Goal: Task Accomplishment & Management: Use online tool/utility

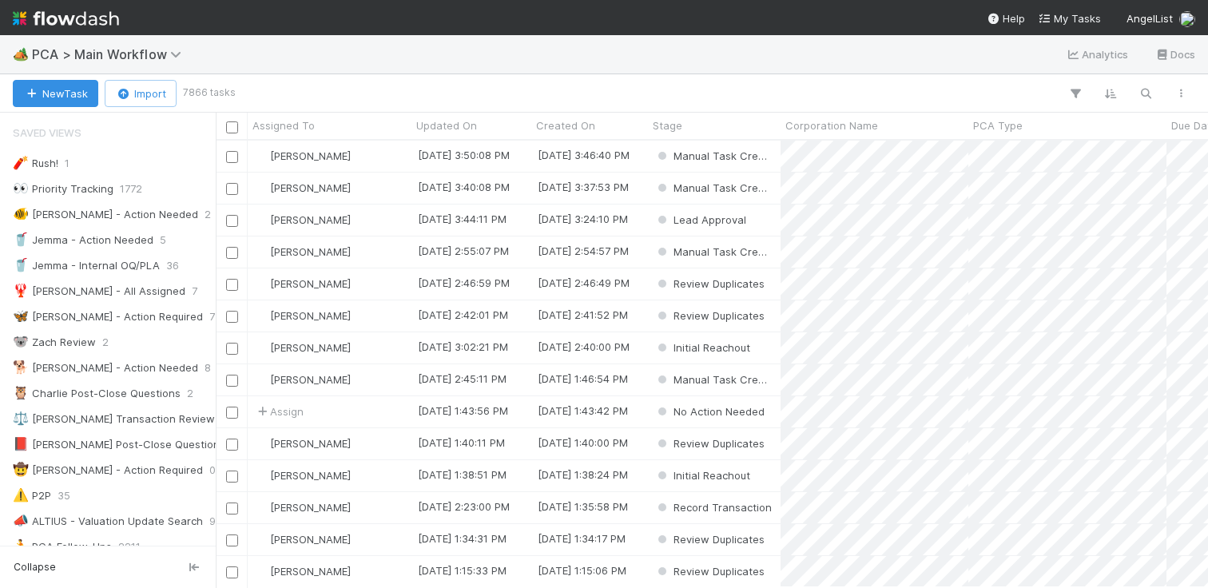
scroll to position [0, 1]
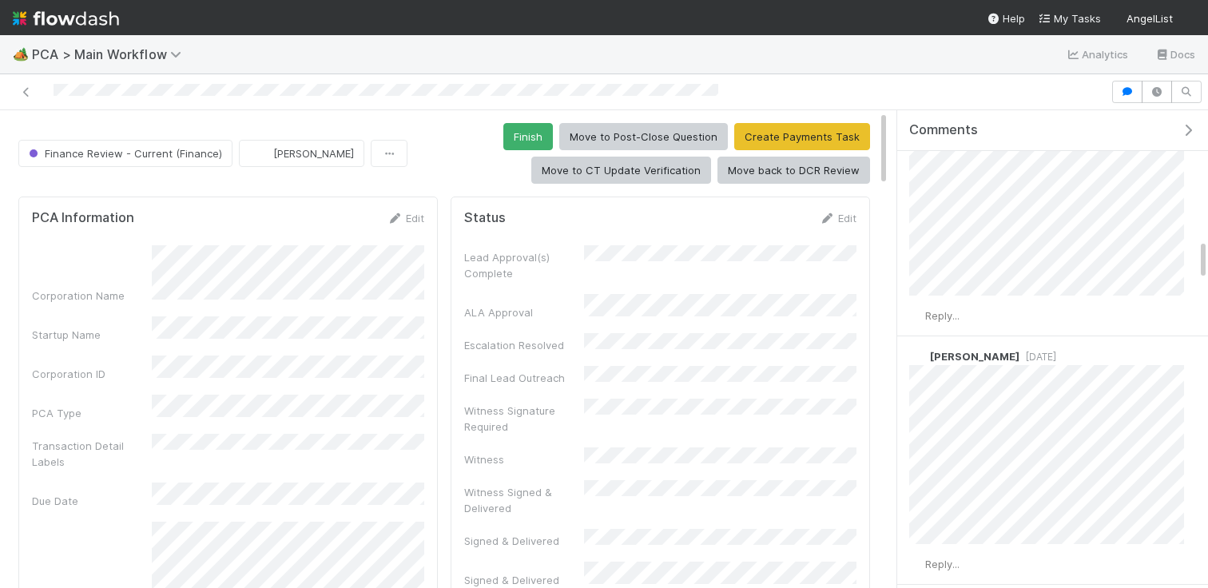
scroll to position [1824, 0]
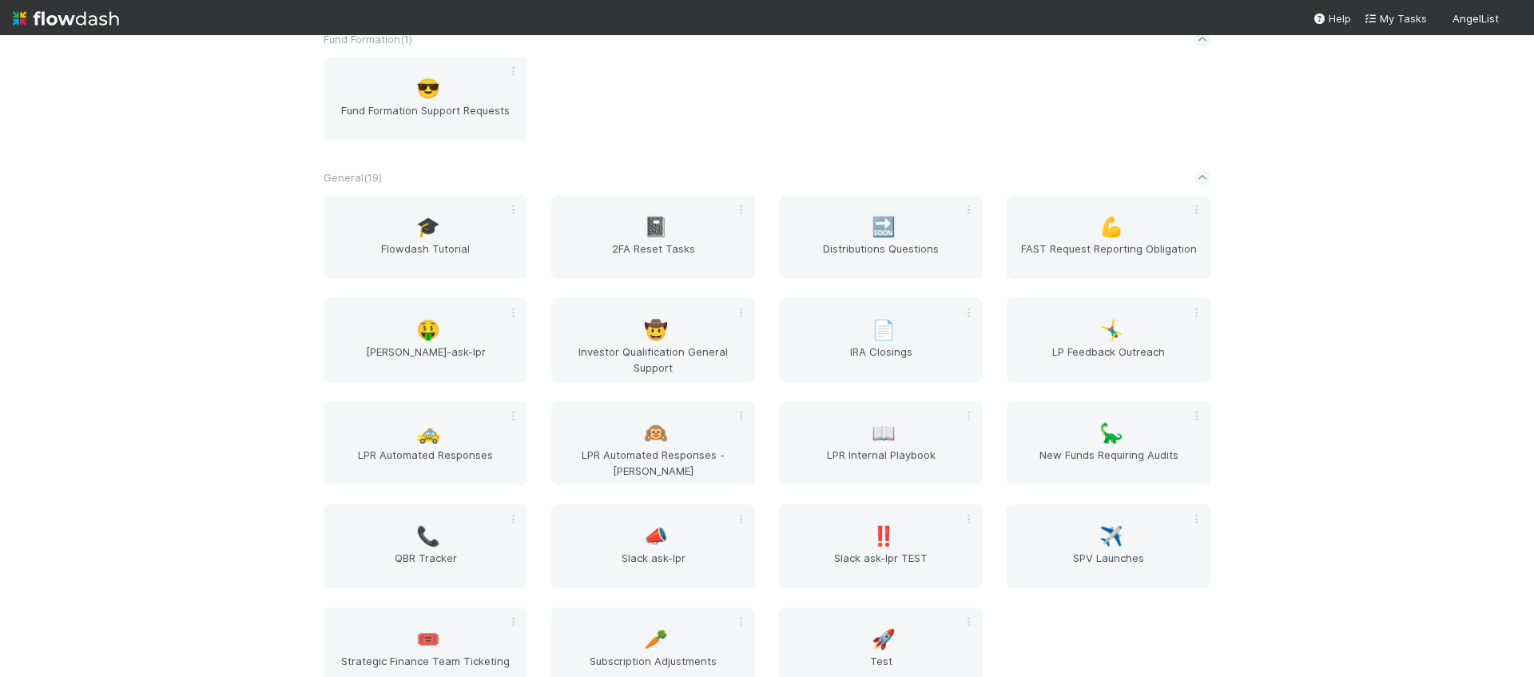
scroll to position [882, 0]
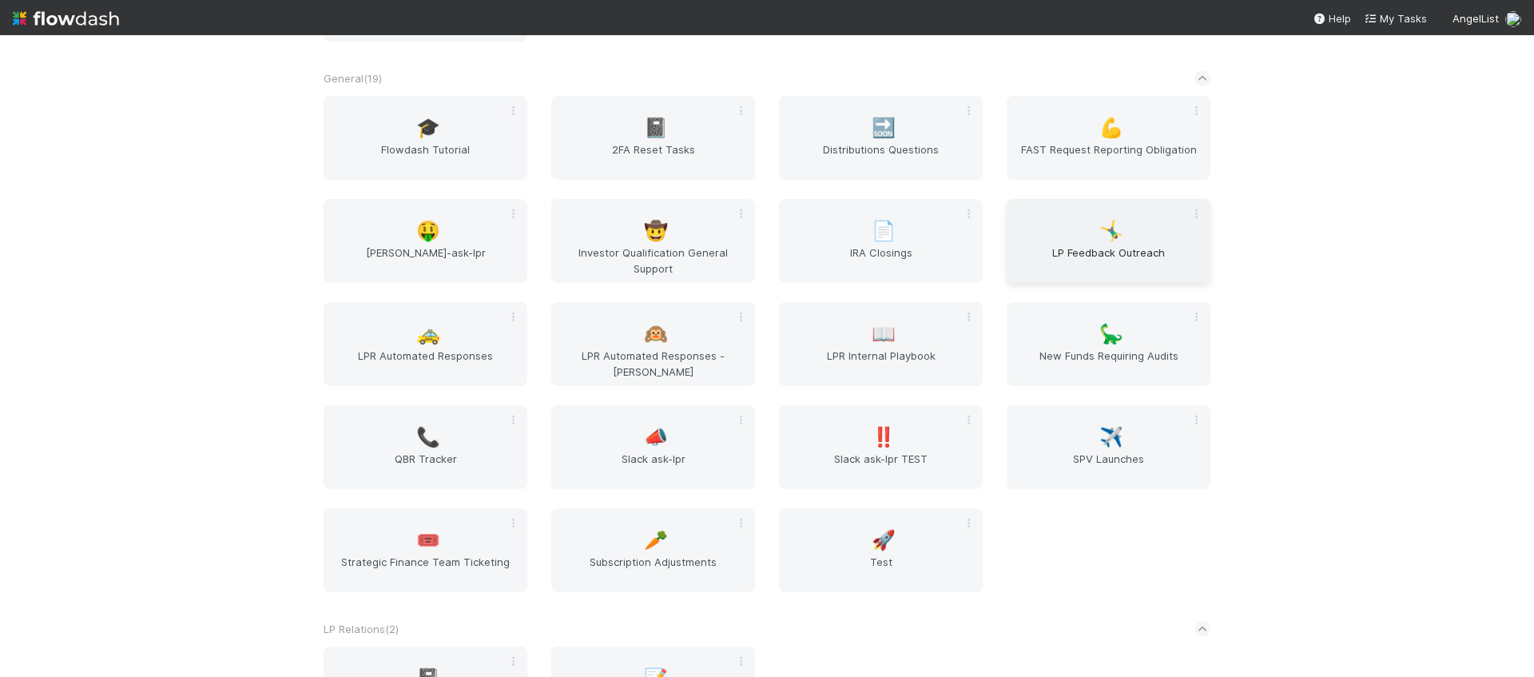
click at [1082, 261] on span "LP Feedback Outreach" at bounding box center [1108, 260] width 191 height 32
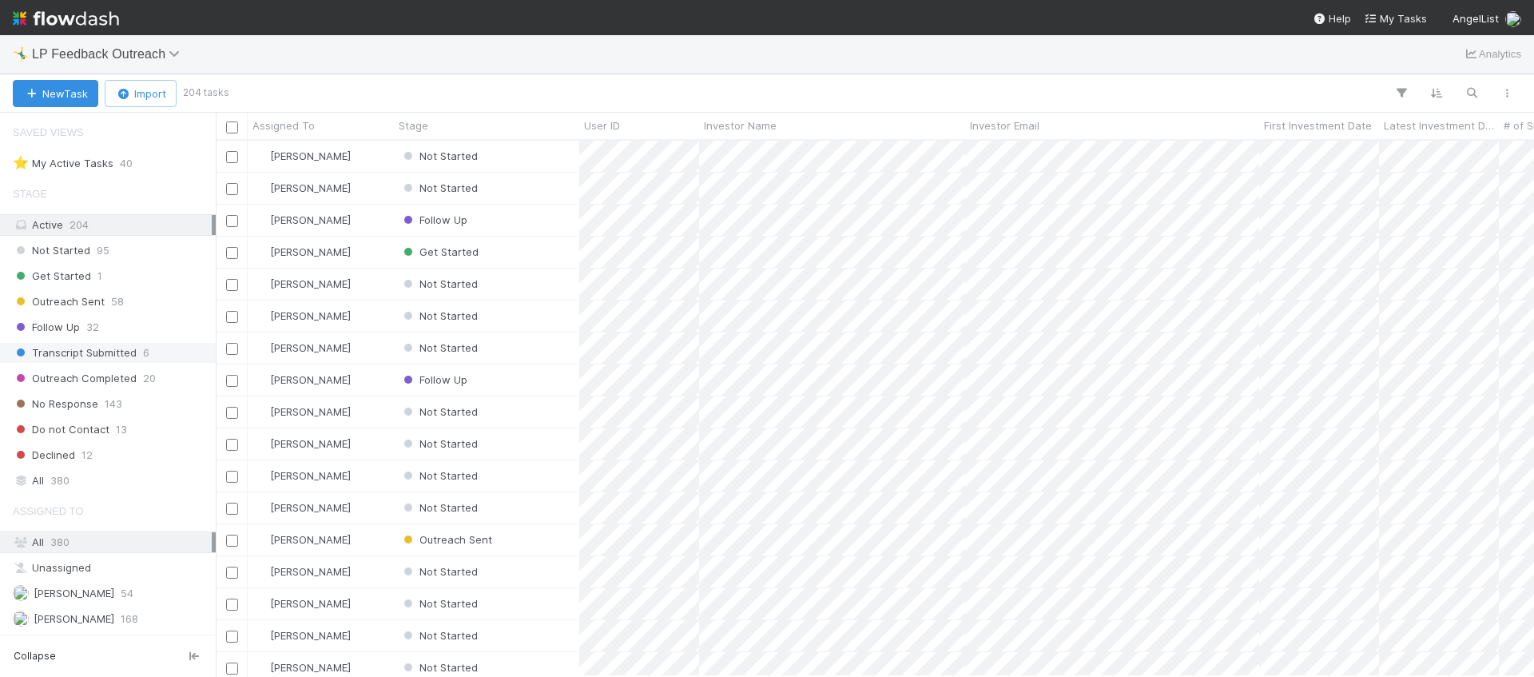
scroll to position [76, 0]
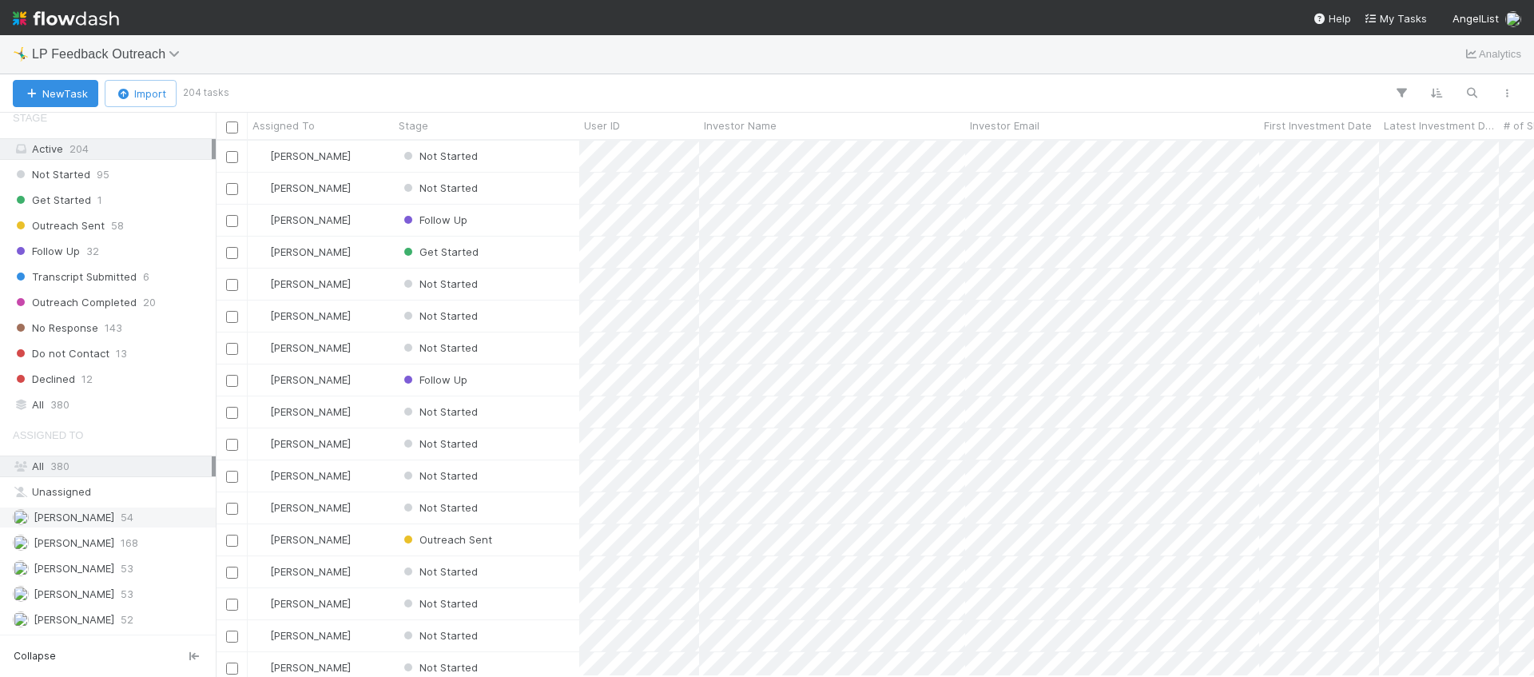
click at [136, 523] on div "Allen Shen 54" at bounding box center [112, 517] width 199 height 20
click at [126, 550] on div "Haley Young 168" at bounding box center [112, 543] width 199 height 20
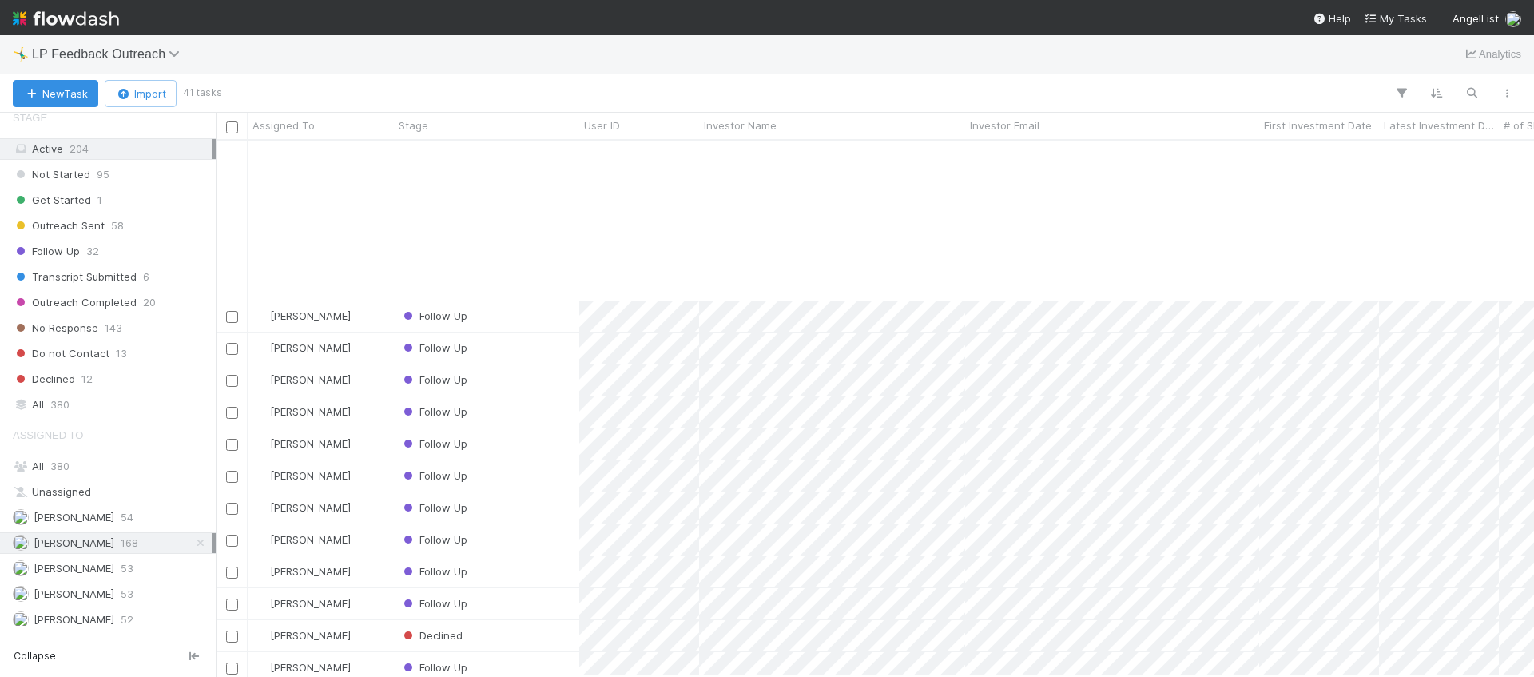
scroll to position [776, 0]
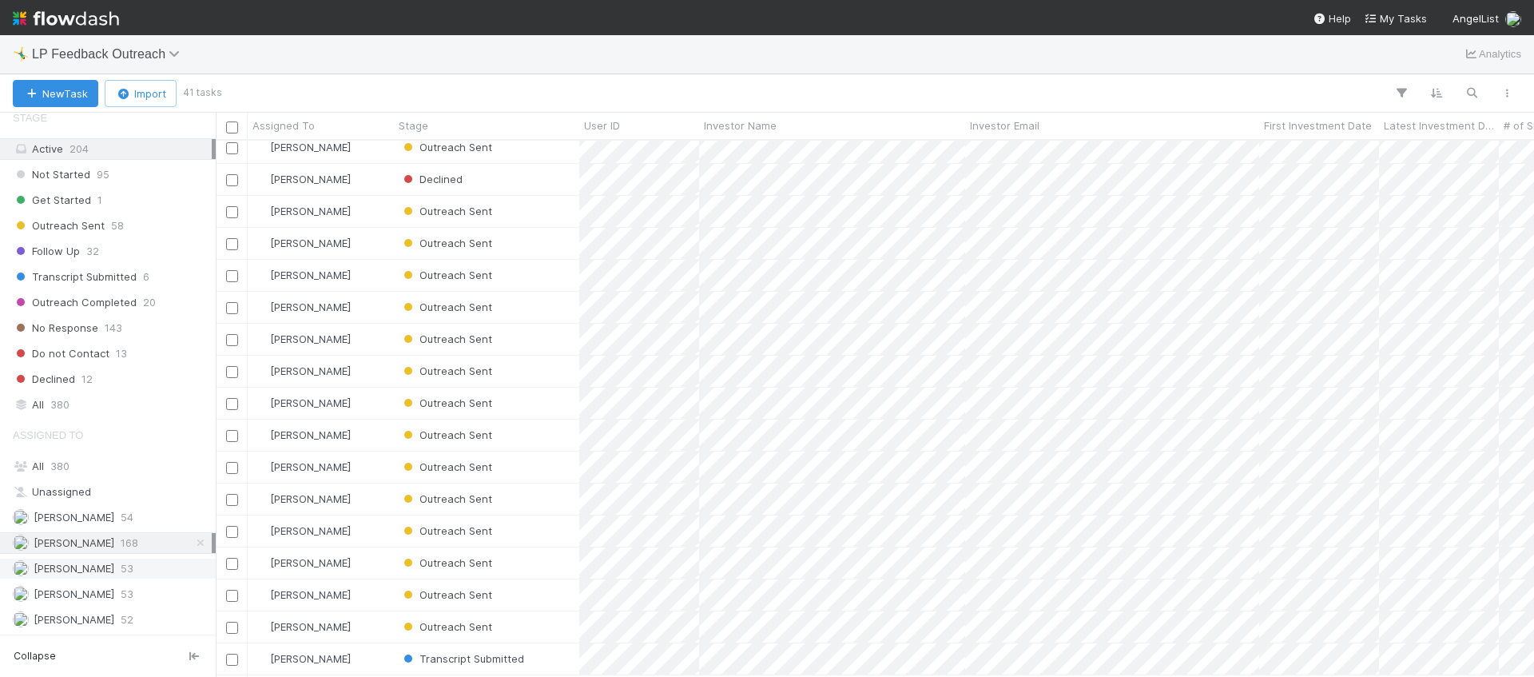
click at [105, 575] on span "Maxim Kalinkin" at bounding box center [63, 568] width 101 height 20
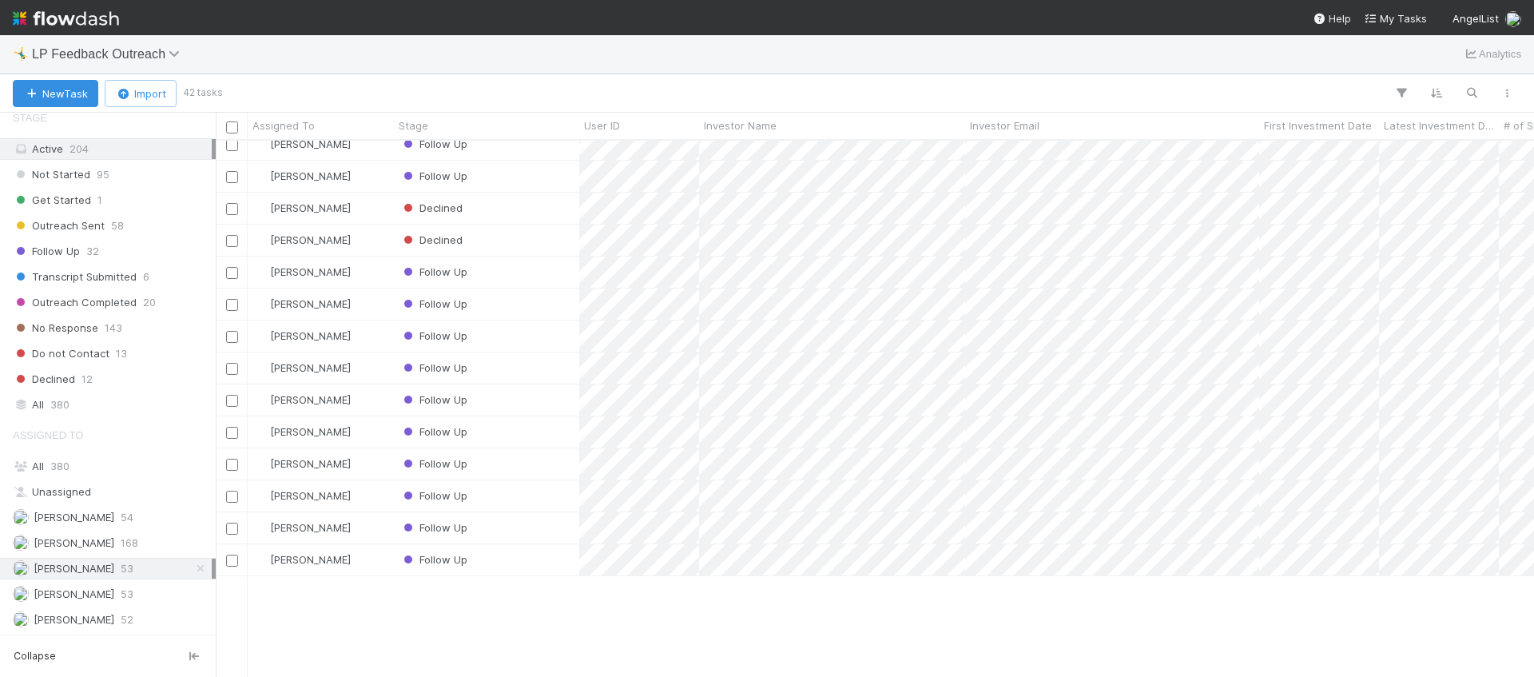
scroll to position [808, 0]
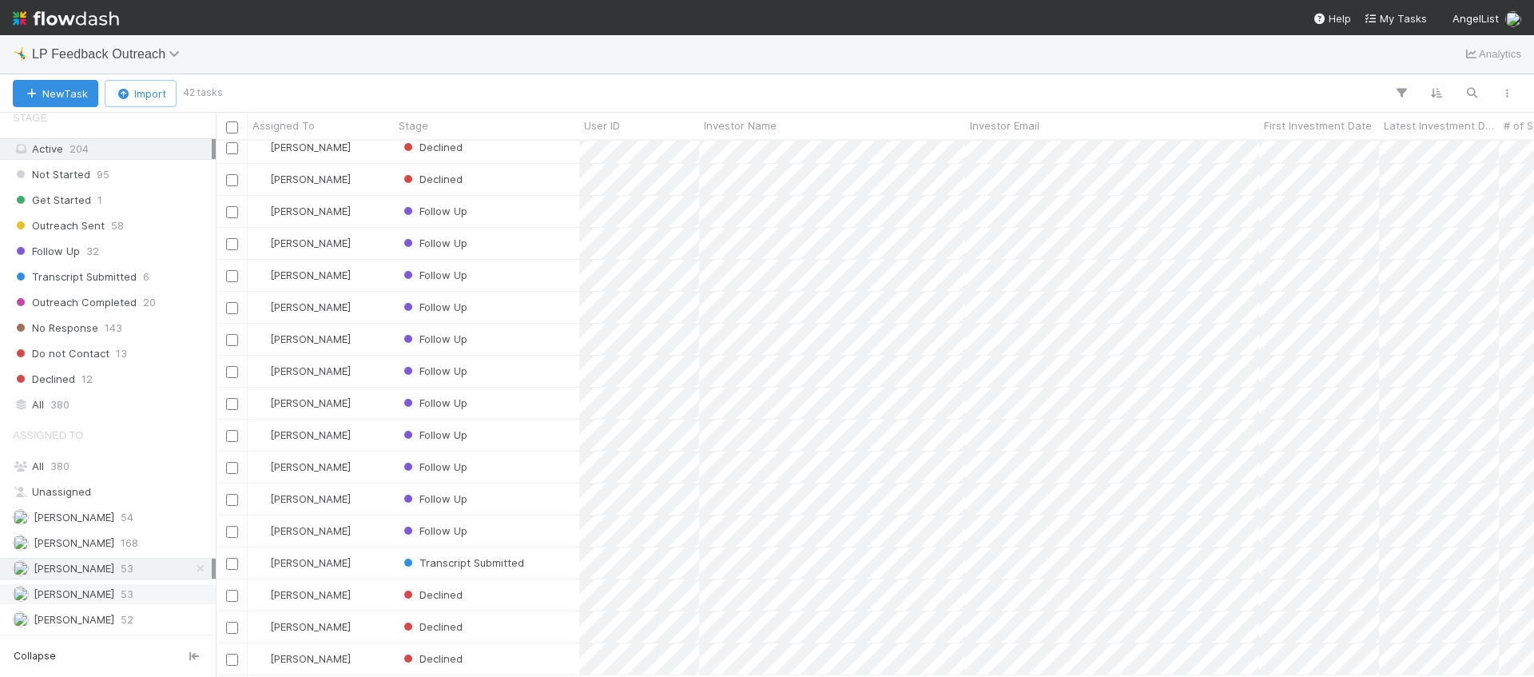
click at [151, 583] on div "Micah Sucherman 53" at bounding box center [108, 594] width 216 height 22
click at [167, 607] on div "Assigned To All 380 Unassigned Allen Shen 54 Haley Young 168 Maxim Kalinkin 53 …" at bounding box center [108, 524] width 216 height 211
click at [163, 608] on div "Assigned To All 380 Unassigned Allen Shen 54 Haley Young 168 Maxim Kalinkin 53 …" at bounding box center [108, 524] width 216 height 211
click at [141, 630] on div "Saved Views ⭐ My Active Tasks 40 Stage Active 204 Not Started 95 Get Started 1 …" at bounding box center [108, 374] width 216 height 522
click at [142, 629] on div "Nick Stuart 52" at bounding box center [112, 619] width 199 height 20
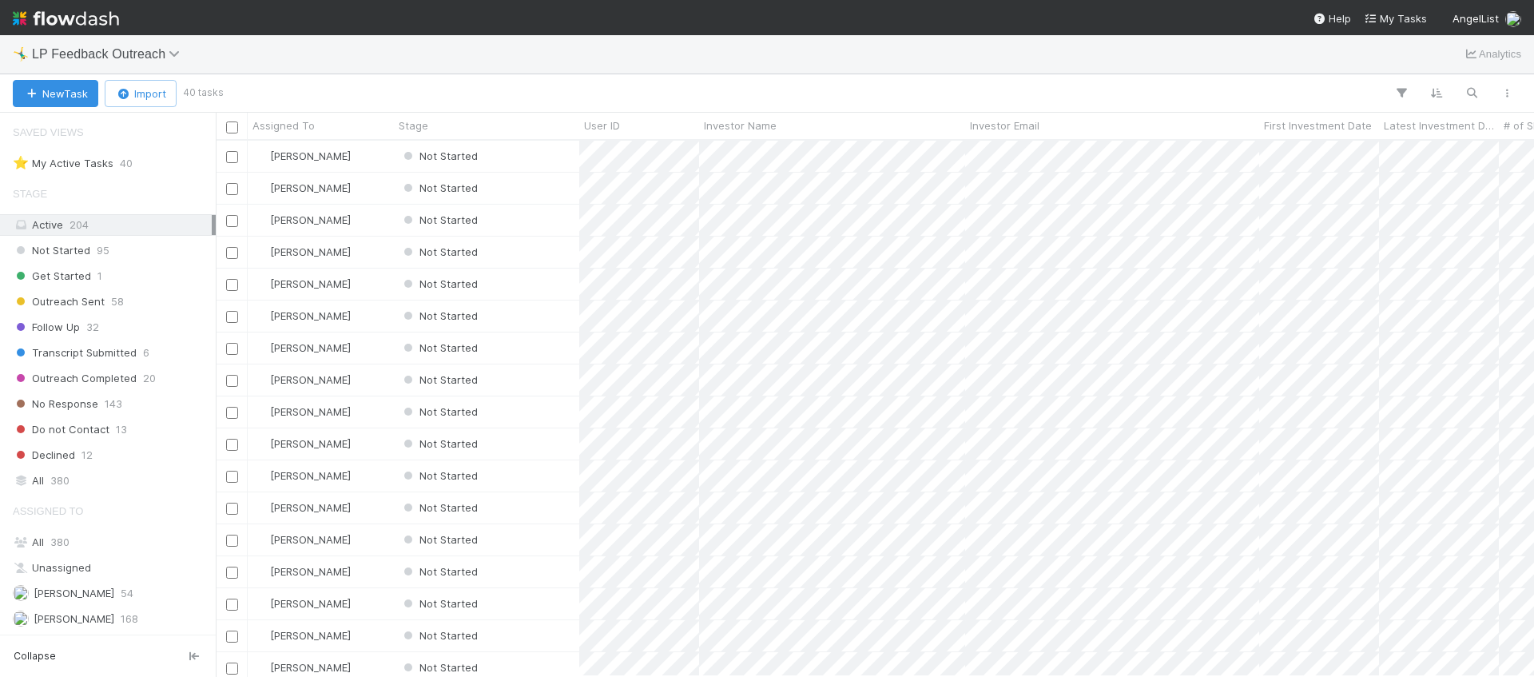
click at [85, 24] on img at bounding box center [66, 18] width 106 height 27
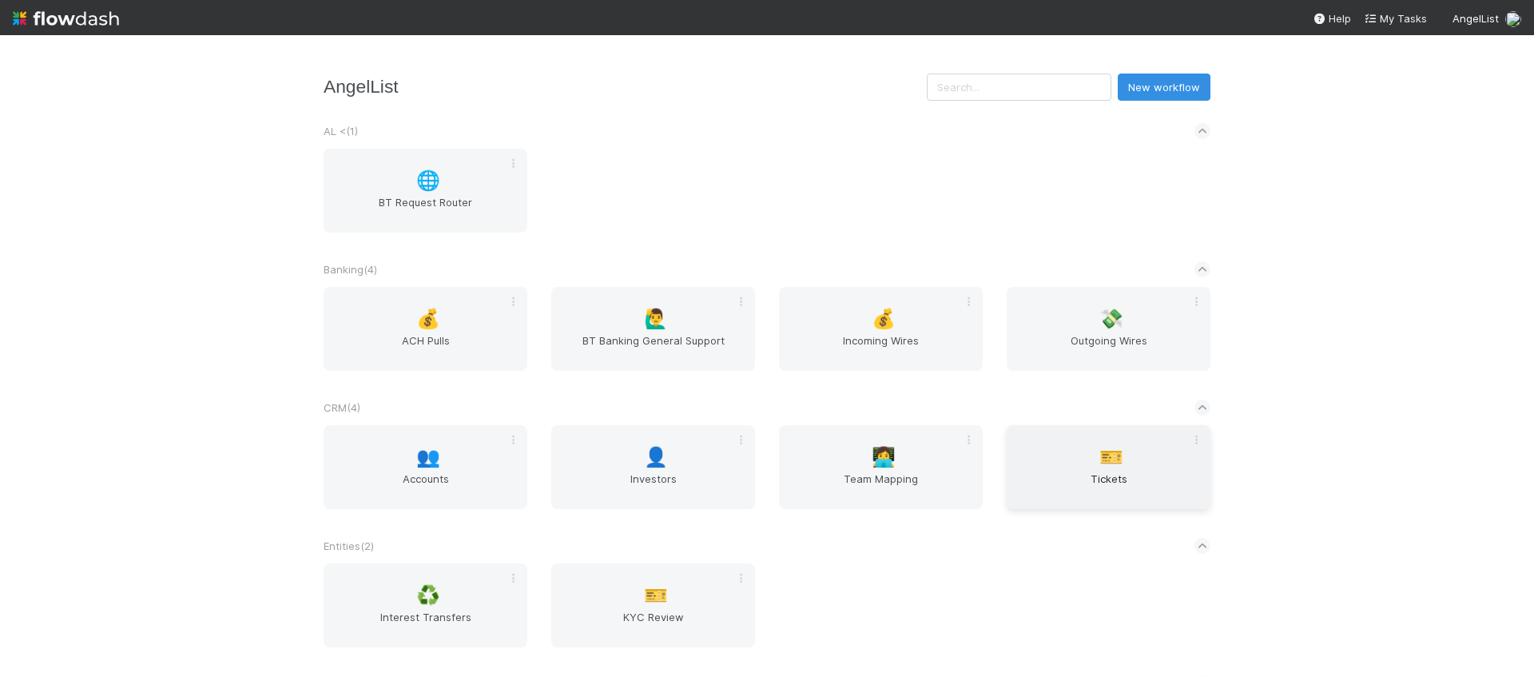
click at [1119, 427] on div "🎫 Tickets" at bounding box center [1109, 467] width 204 height 84
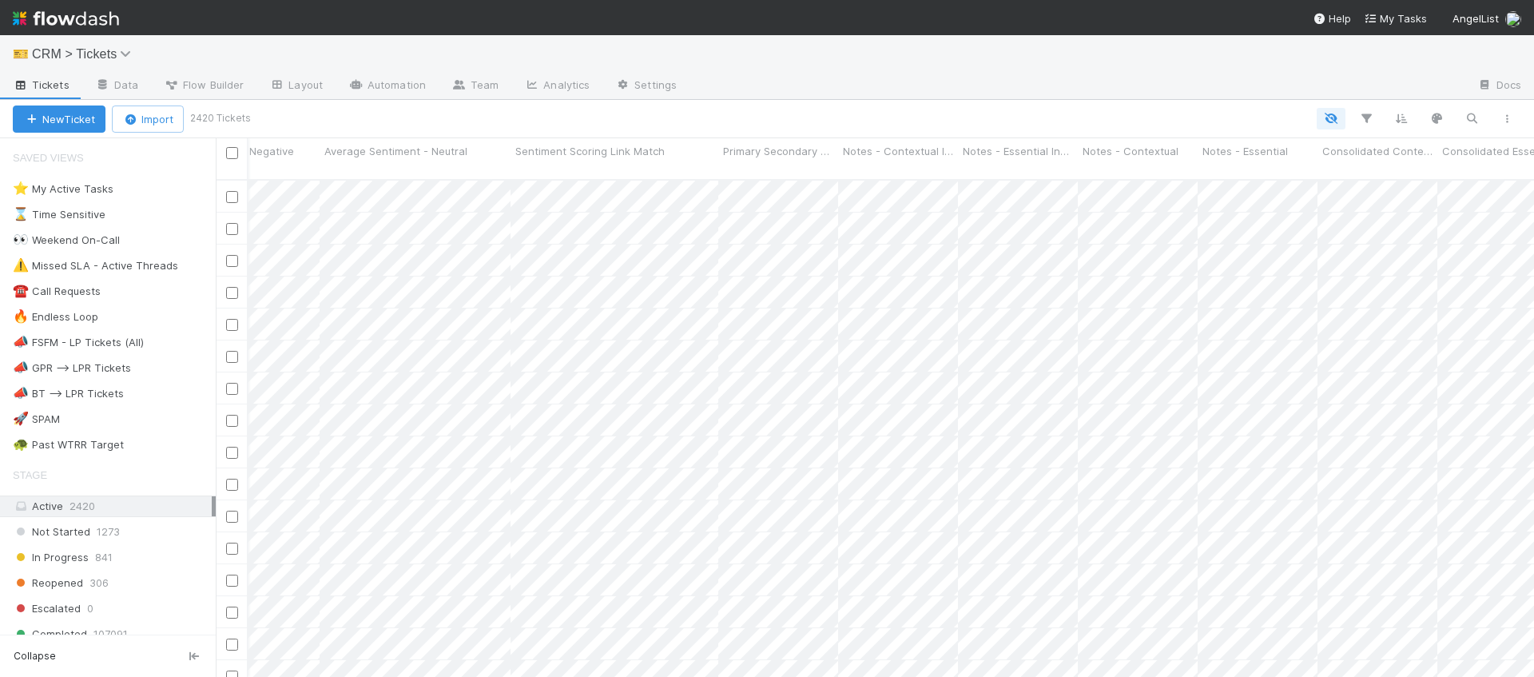
scroll to position [0, 10123]
click at [231, 85] on span "Flow Builder" at bounding box center [204, 85] width 80 height 16
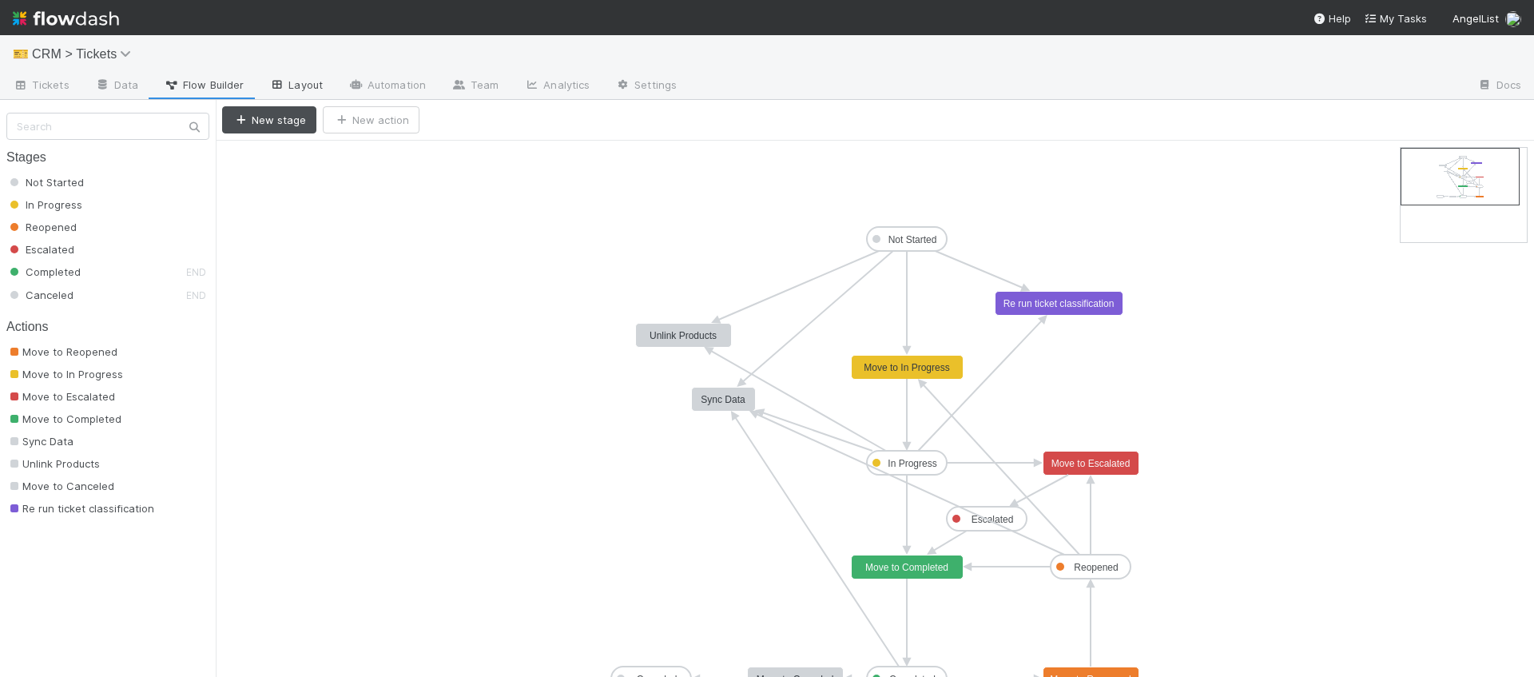
click at [330, 97] on link "Layout" at bounding box center [295, 86] width 79 height 26
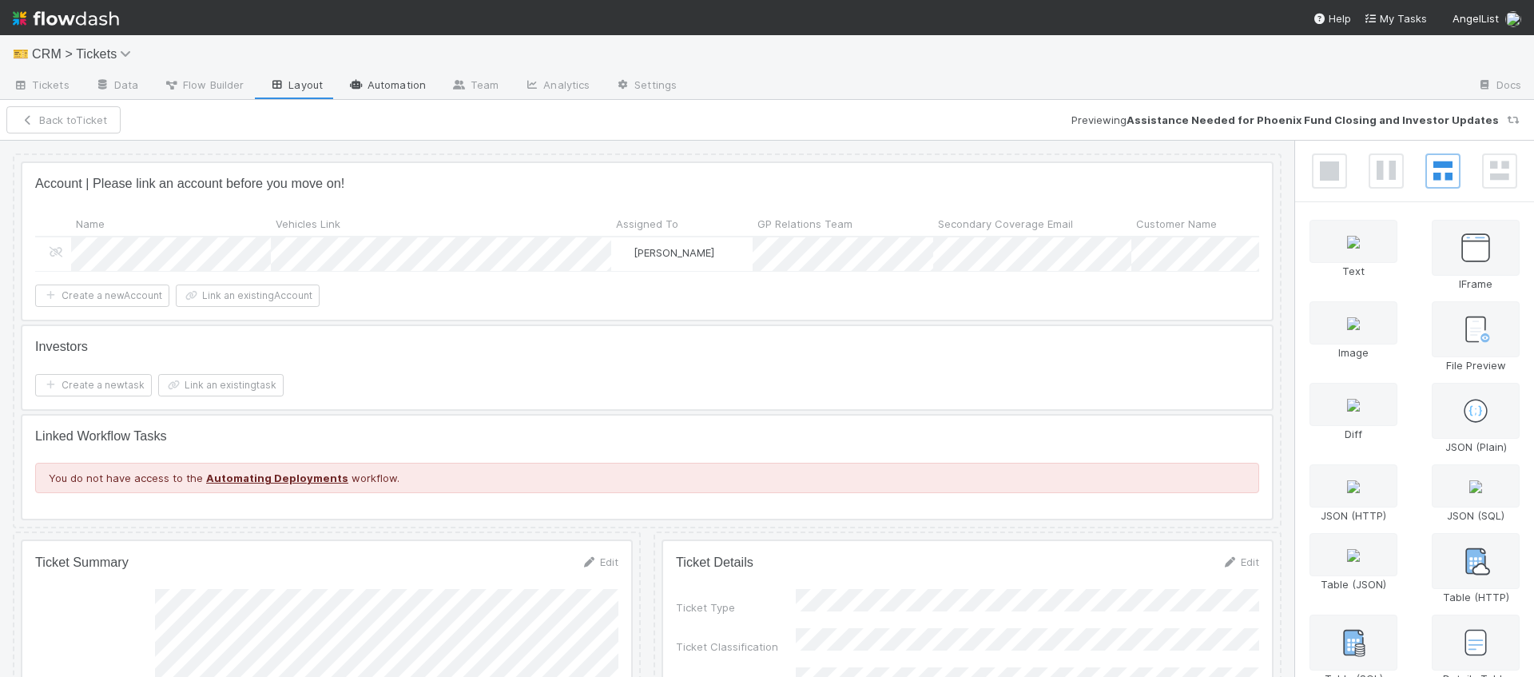
click at [378, 81] on link "Automation" at bounding box center [387, 86] width 103 height 26
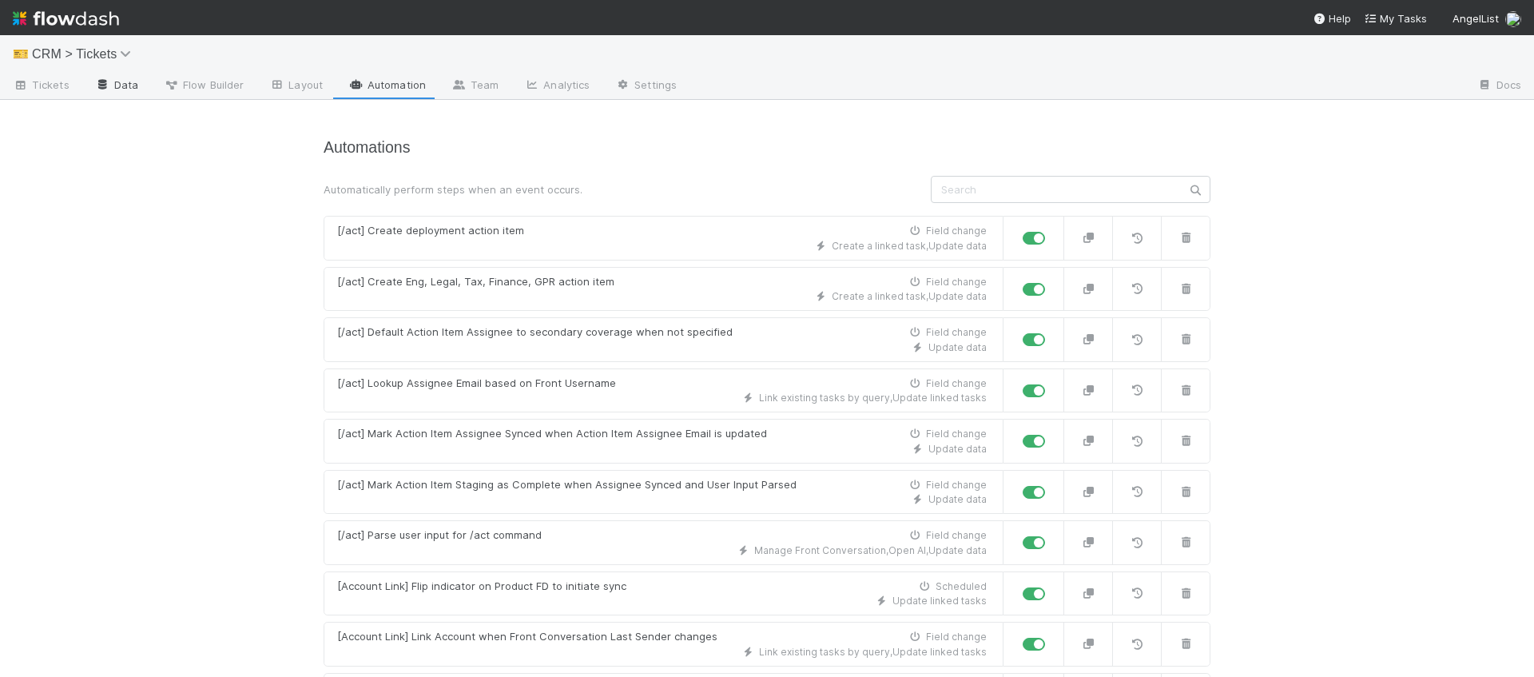
click at [102, 93] on link "Data" at bounding box center [116, 86] width 69 height 26
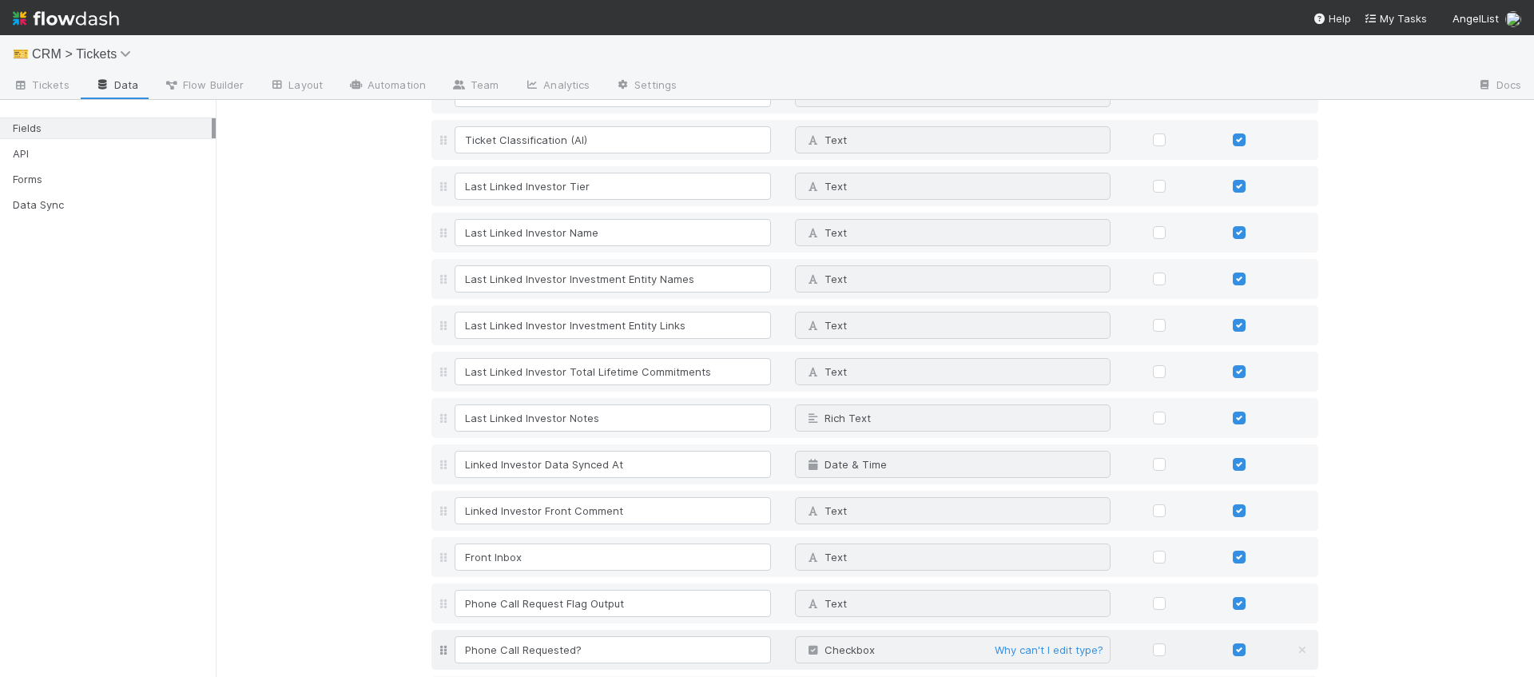
scroll to position [6673, 0]
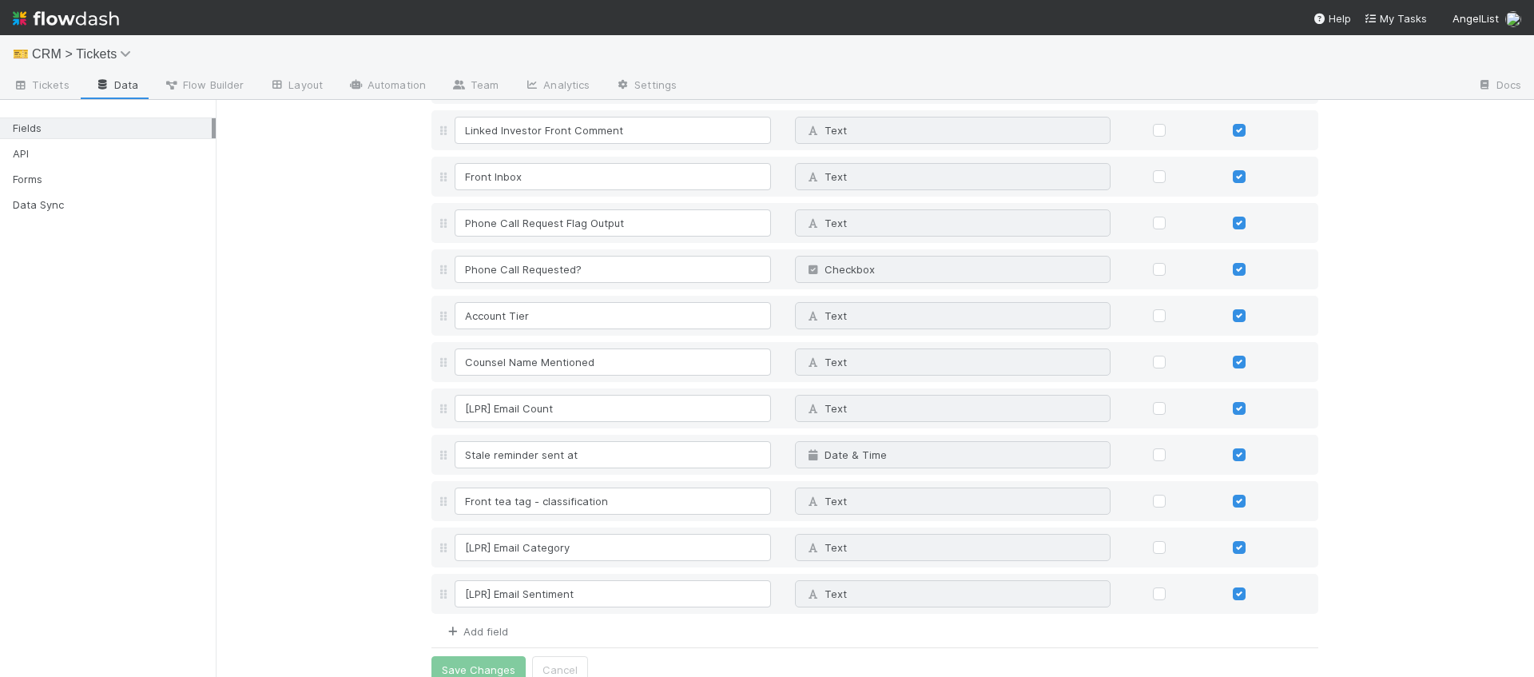
click at [497, 625] on link "Add field" at bounding box center [476, 631] width 64 height 13
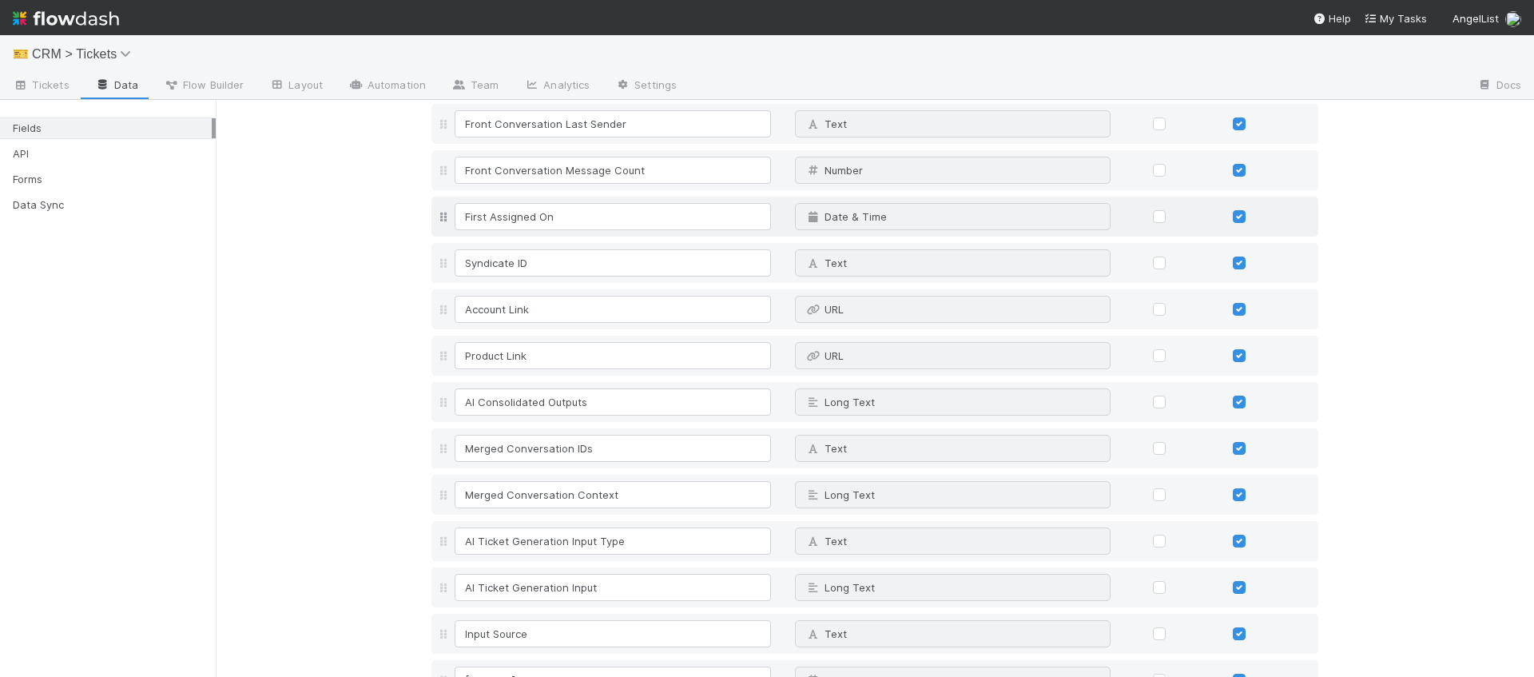
scroll to position [226, 0]
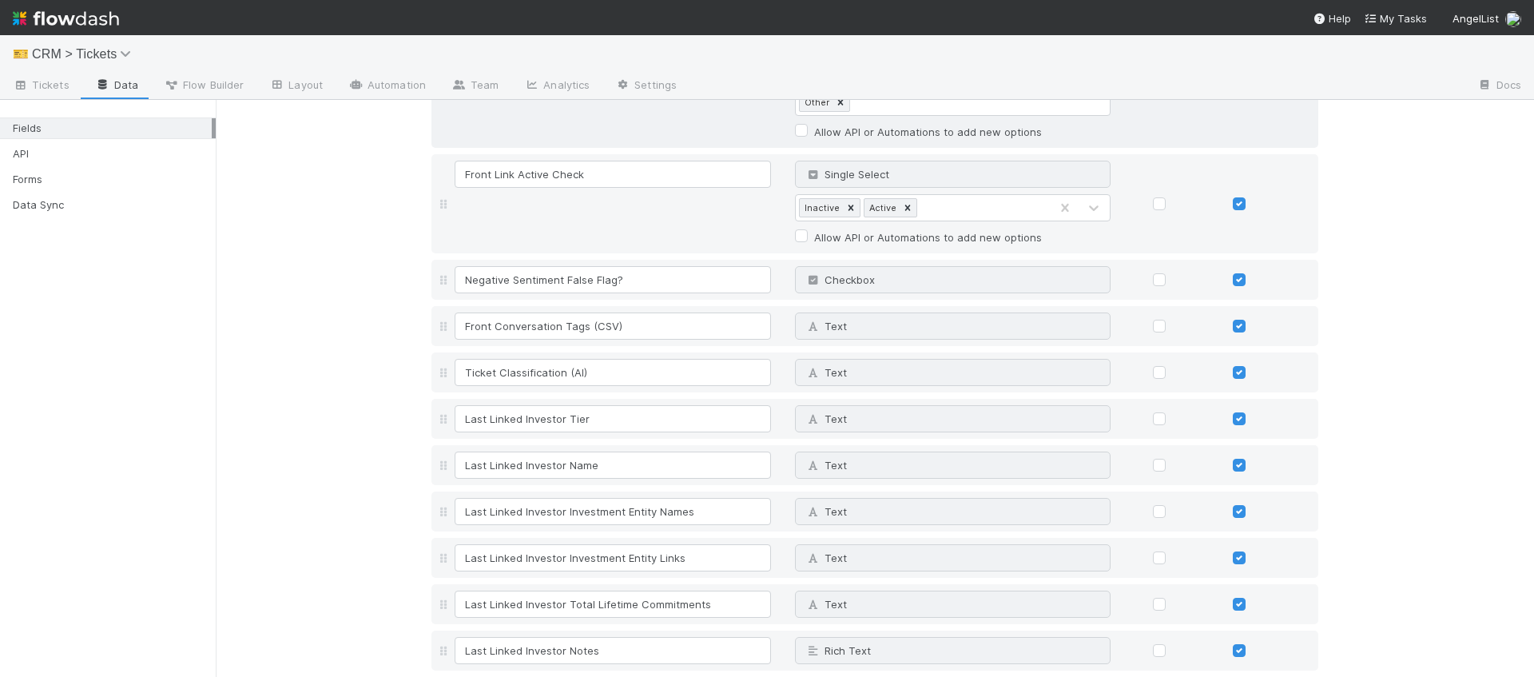
scroll to position [6720, 0]
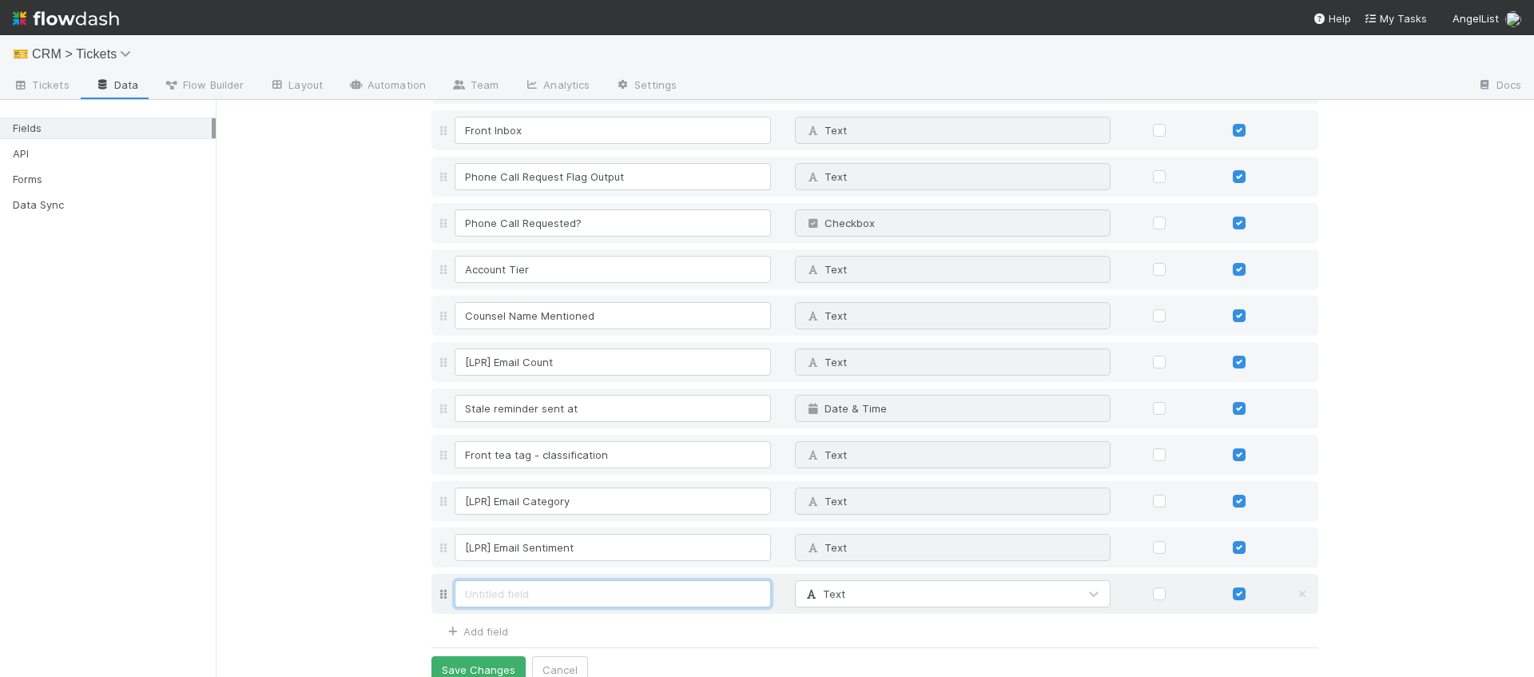
click at [694, 580] on input at bounding box center [613, 593] width 316 height 27
type input "[LPR] Previous Negative Sentiment"
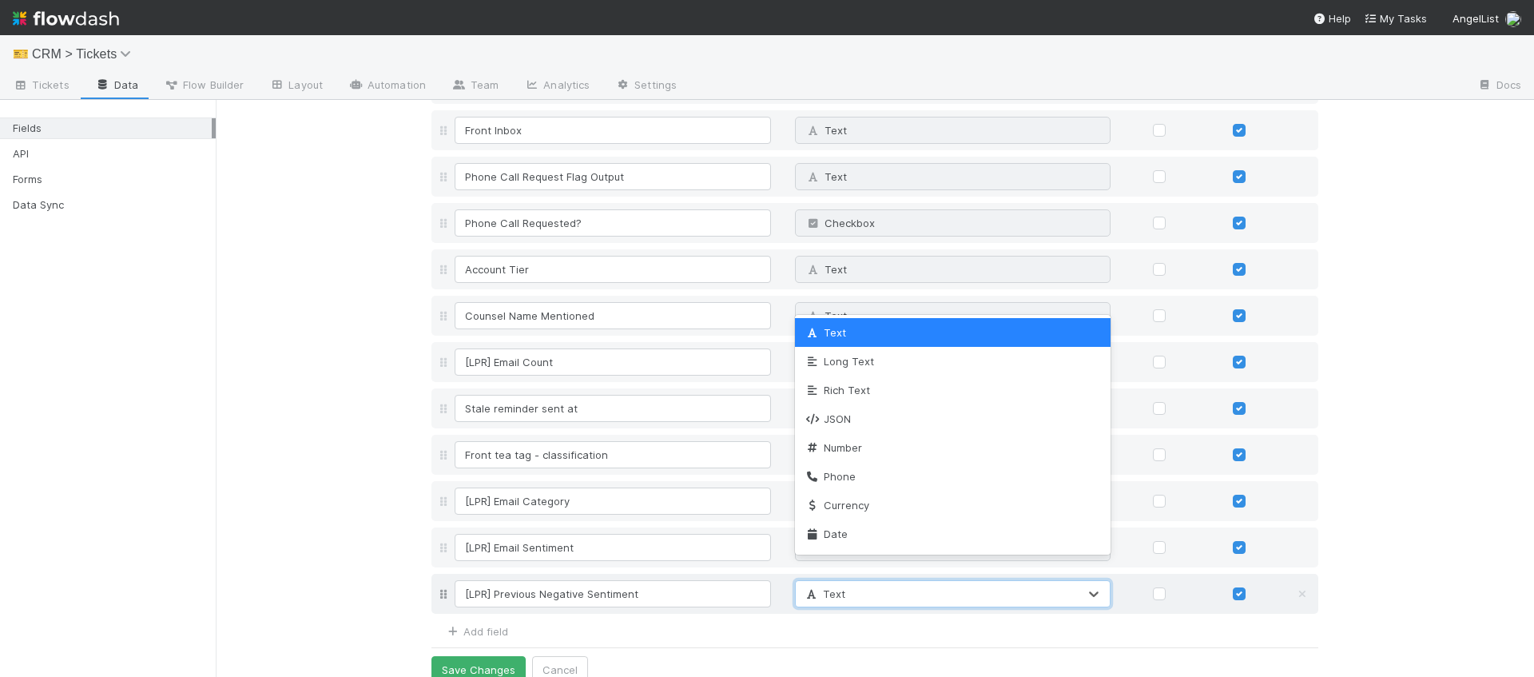
click at [865, 581] on div "Text" at bounding box center [937, 594] width 283 height 26
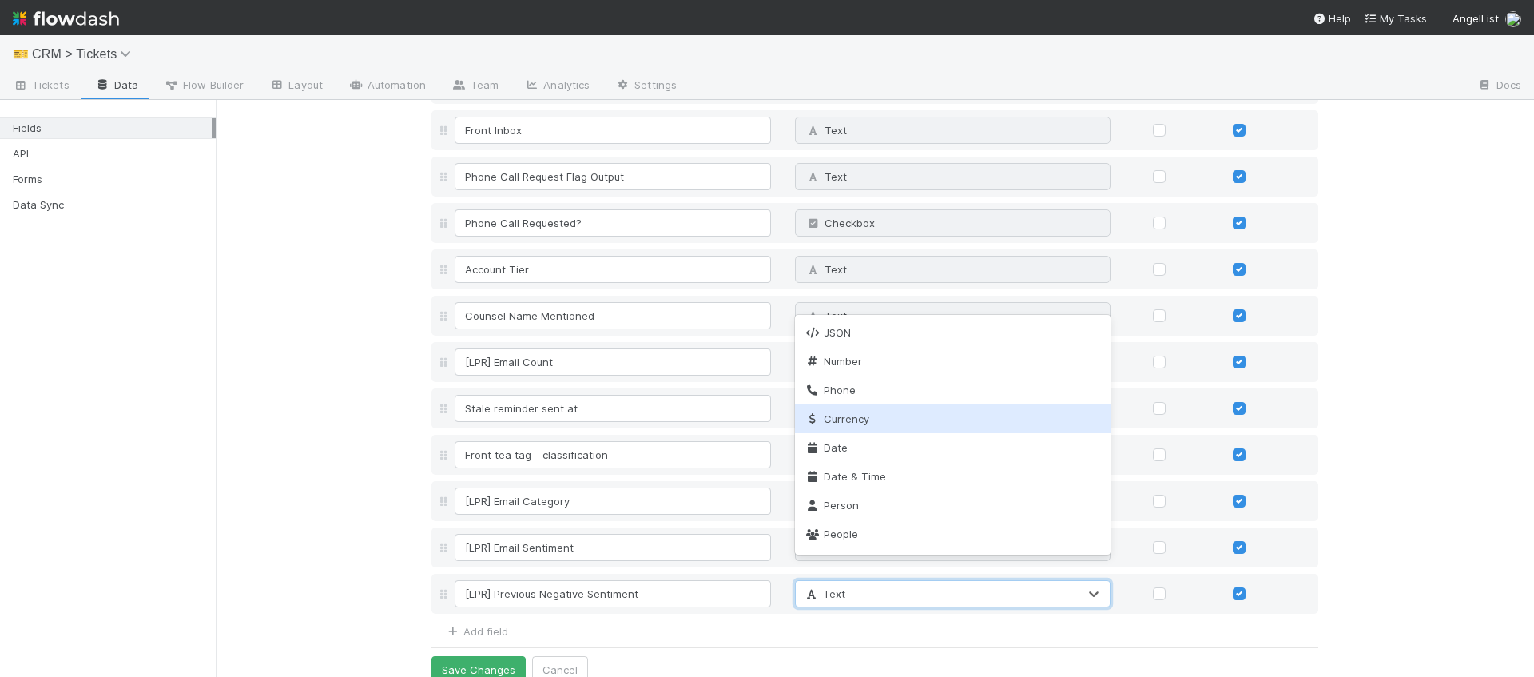
scroll to position [0, 0]
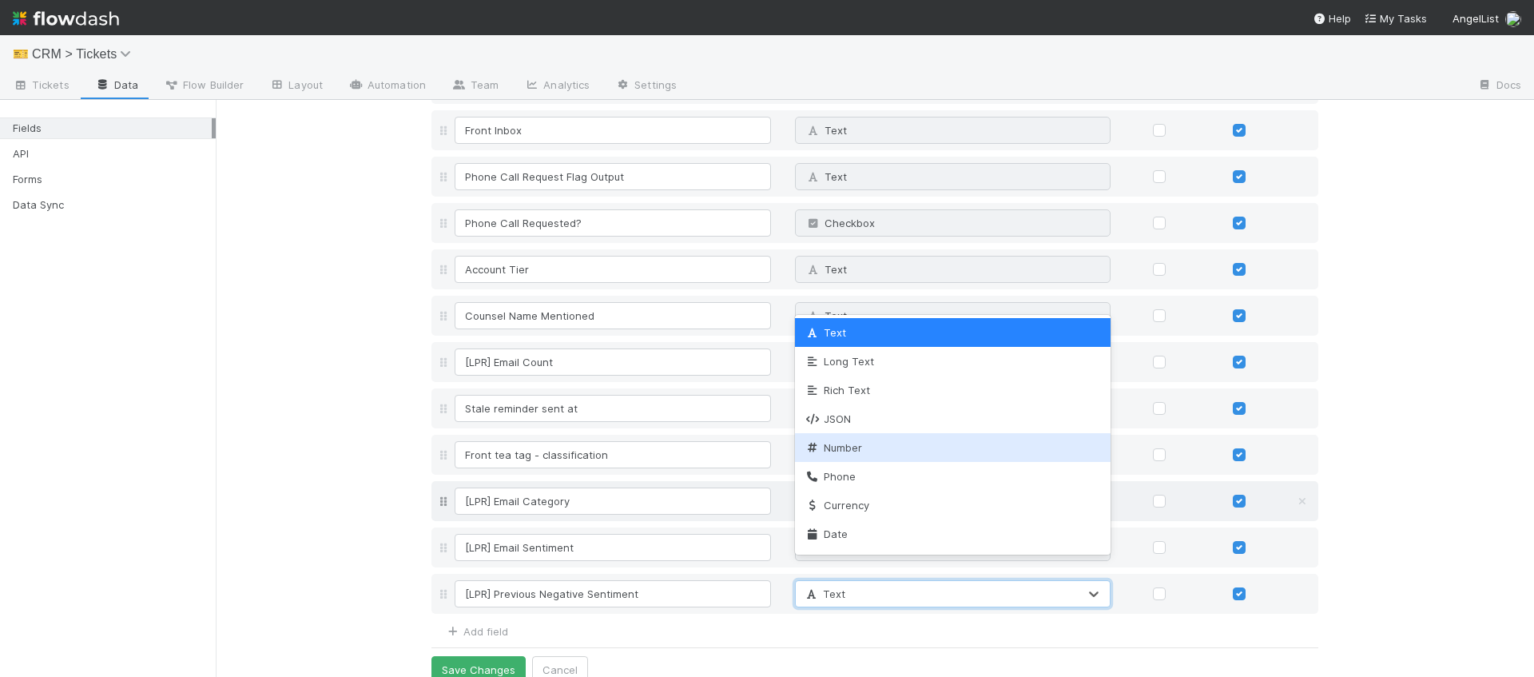
drag, startPoint x: 849, startPoint y: 451, endPoint x: 849, endPoint y: 471, distance: 20.0
click at [849, 451] on span "Number" at bounding box center [833, 447] width 58 height 13
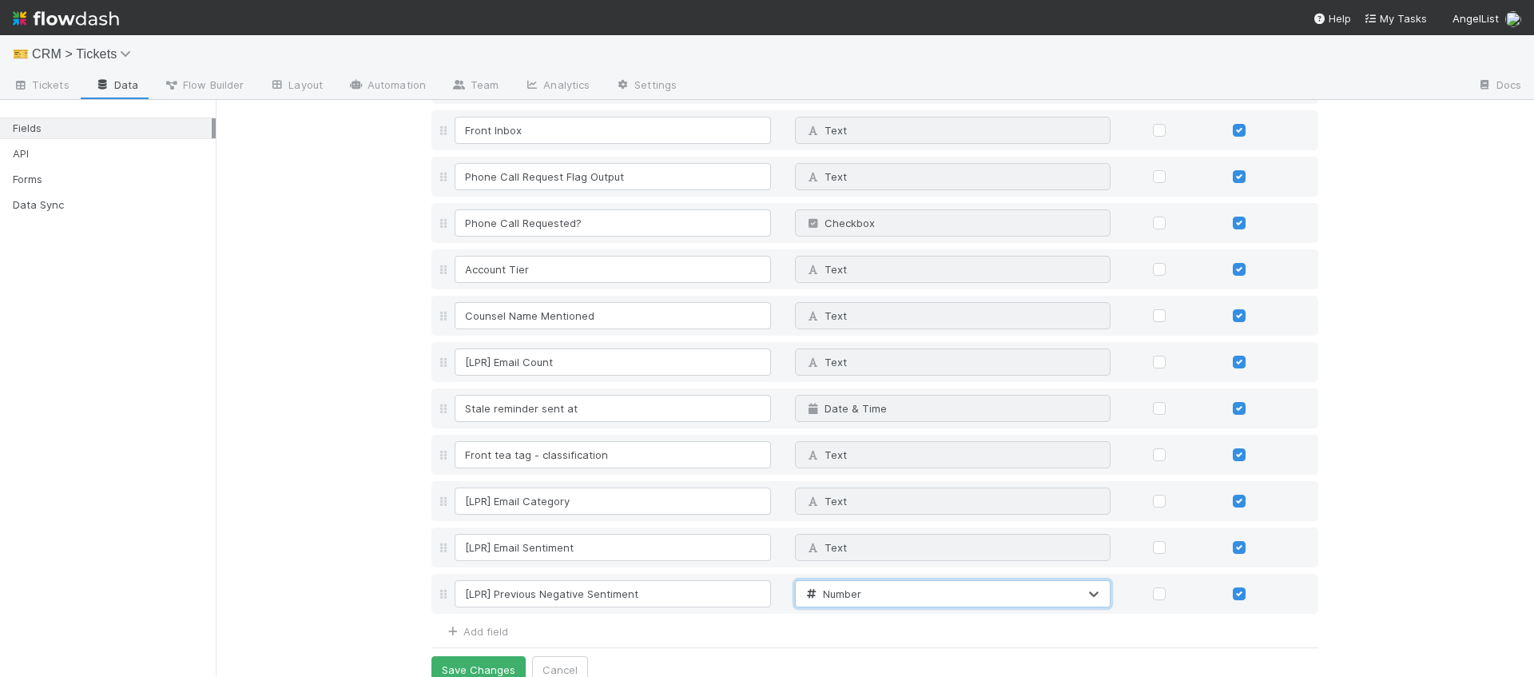
click at [498, 656] on button "Save Changes" at bounding box center [478, 669] width 94 height 27
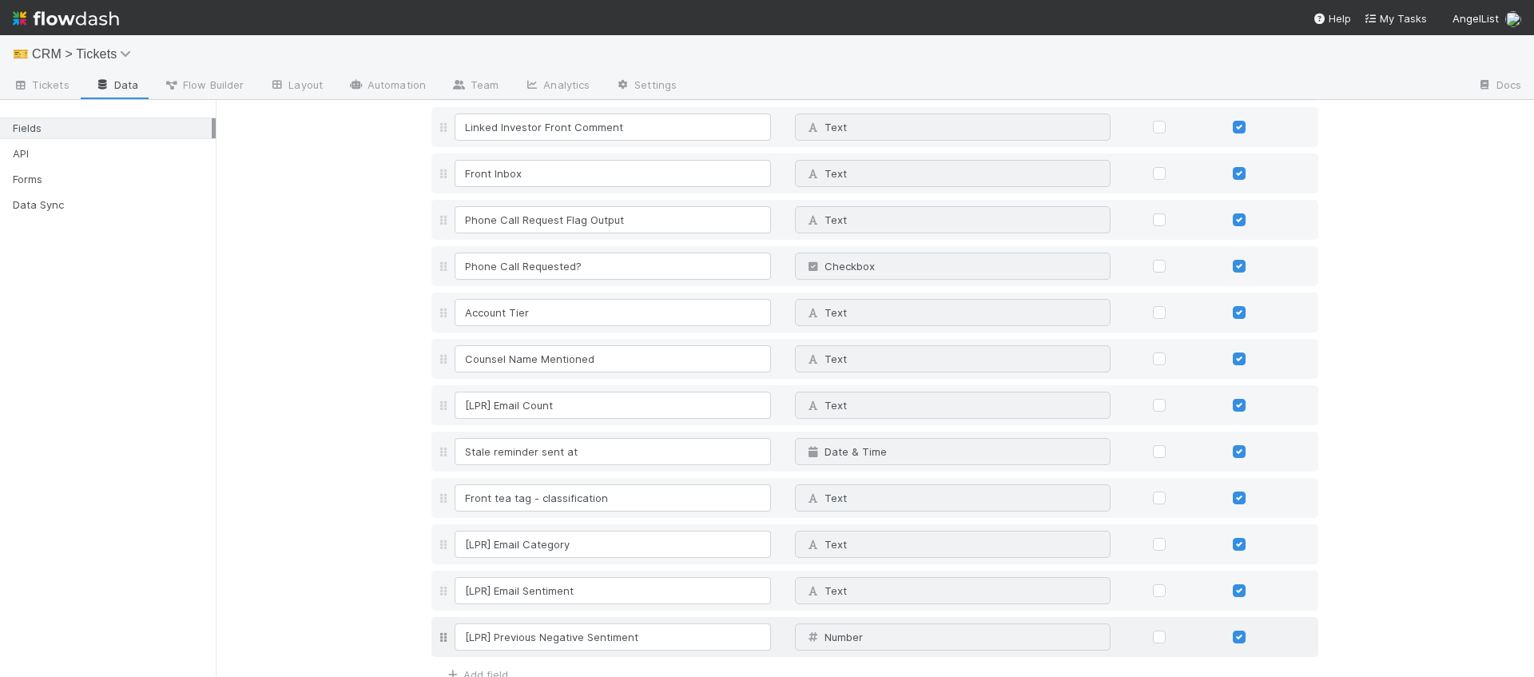
scroll to position [6763, 0]
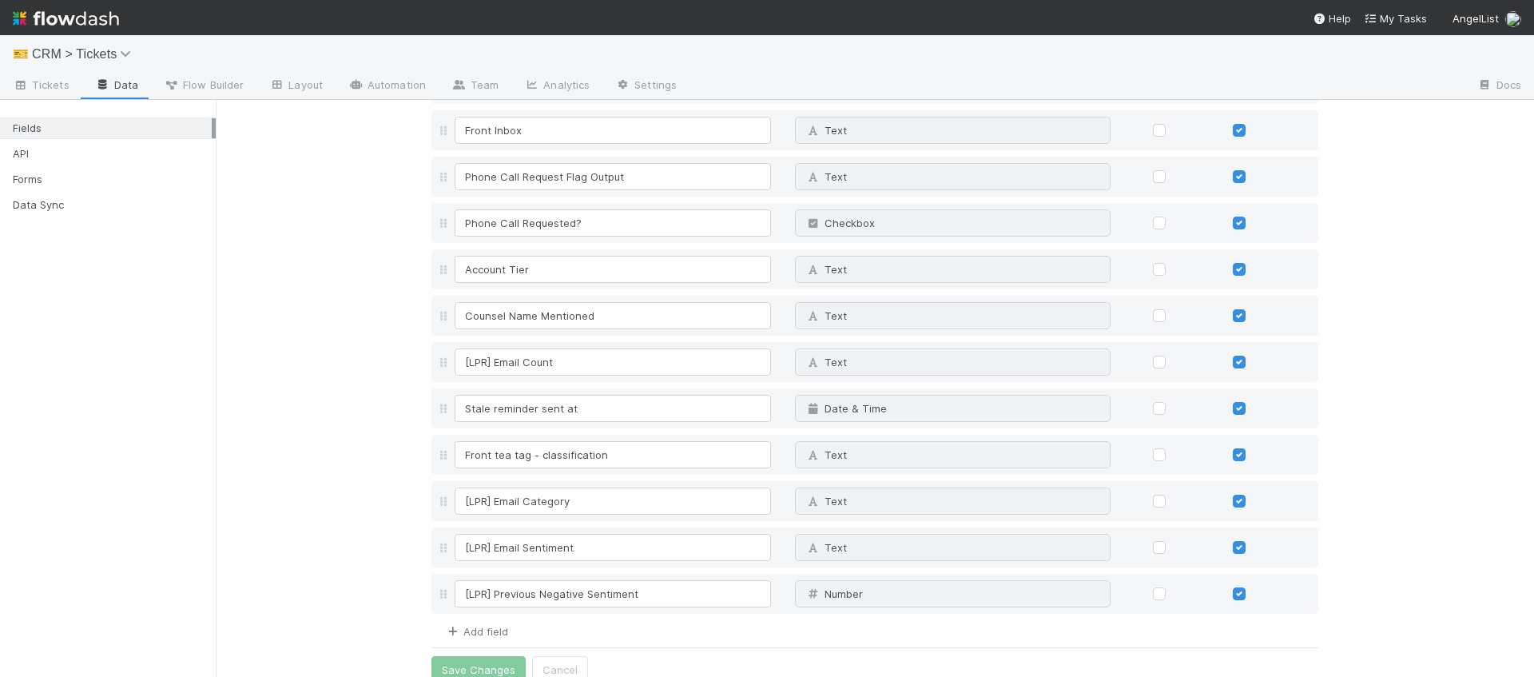
click at [479, 625] on link "Add field" at bounding box center [476, 631] width 64 height 13
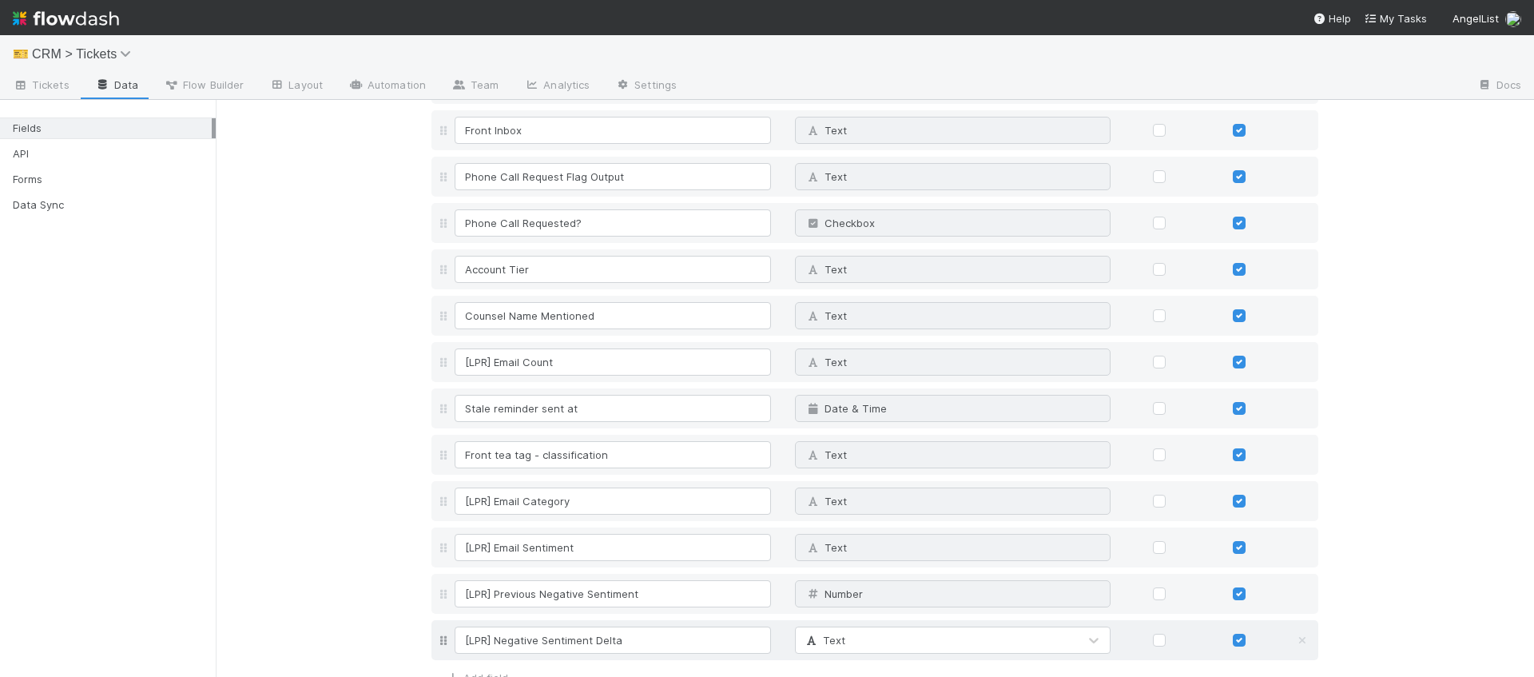
type input "[LPR] Negative Sentiment Delta"
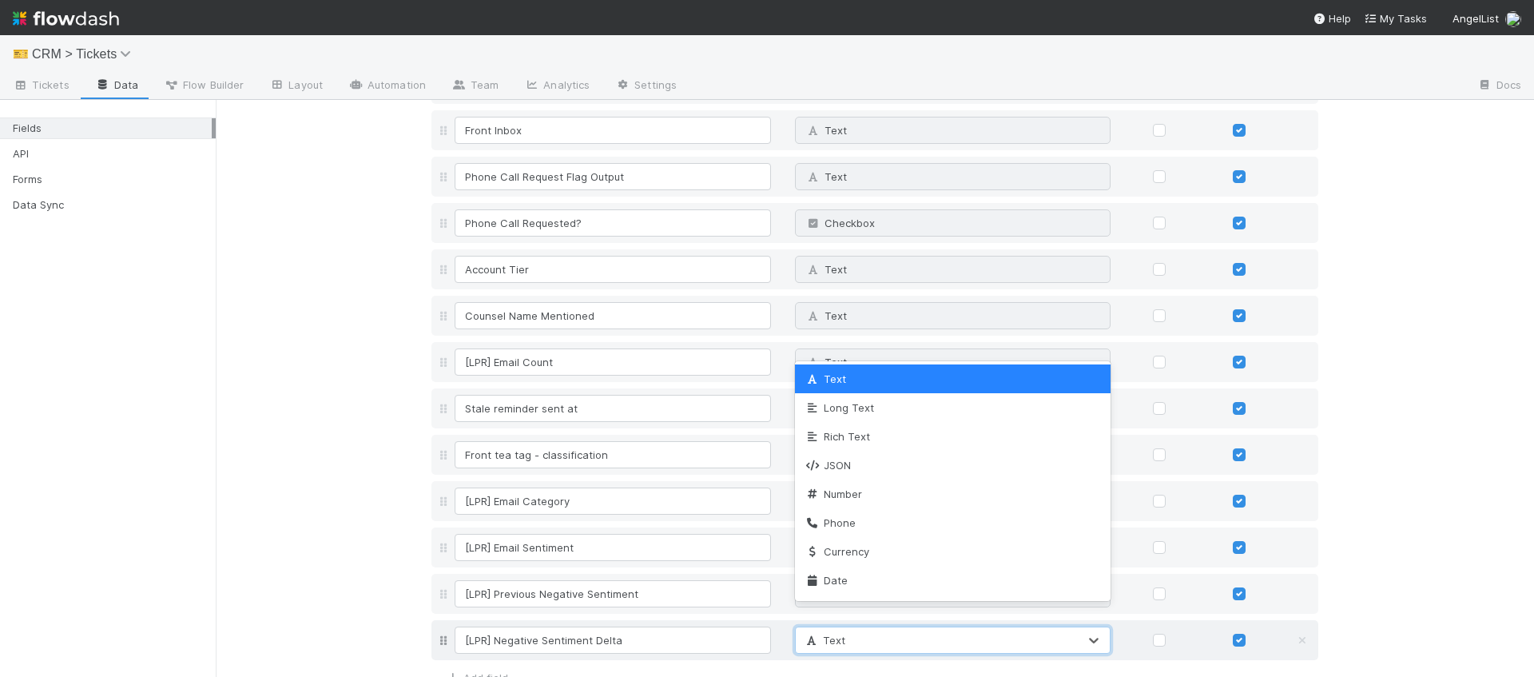
click at [850, 627] on div "Text" at bounding box center [937, 640] width 283 height 26
click at [835, 501] on div "Number" at bounding box center [953, 493] width 316 height 29
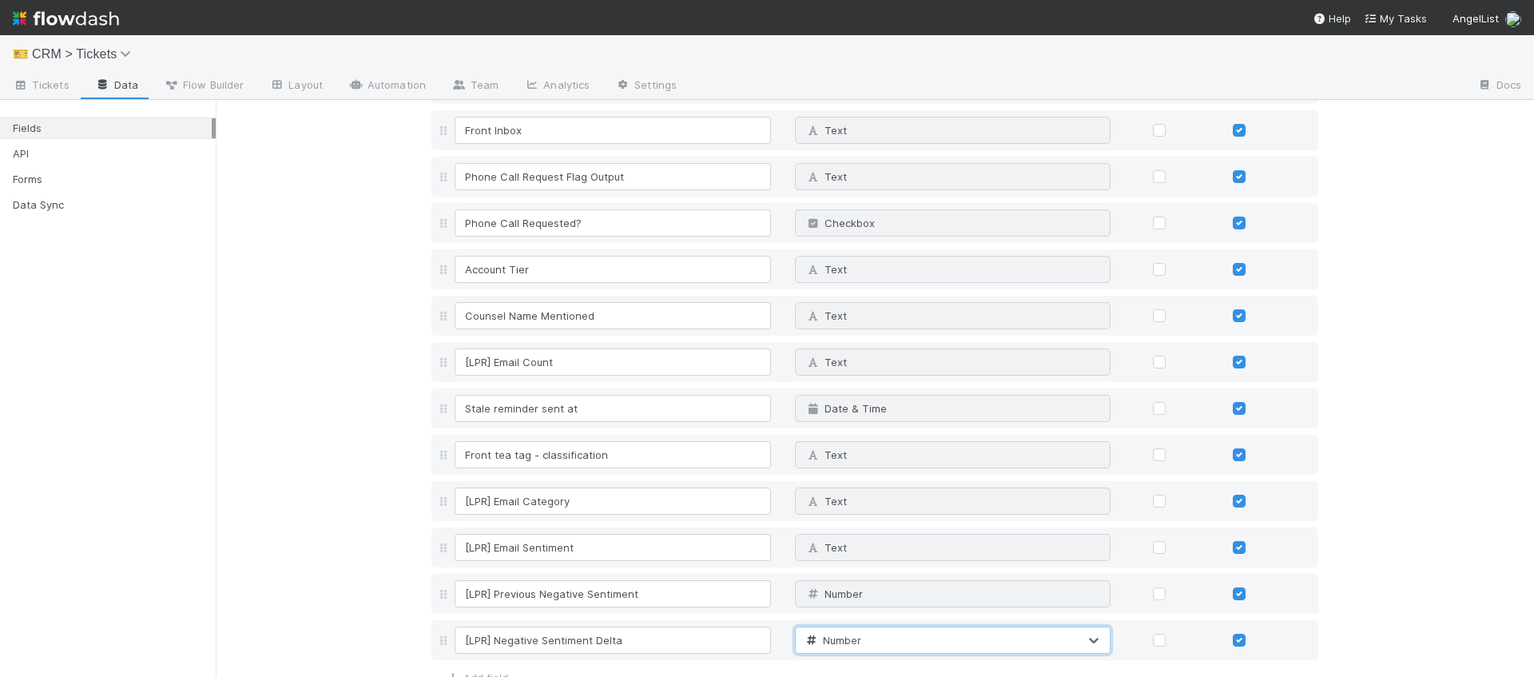
scroll to position [6809, 0]
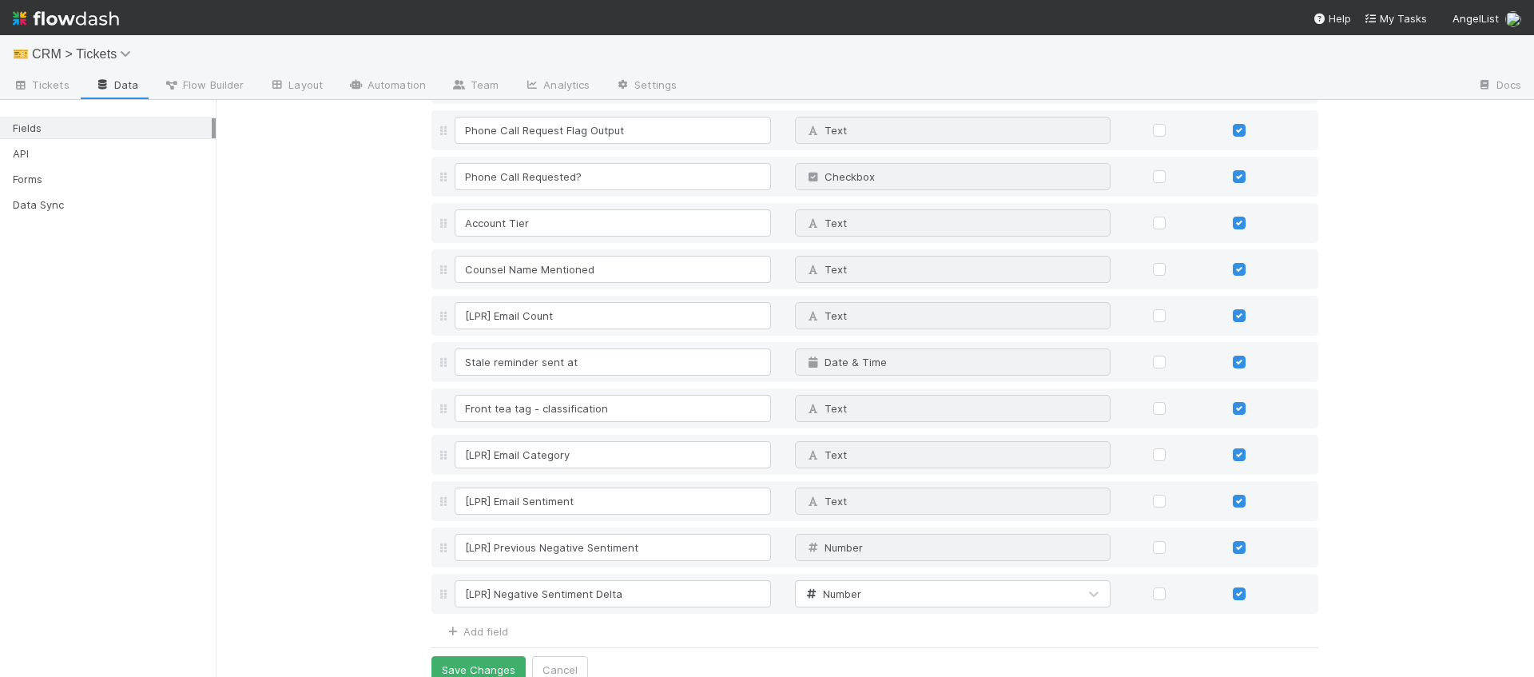
click at [463, 659] on button "Save Changes" at bounding box center [478, 669] width 94 height 27
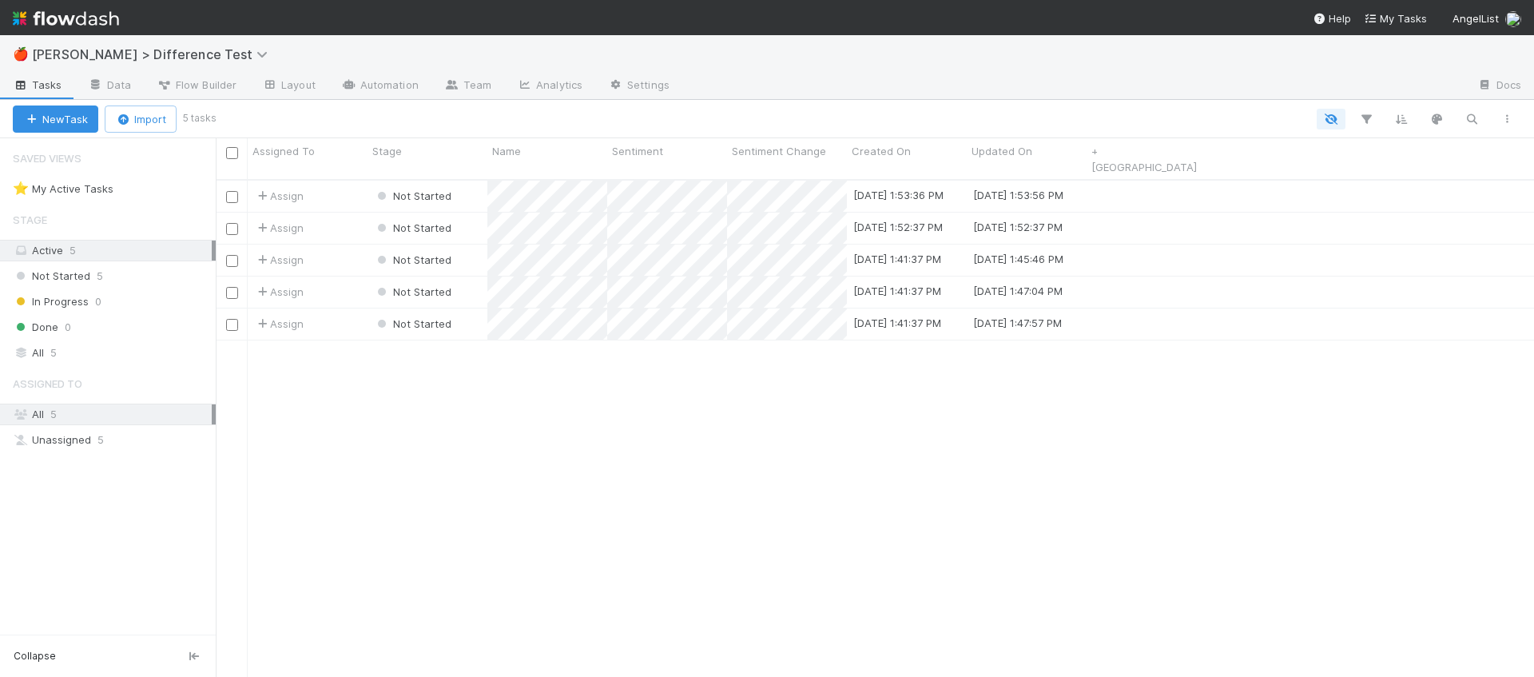
scroll to position [510, 1318]
click at [130, 83] on link "Data" at bounding box center [109, 86] width 69 height 26
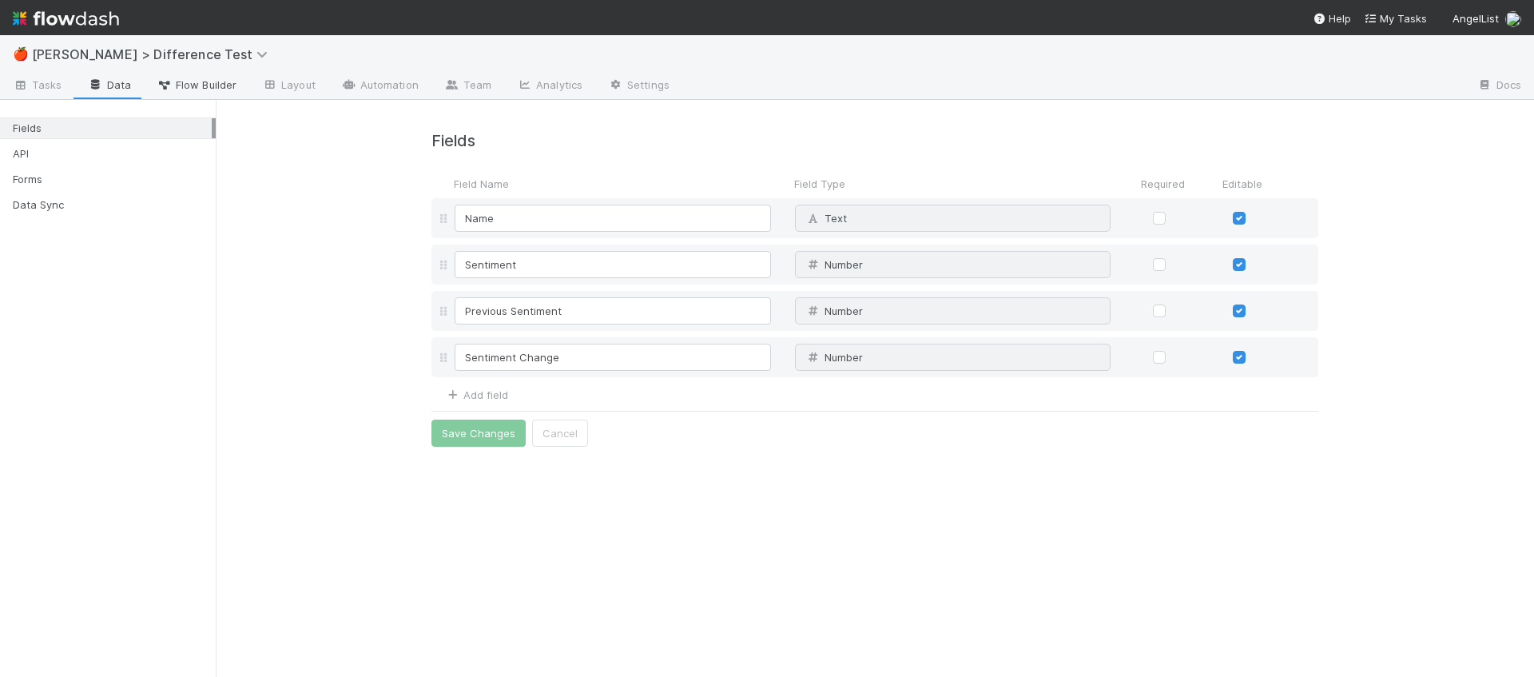
click at [196, 85] on span "Flow Builder" at bounding box center [197, 85] width 80 height 16
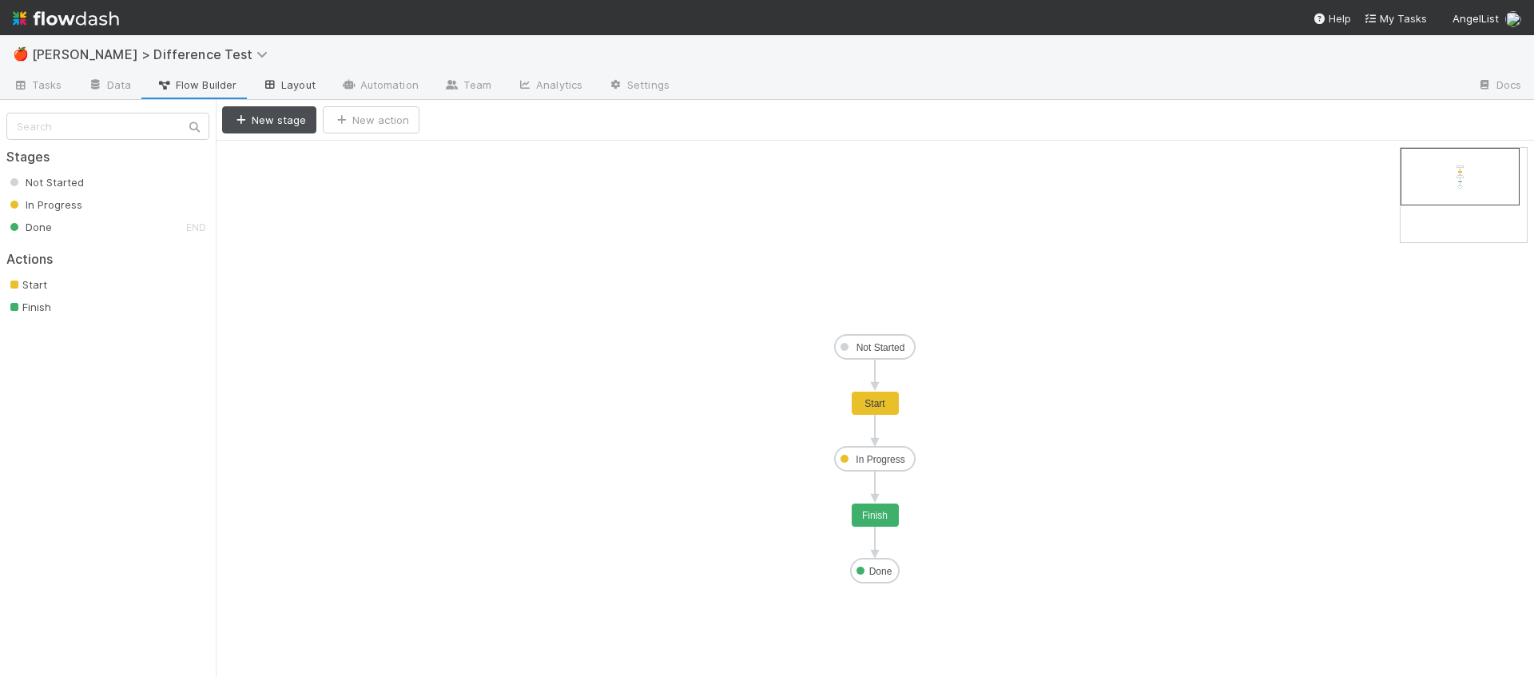
click at [317, 84] on link "Layout" at bounding box center [288, 86] width 79 height 26
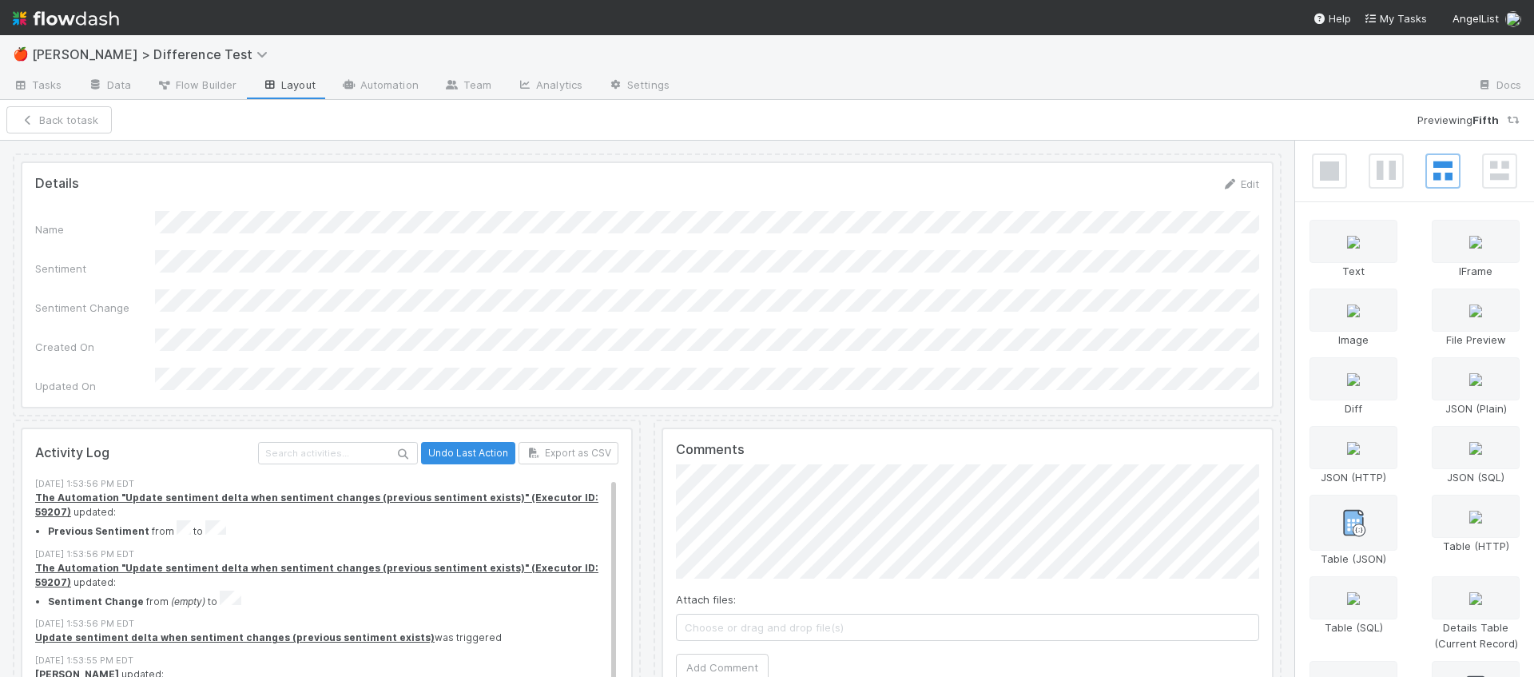
click at [374, 81] on link "Automation" at bounding box center [379, 86] width 103 height 26
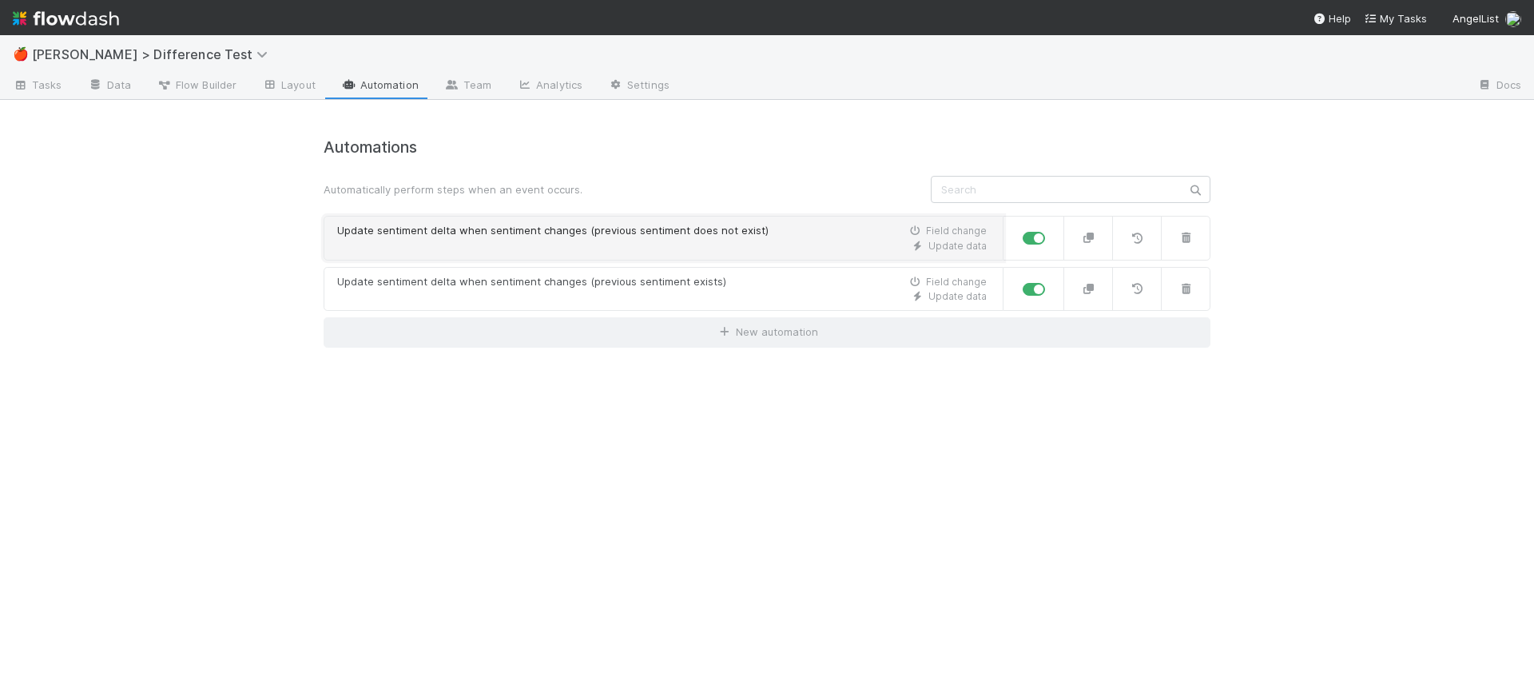
click at [576, 236] on div "Update sentiment delta when sentiment changes (previous sentiment does not exis…" at bounding box center [552, 231] width 431 height 16
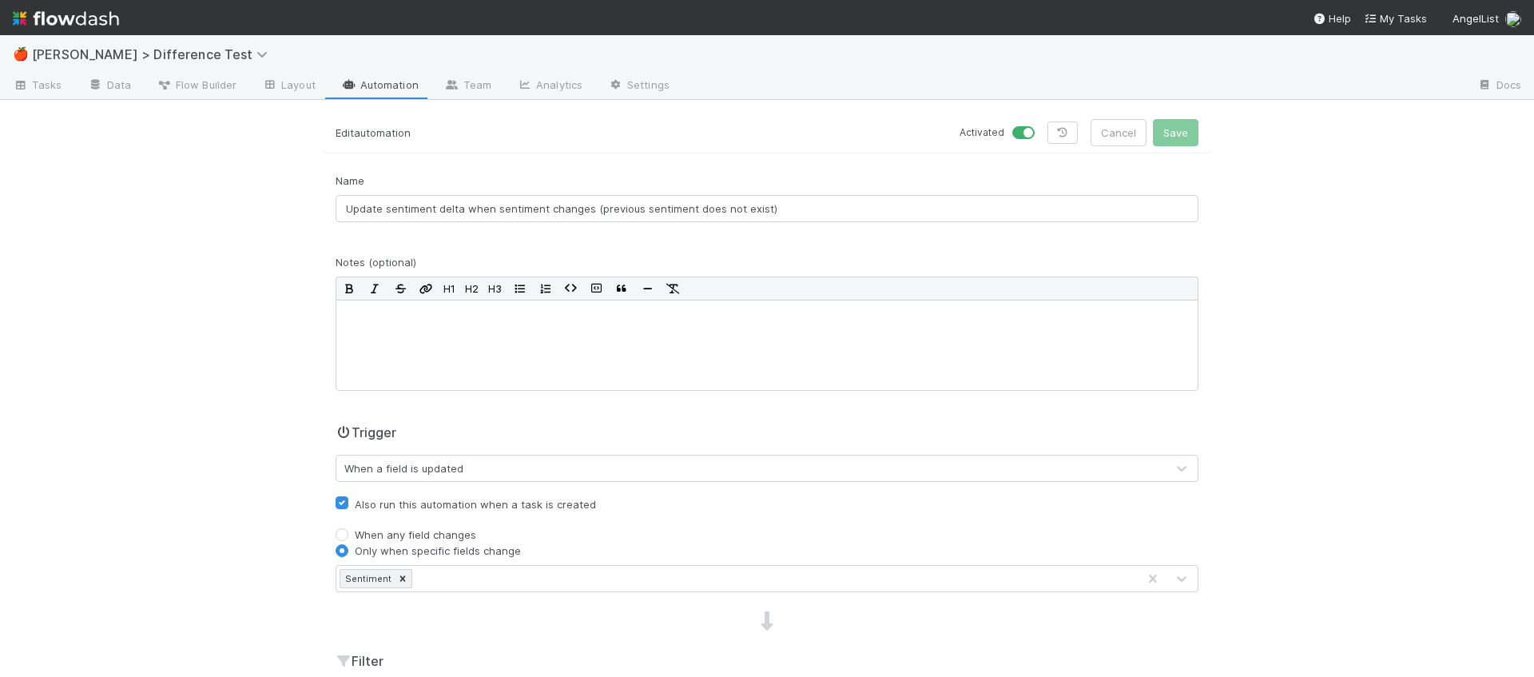
scroll to position [562, 0]
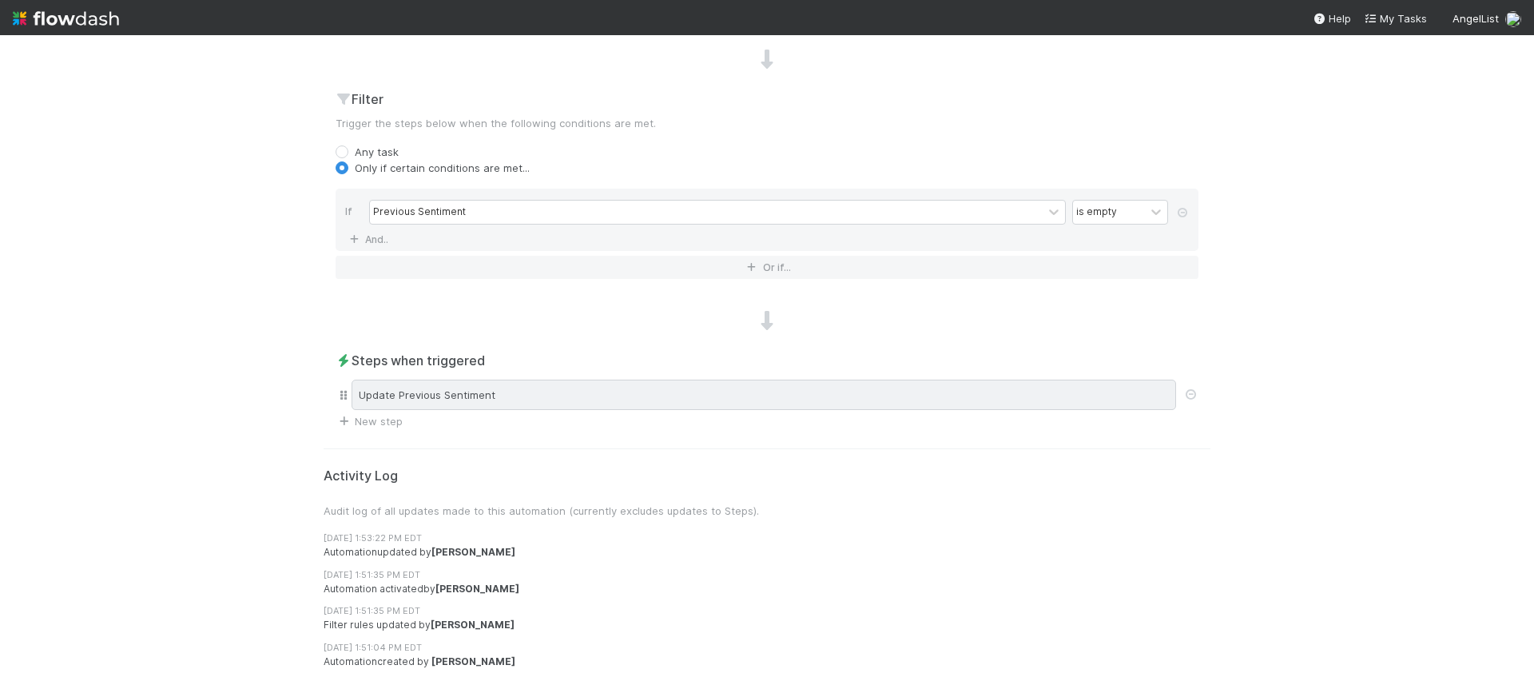
click at [657, 387] on div "Update Previous Sentiment" at bounding box center [763, 394] width 824 height 30
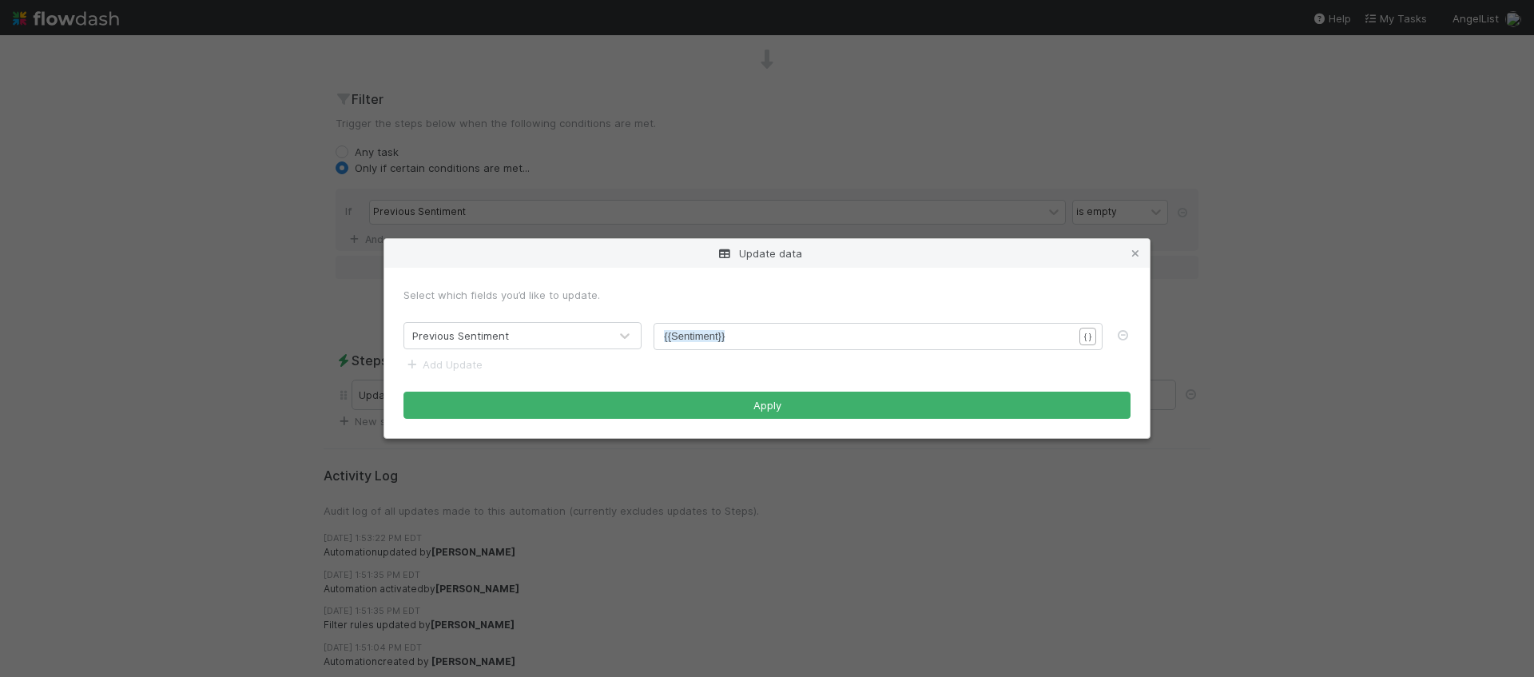
click at [497, 173] on div "Update data Select which fields you’d like to update. Previous Sentiment xxxxxx…" at bounding box center [767, 338] width 1534 height 677
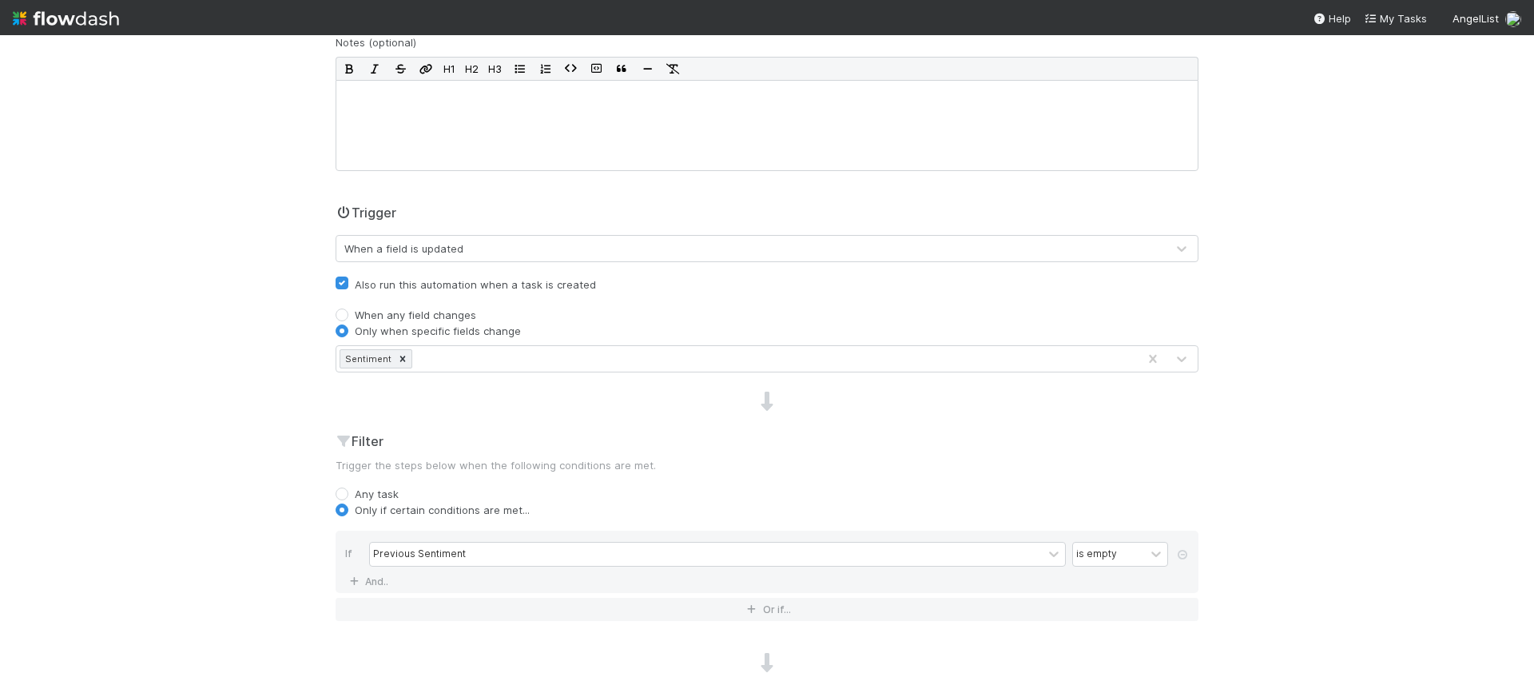
scroll to position [0, 0]
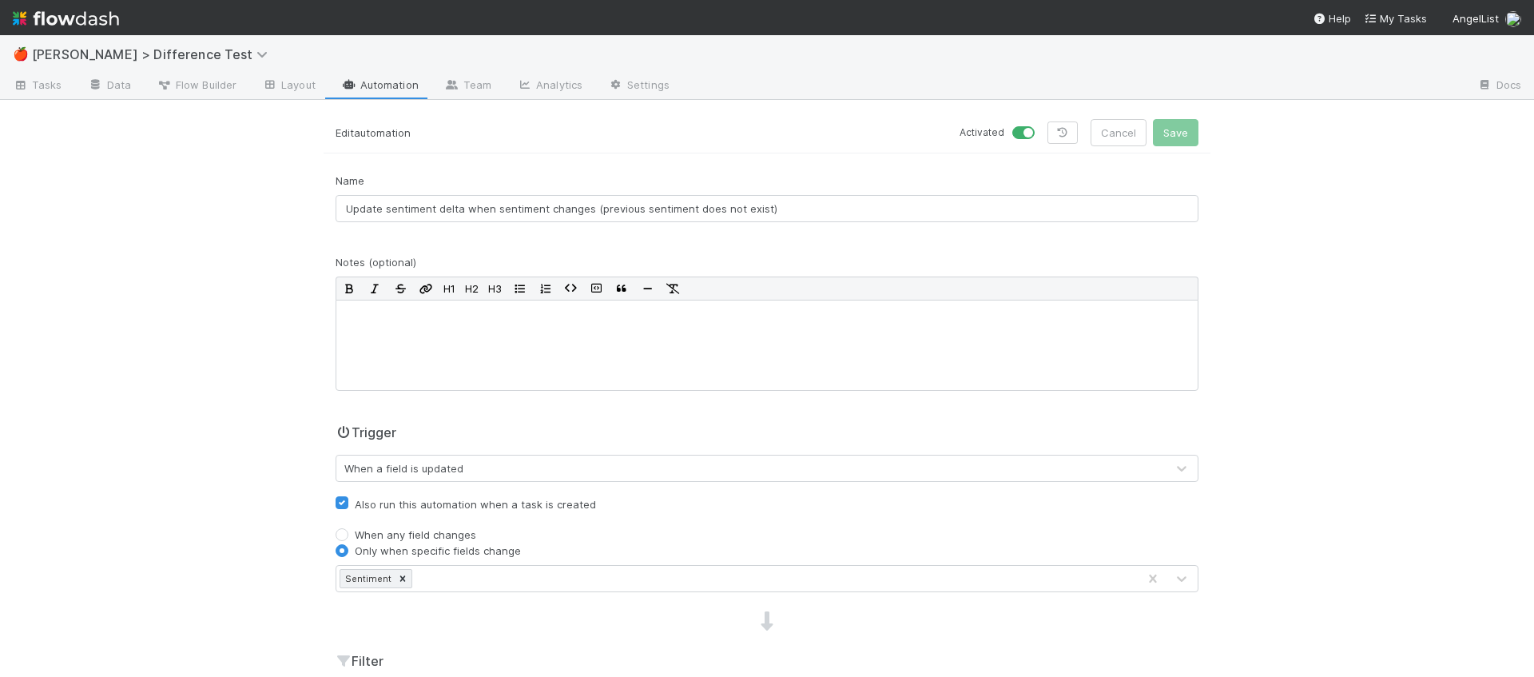
click at [387, 81] on link "Automation" at bounding box center [379, 86] width 103 height 26
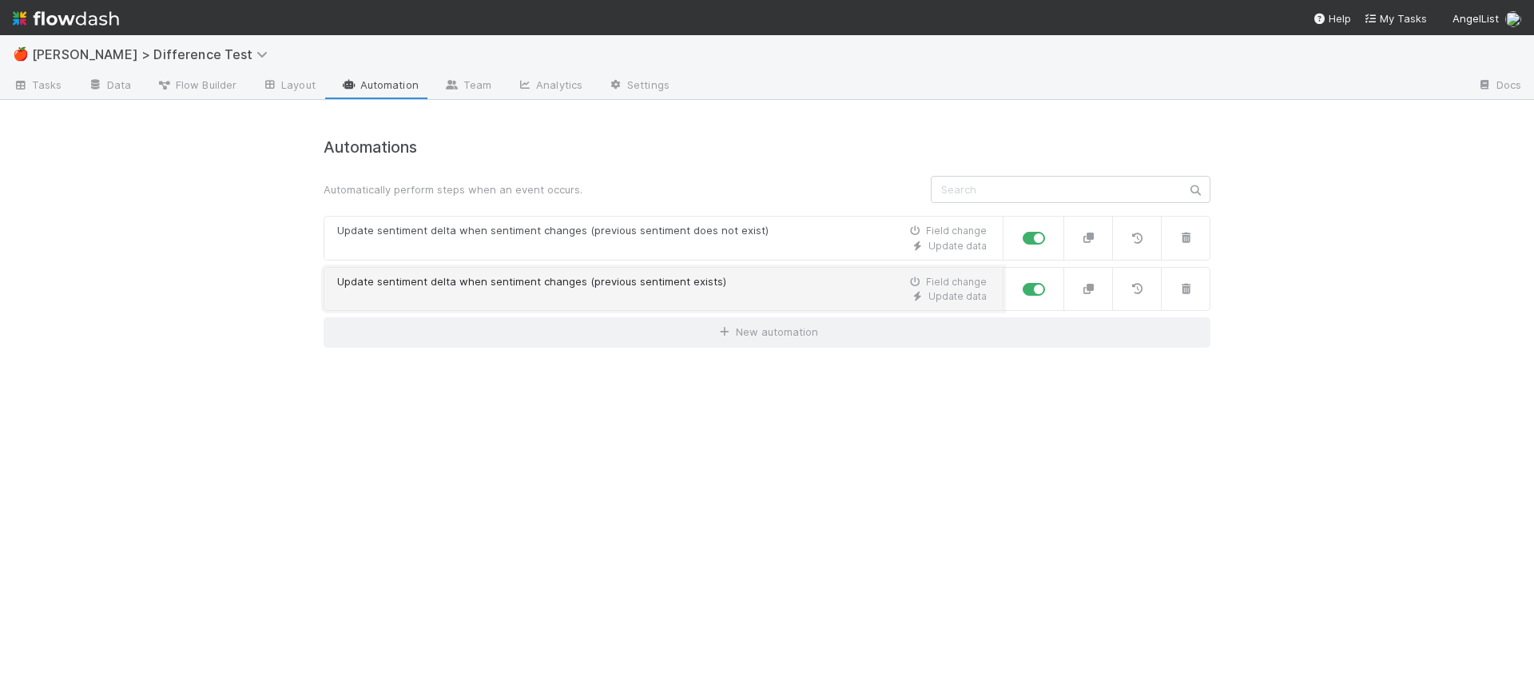
click at [580, 274] on div "Update sentiment delta when sentiment changes (previous sentiment exists)" at bounding box center [531, 282] width 389 height 16
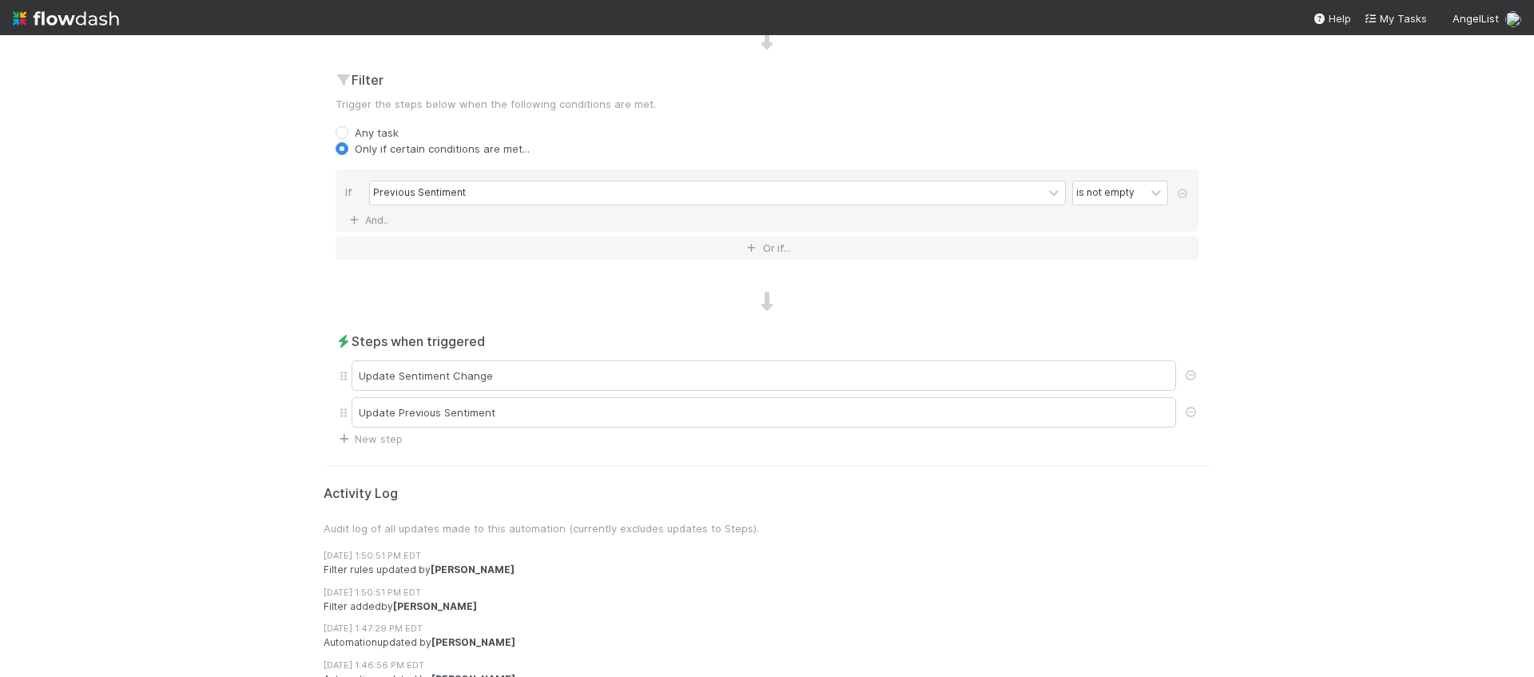
scroll to position [567, 0]
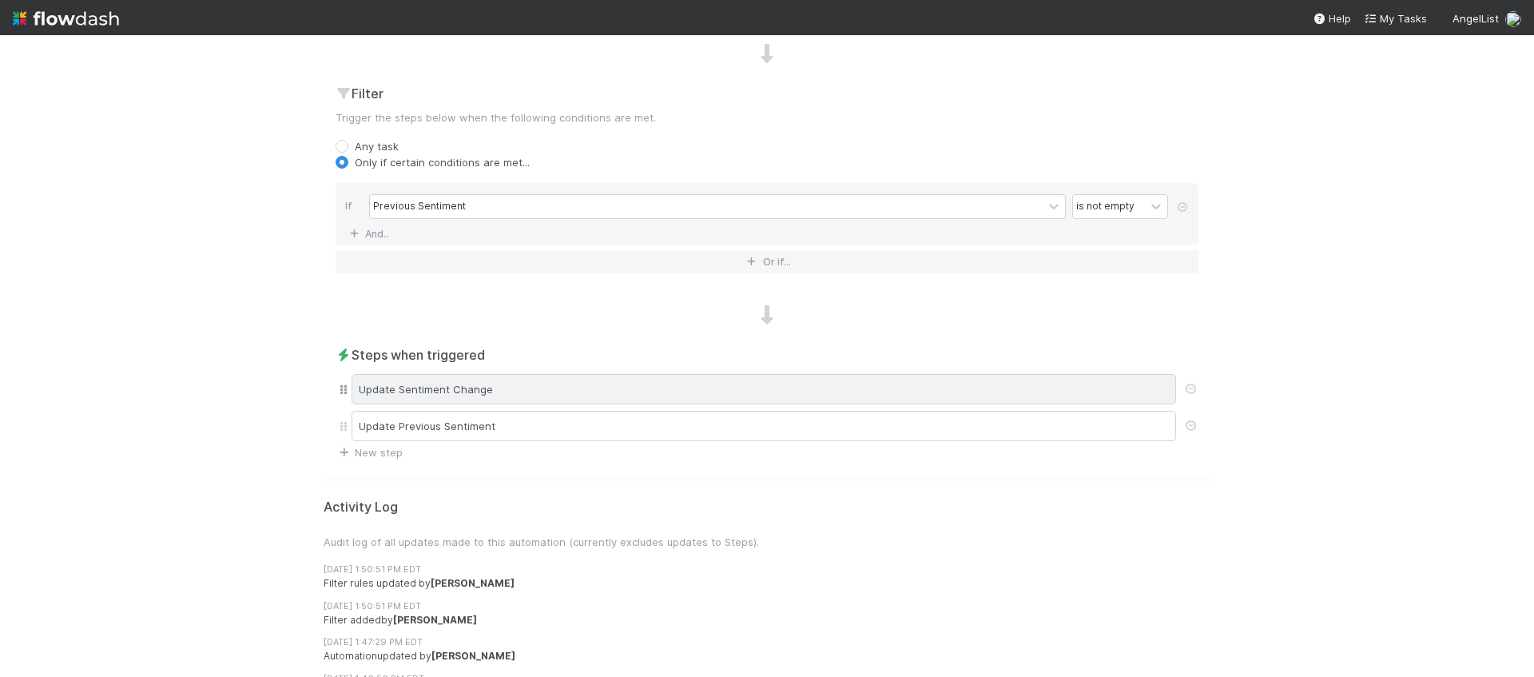
click at [632, 384] on div "Update Sentiment Change" at bounding box center [763, 389] width 824 height 30
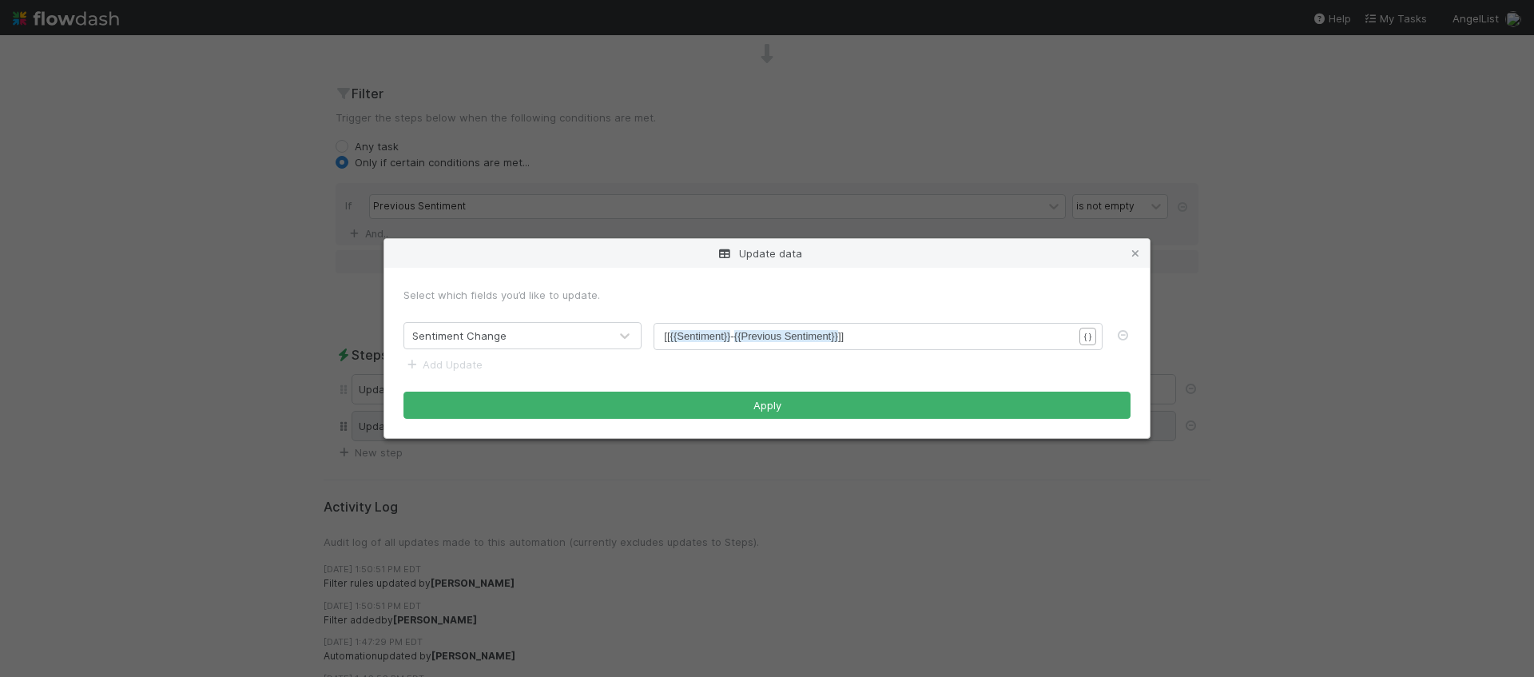
drag, startPoint x: 793, startPoint y: 462, endPoint x: 724, endPoint y: 440, distance: 72.8
click at [769, 452] on div "Update data Select which fields you’d like to update. Sentiment Change xxxxxxxx…" at bounding box center [767, 338] width 1534 height 677
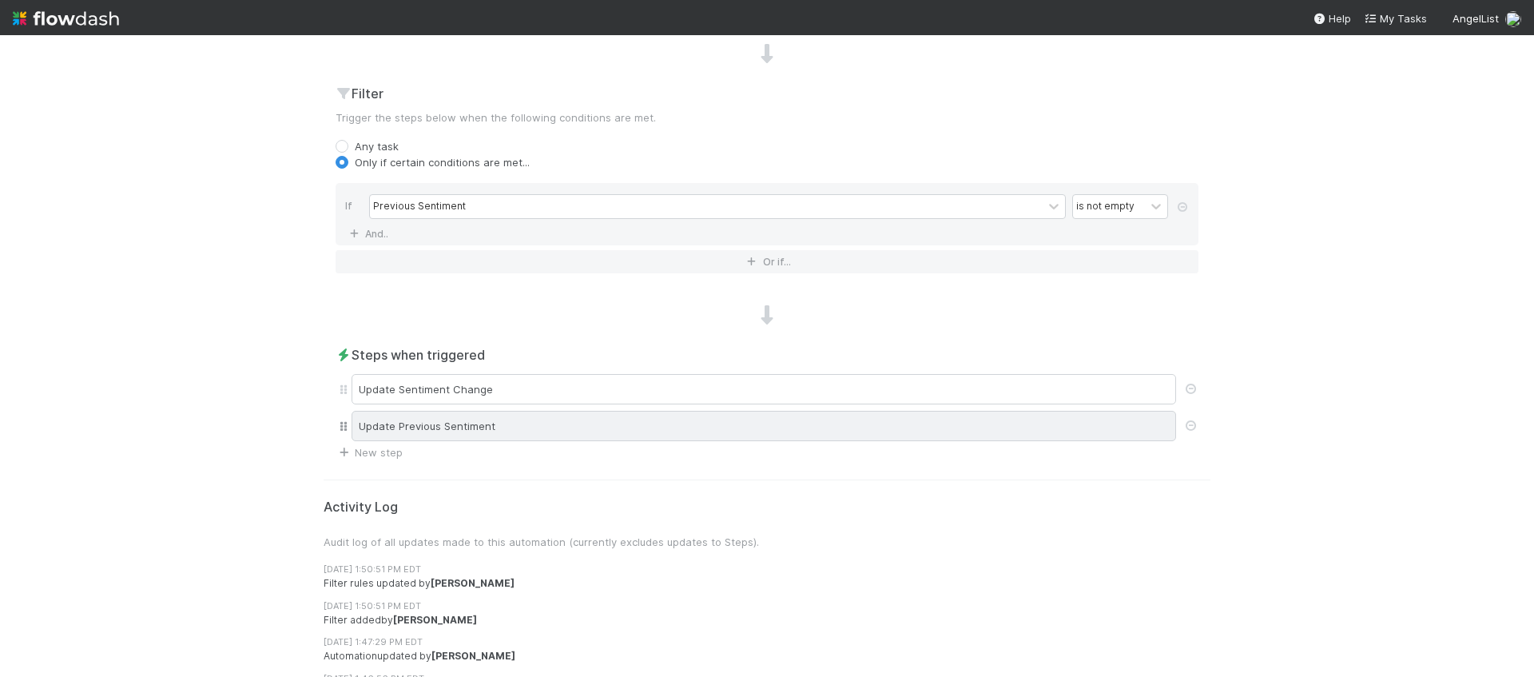
click at [720, 438] on div "Update Previous Sentiment" at bounding box center [763, 426] width 824 height 30
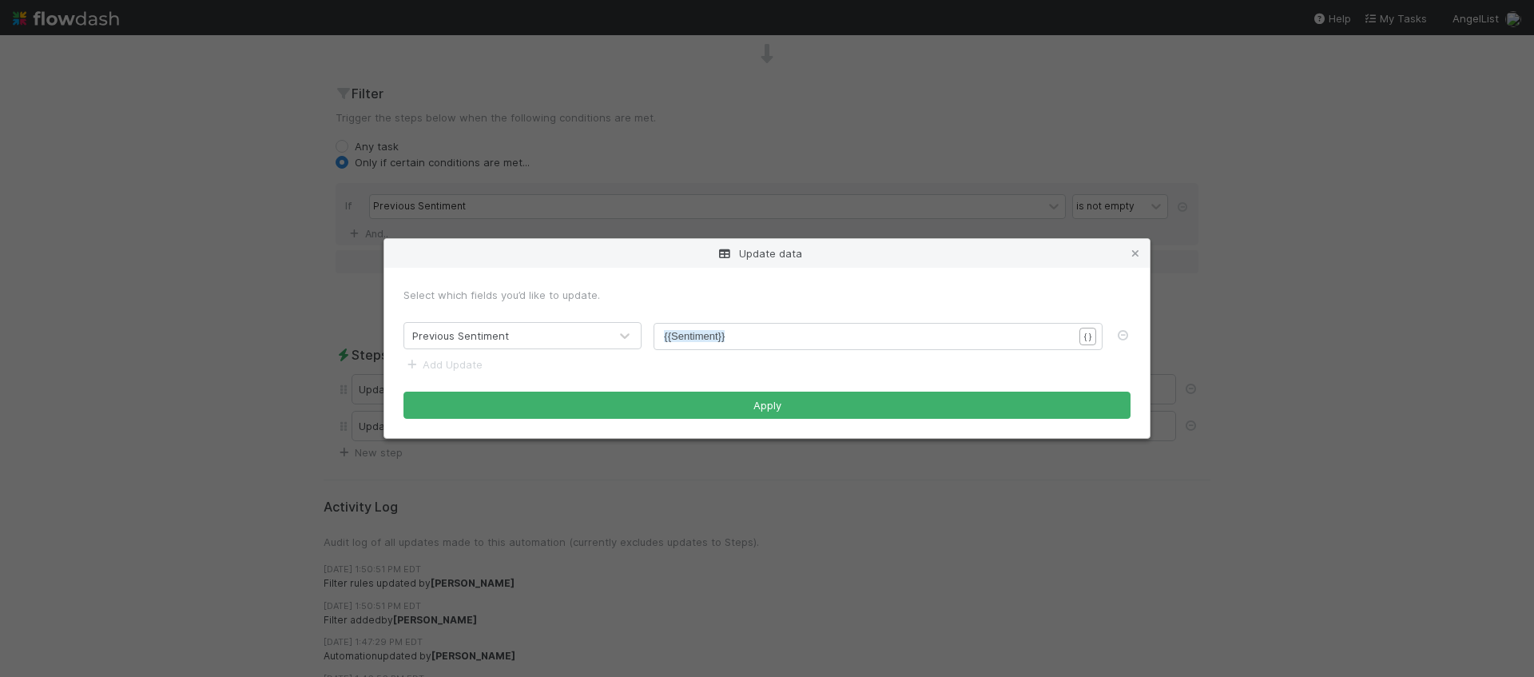
click at [796, 483] on div "Update data Select which fields you’d like to update. Previous Sentiment xxxxxx…" at bounding box center [767, 338] width 1534 height 677
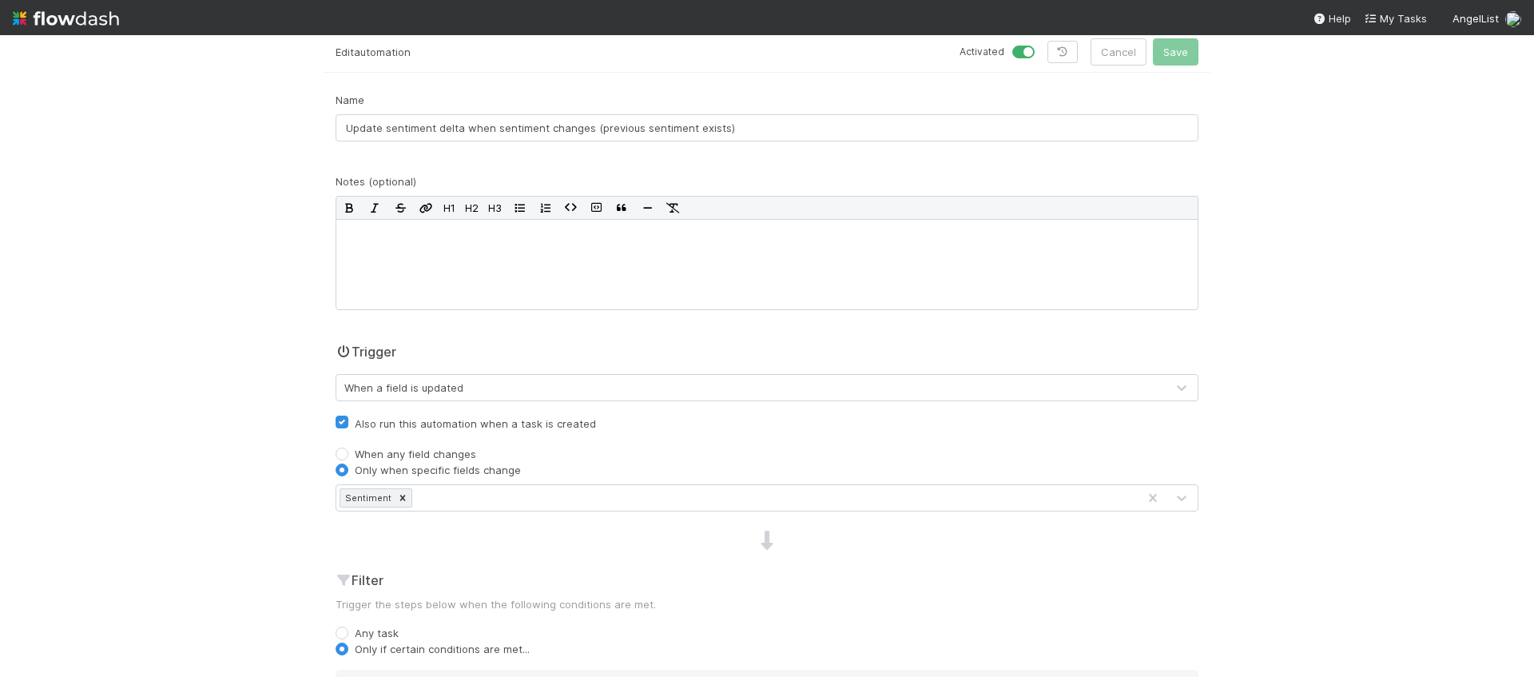
scroll to position [0, 0]
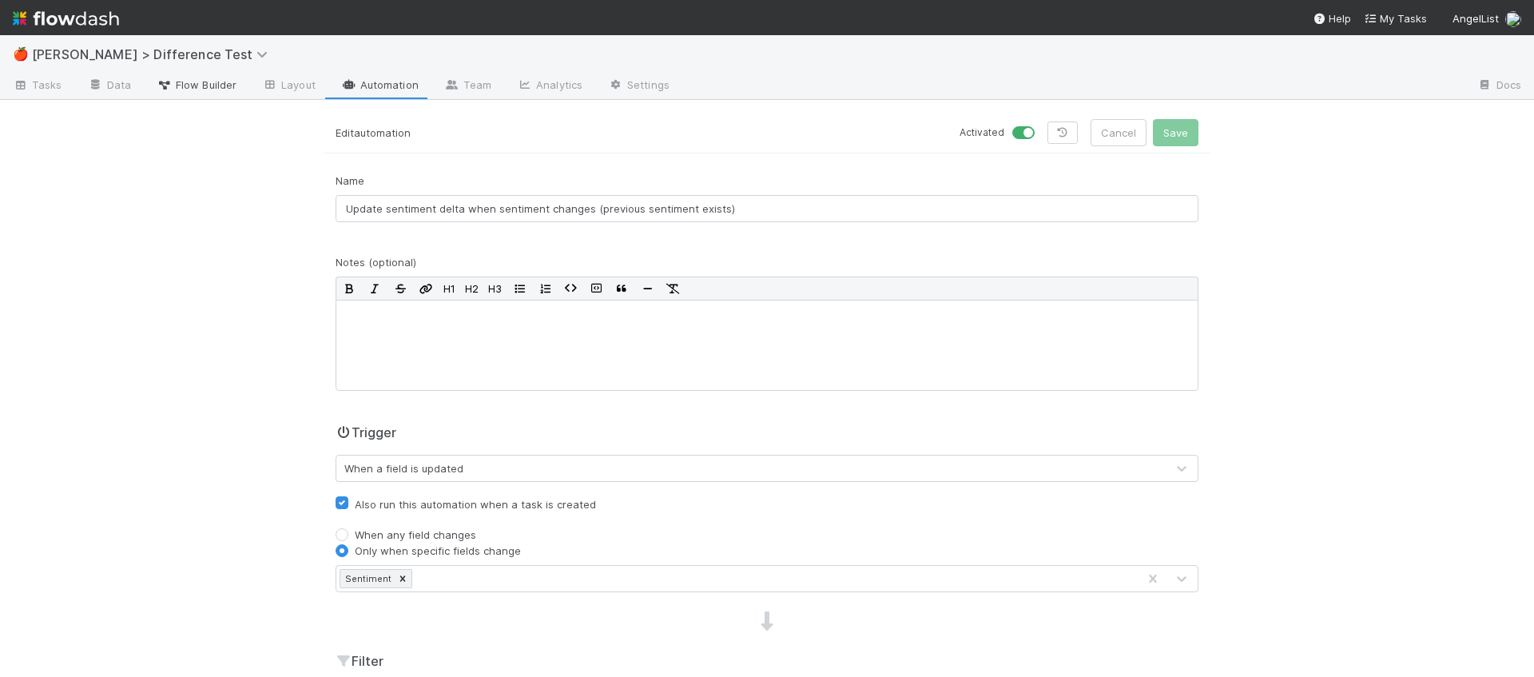
click at [240, 89] on link "Flow Builder" at bounding box center [196, 86] width 105 height 26
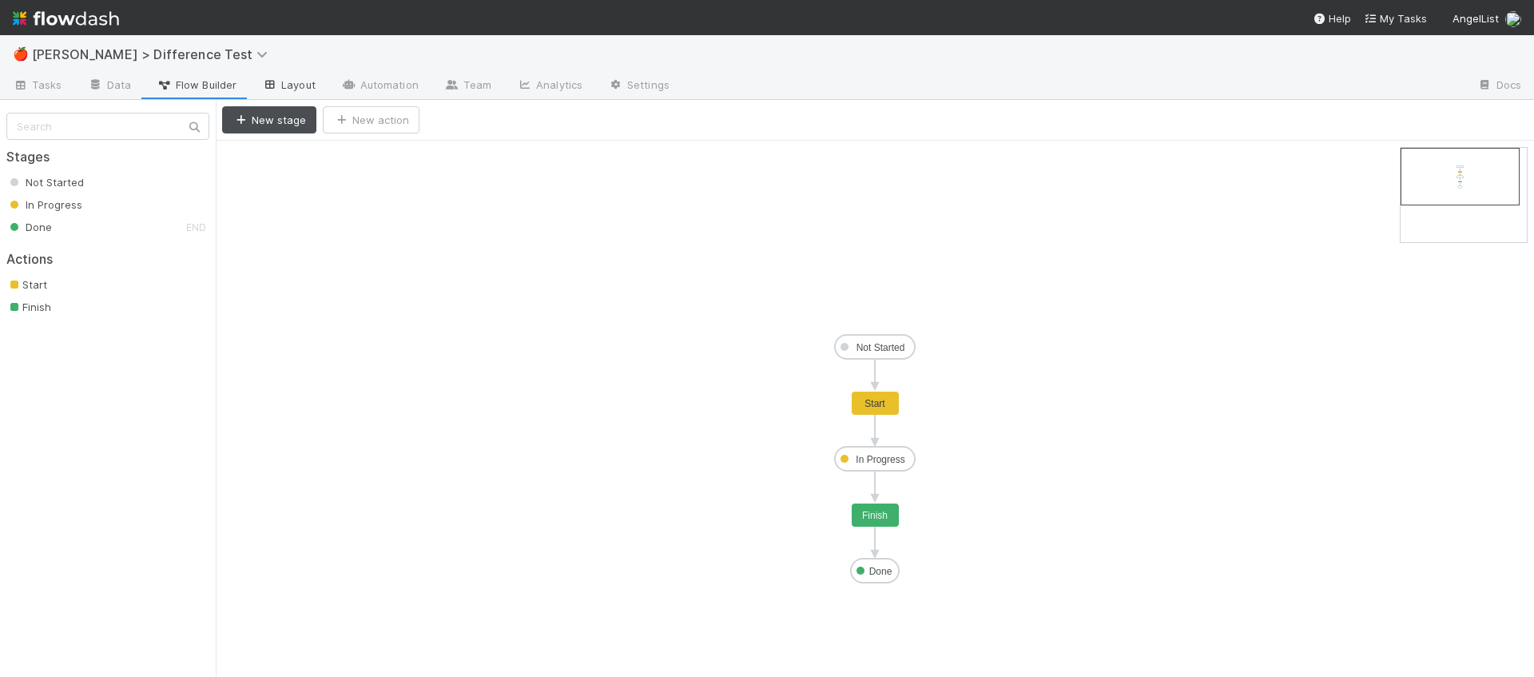
click at [264, 86] on icon at bounding box center [270, 85] width 16 height 10
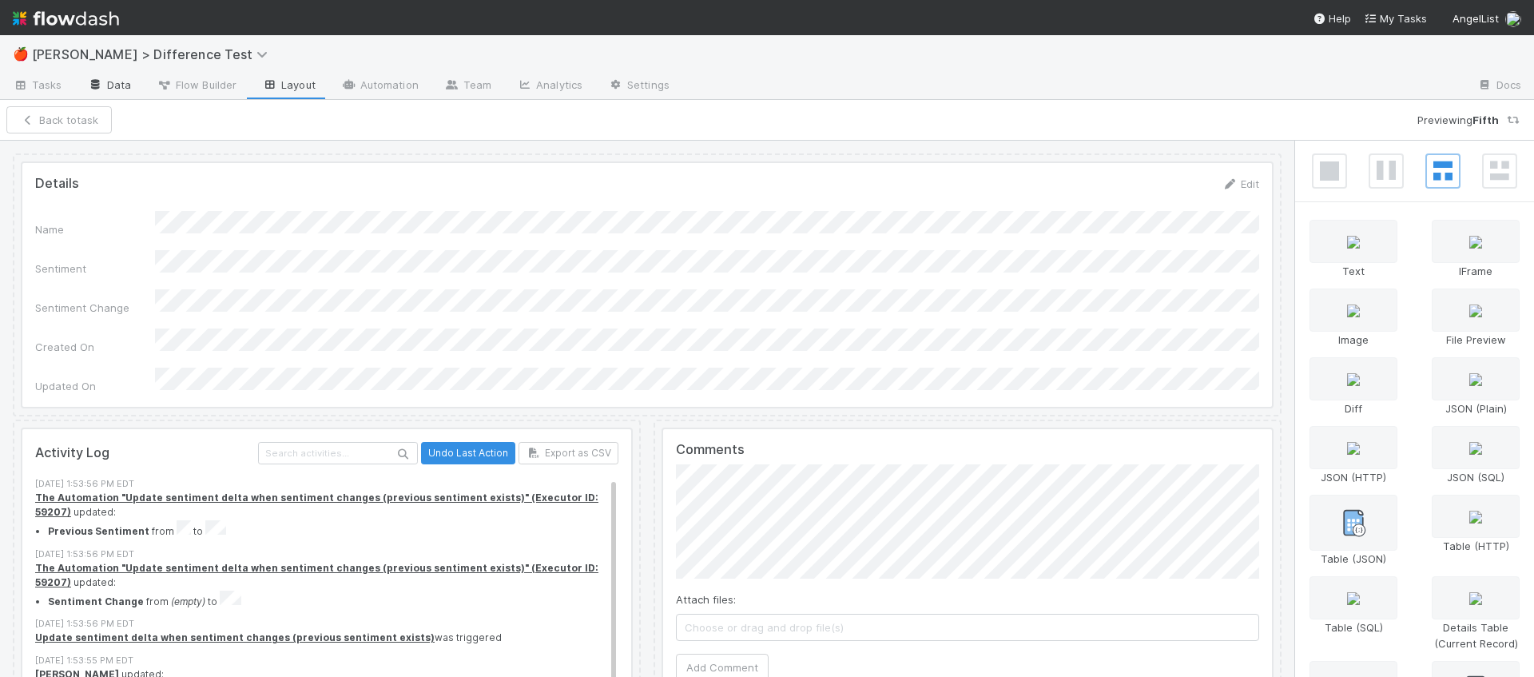
click at [117, 85] on link "Data" at bounding box center [109, 86] width 69 height 26
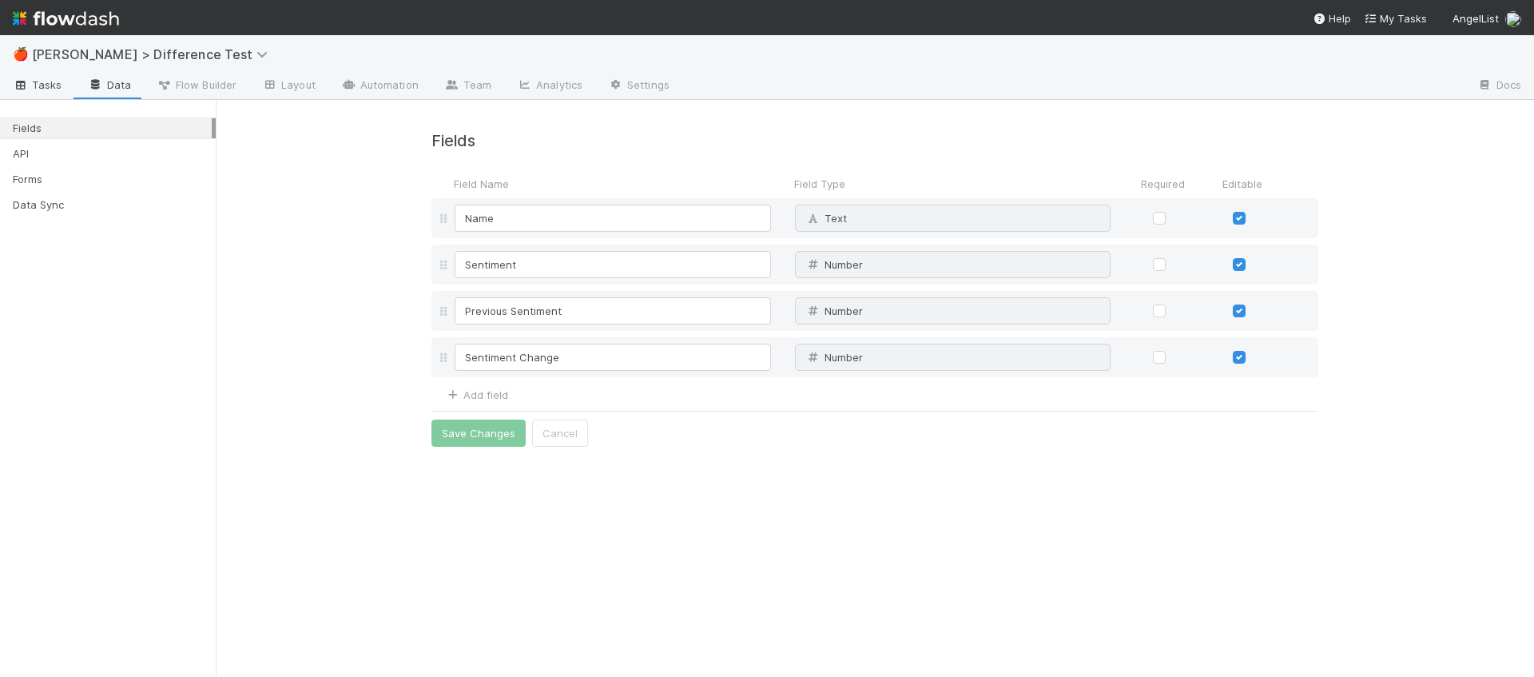
click at [47, 92] on span "Tasks" at bounding box center [38, 85] width 50 height 16
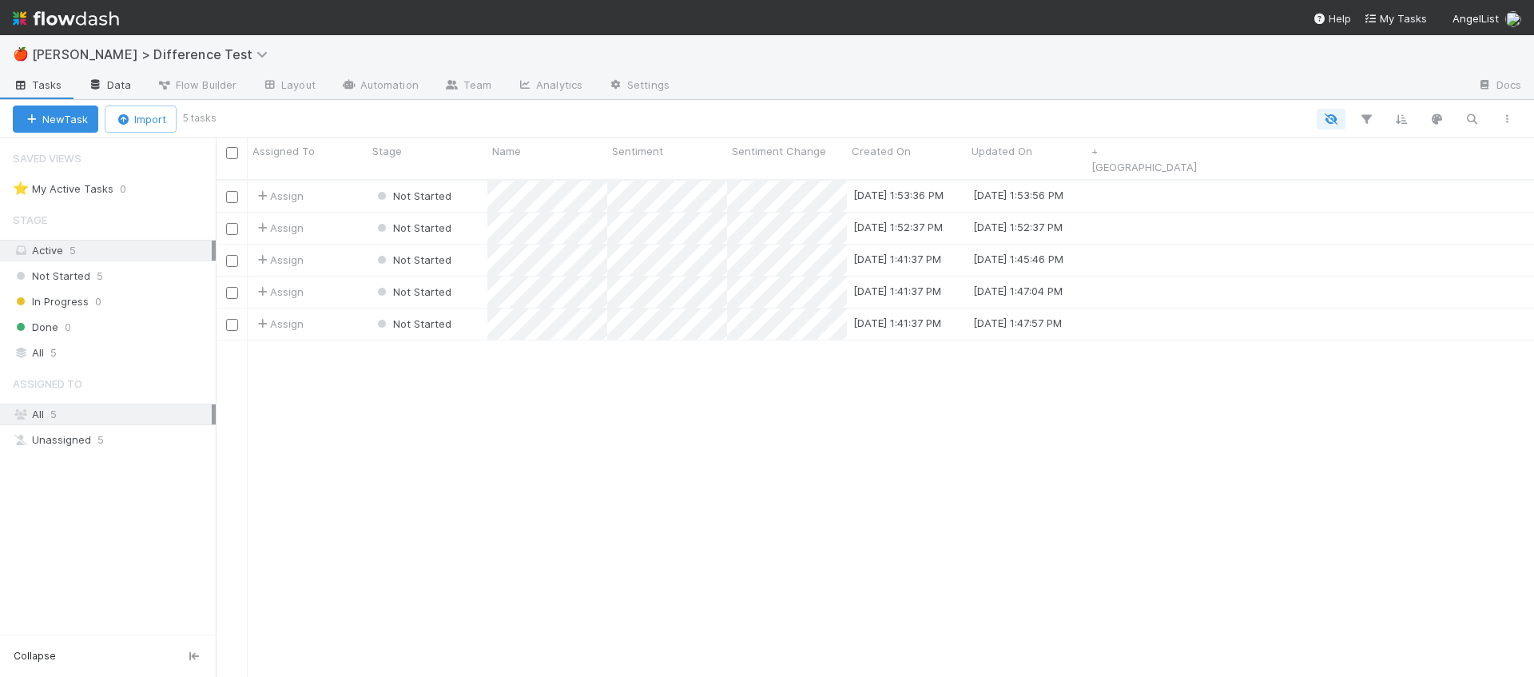
scroll to position [510, 1318]
click at [102, 86] on link "Data" at bounding box center [109, 86] width 69 height 26
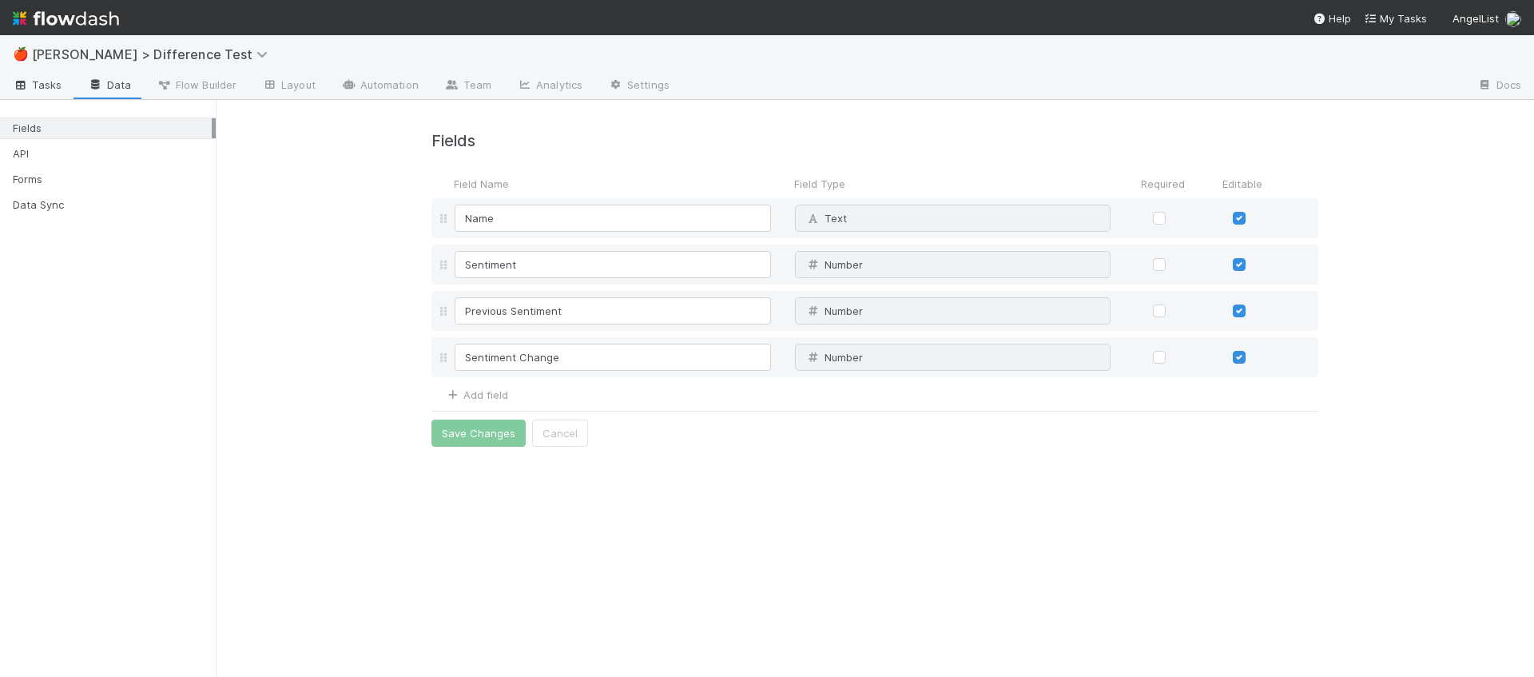
click at [61, 84] on link "Tasks" at bounding box center [37, 86] width 75 height 26
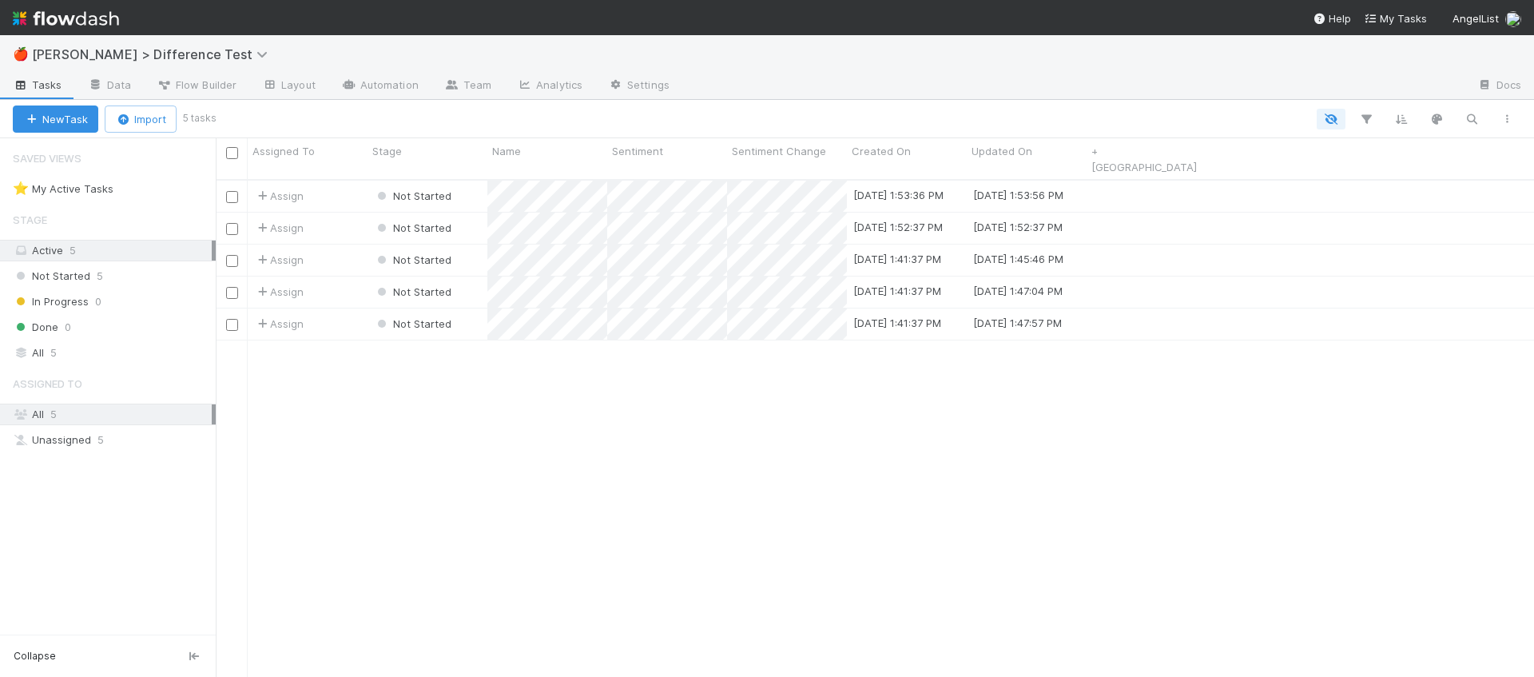
scroll to position [510, 1318]
click at [403, 91] on link "Automation" at bounding box center [379, 86] width 103 height 26
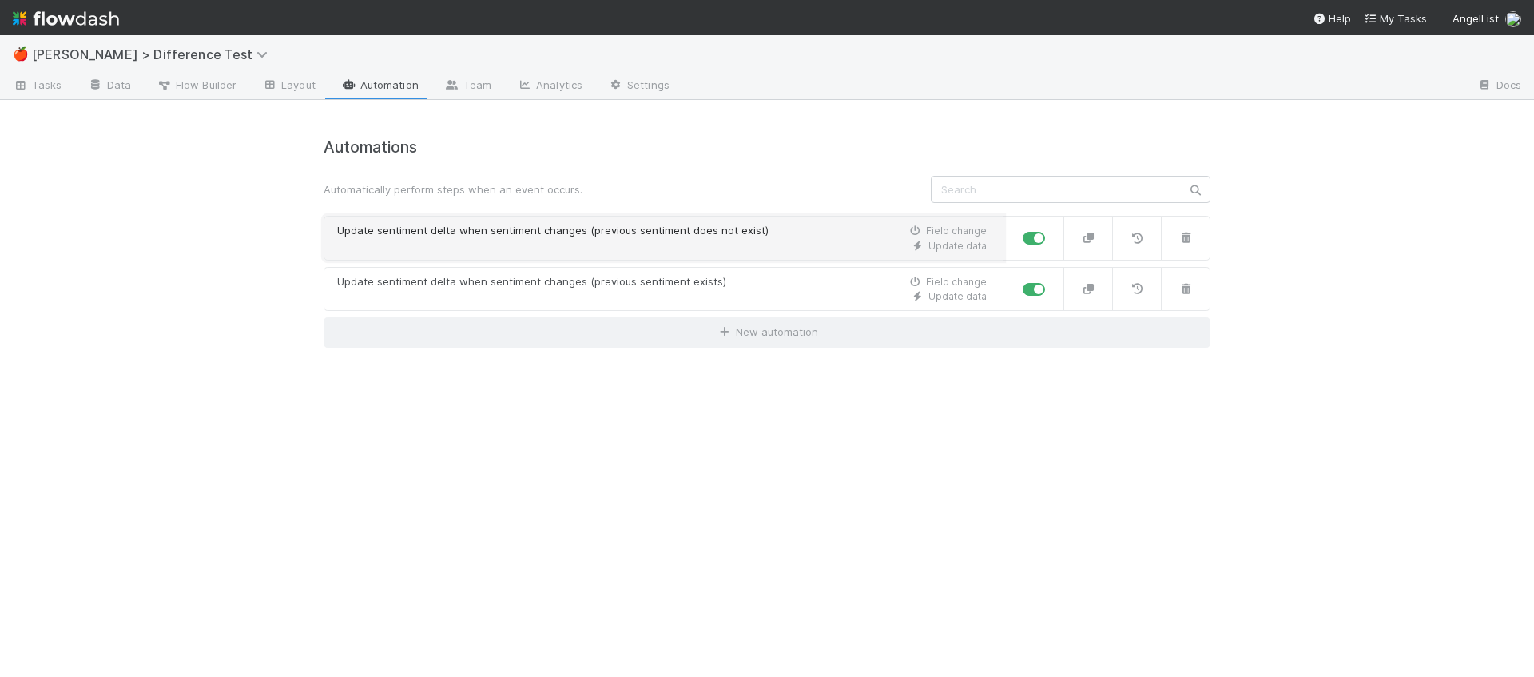
click at [592, 236] on div "Update sentiment delta when sentiment changes (previous sentiment does not exis…" at bounding box center [552, 231] width 431 height 16
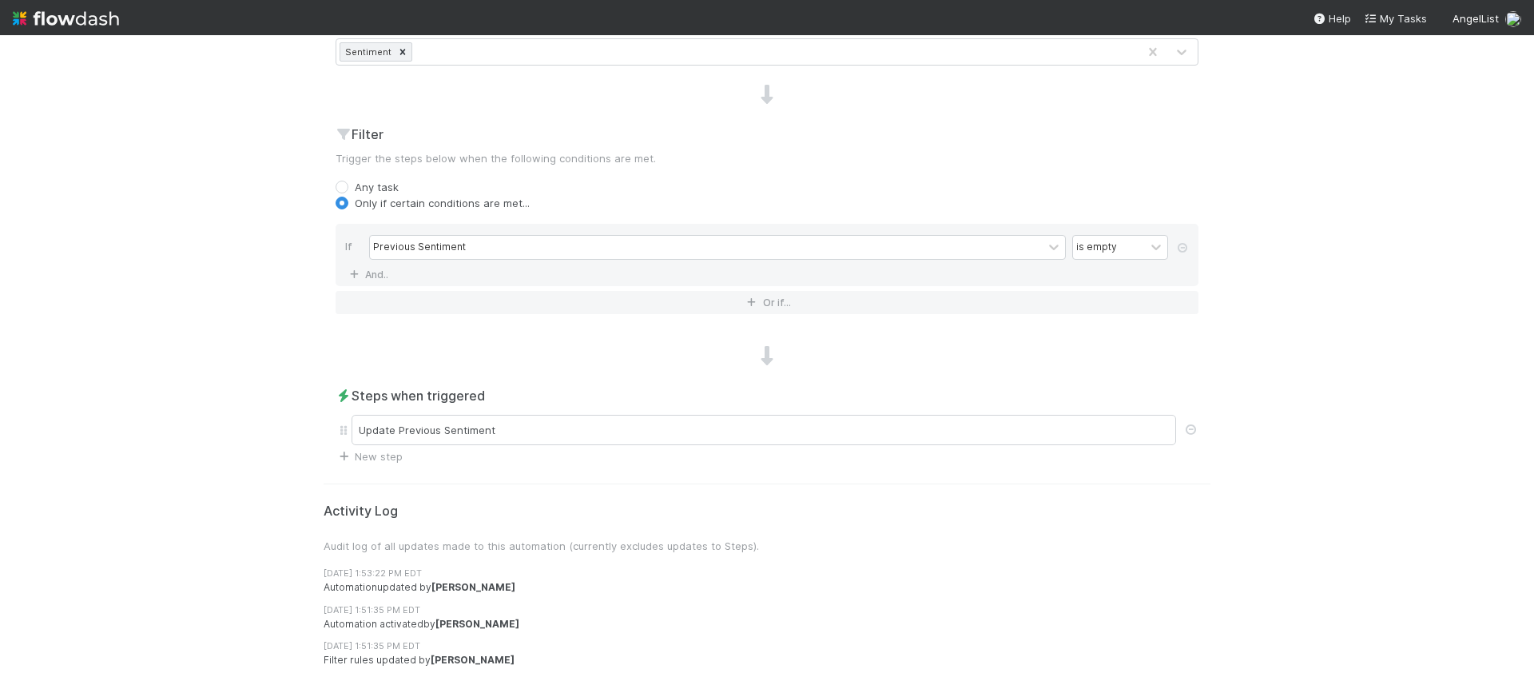
scroll to position [562, 0]
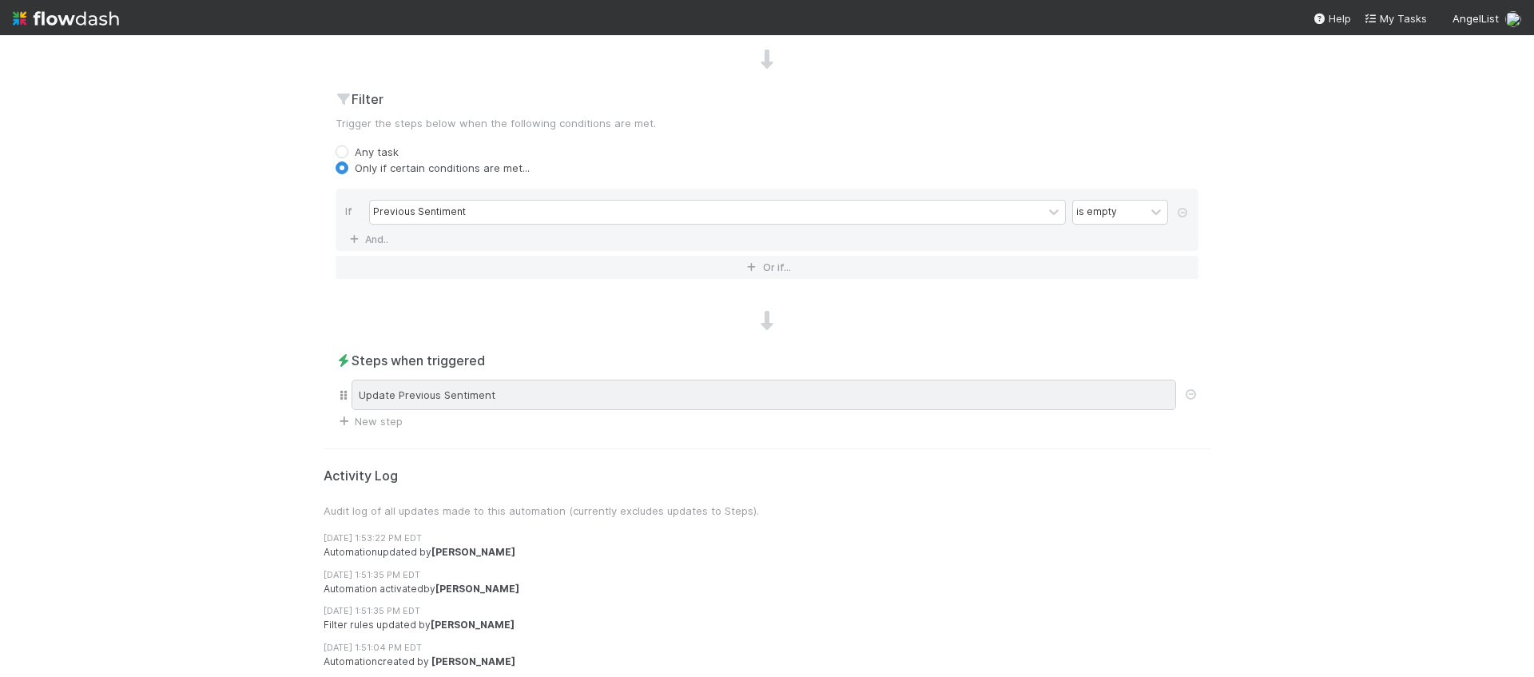
click at [700, 383] on div "Update Previous Sentiment" at bounding box center [763, 394] width 824 height 30
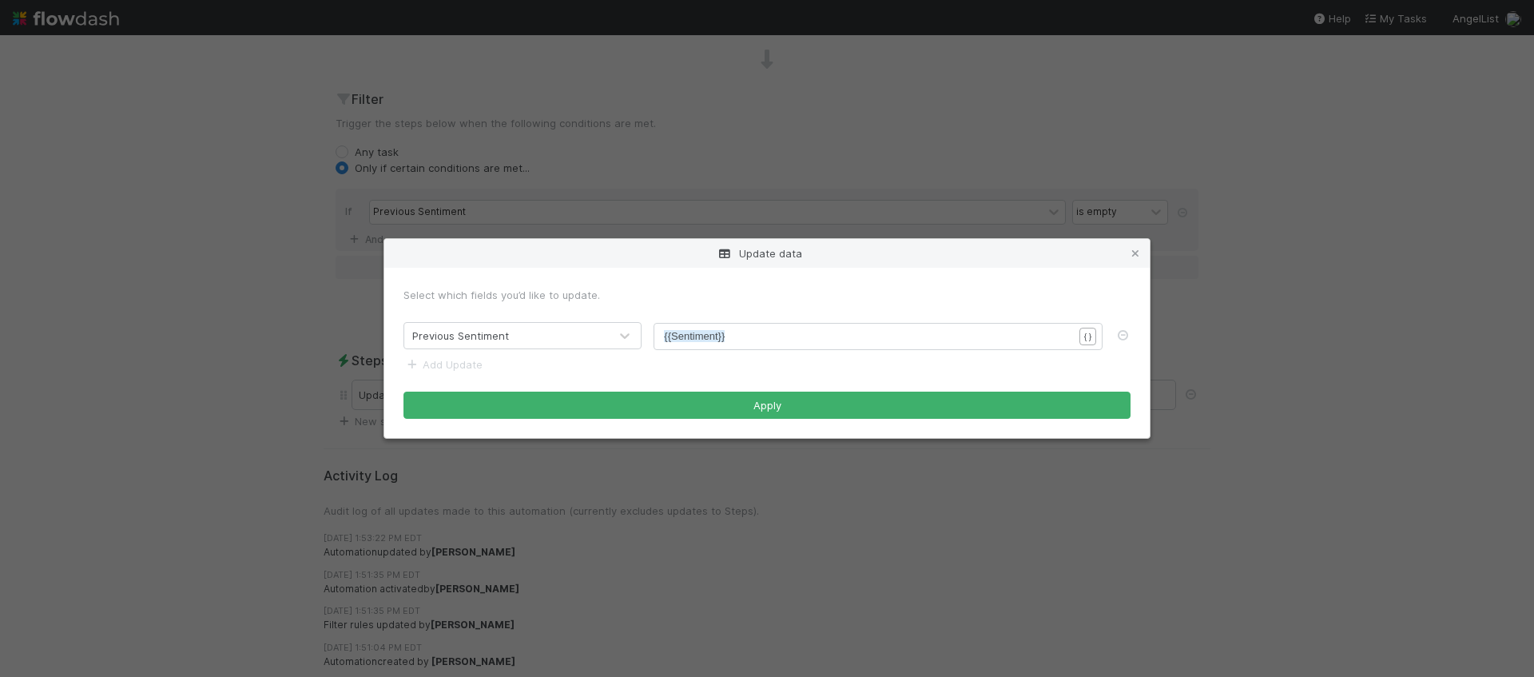
click at [521, 185] on div "Update data Select which fields you’d like to update. Previous Sentiment xxxxxx…" at bounding box center [767, 338] width 1534 height 677
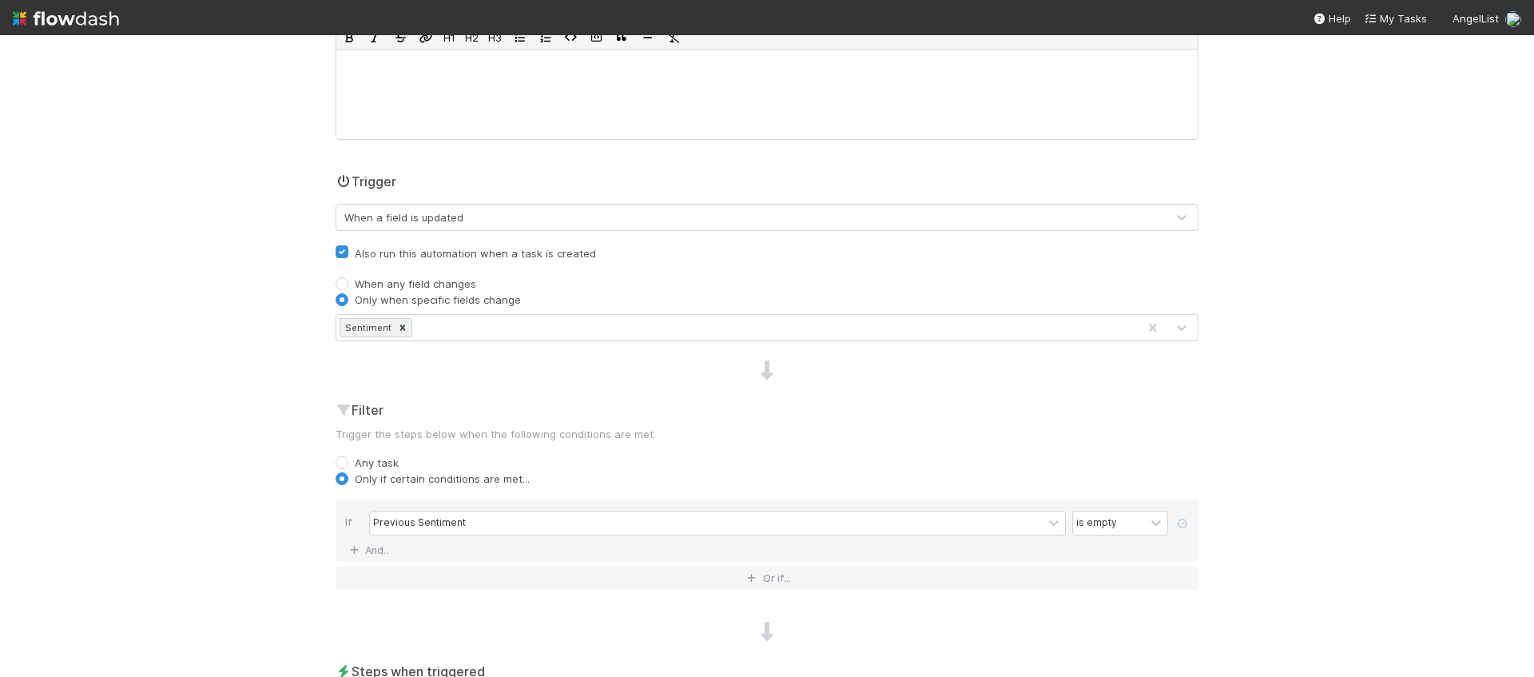
scroll to position [0, 0]
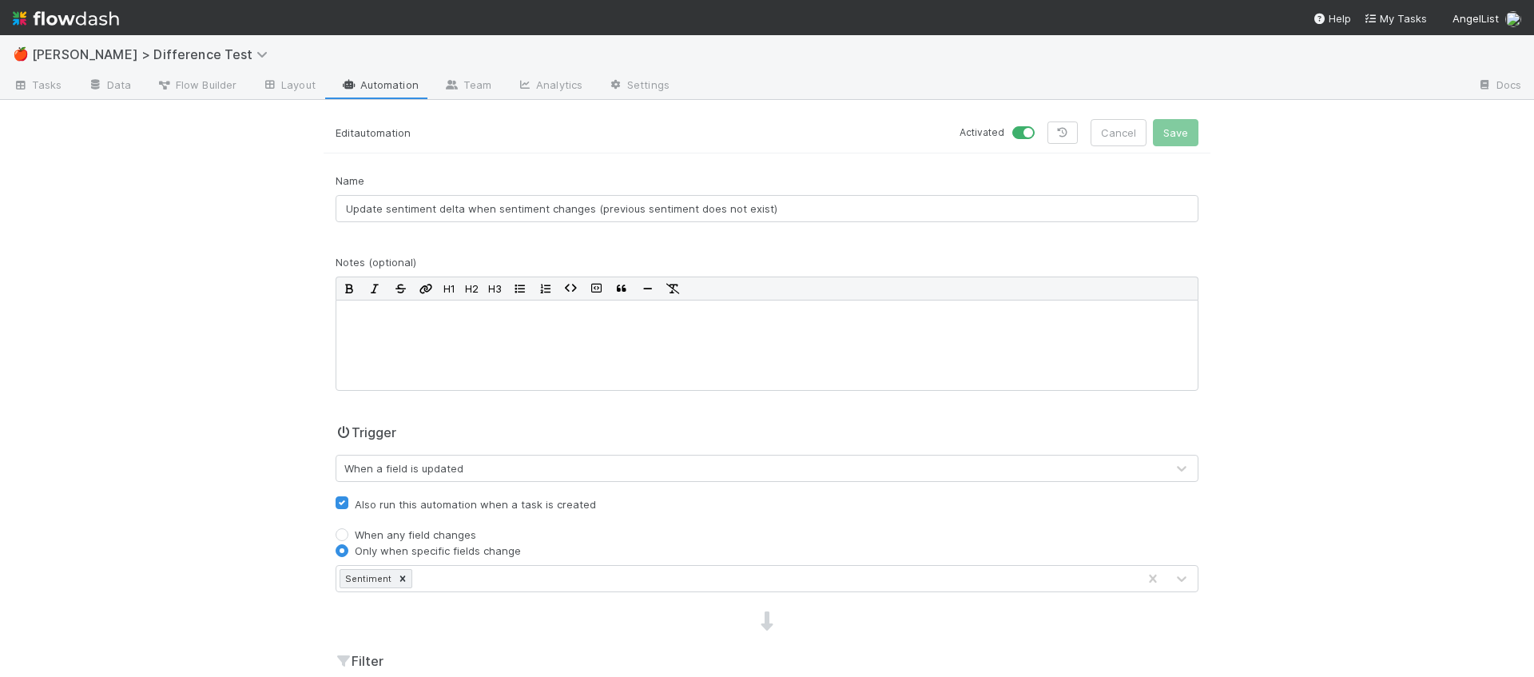
click at [423, 98] on li at bounding box center [376, 98] width 102 height 2
click at [413, 93] on link "Automation" at bounding box center [379, 86] width 103 height 26
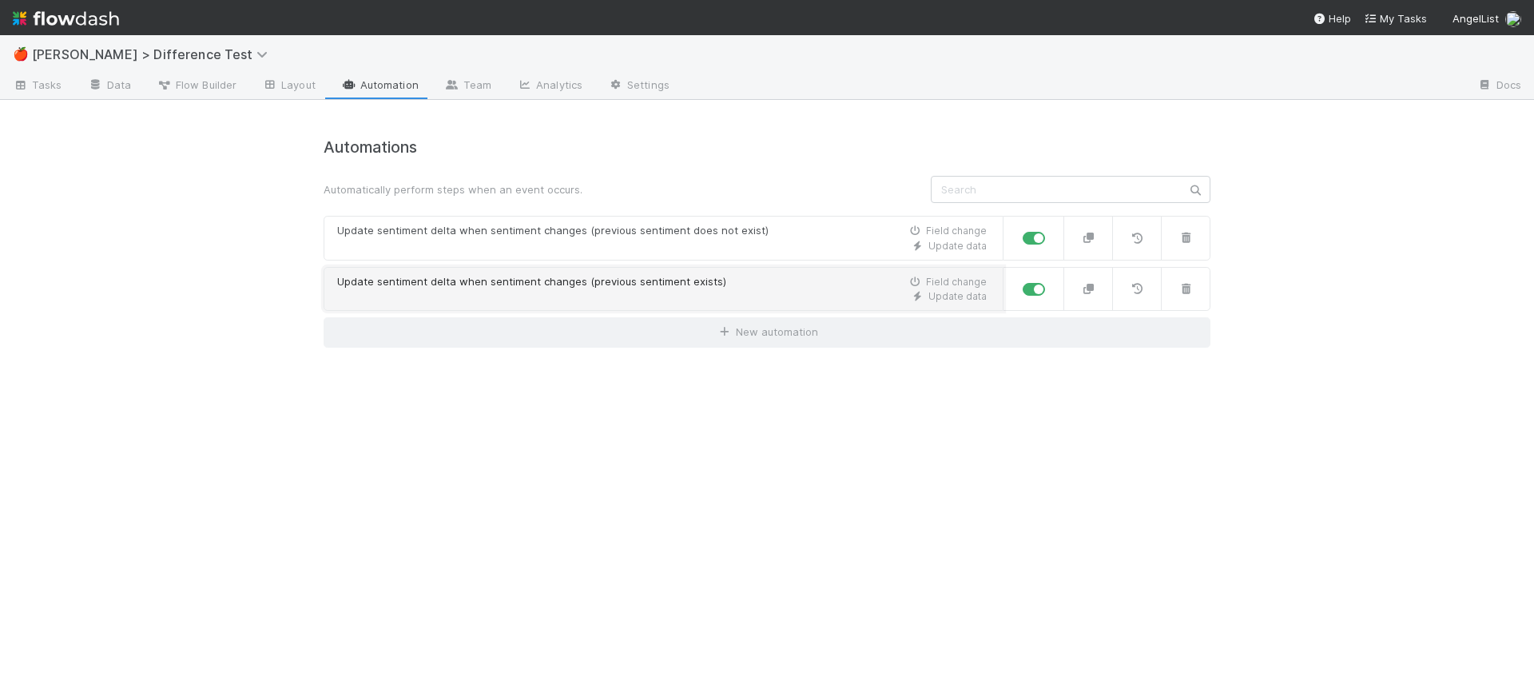
click at [592, 295] on div "Update data" at bounding box center [661, 296] width 649 height 14
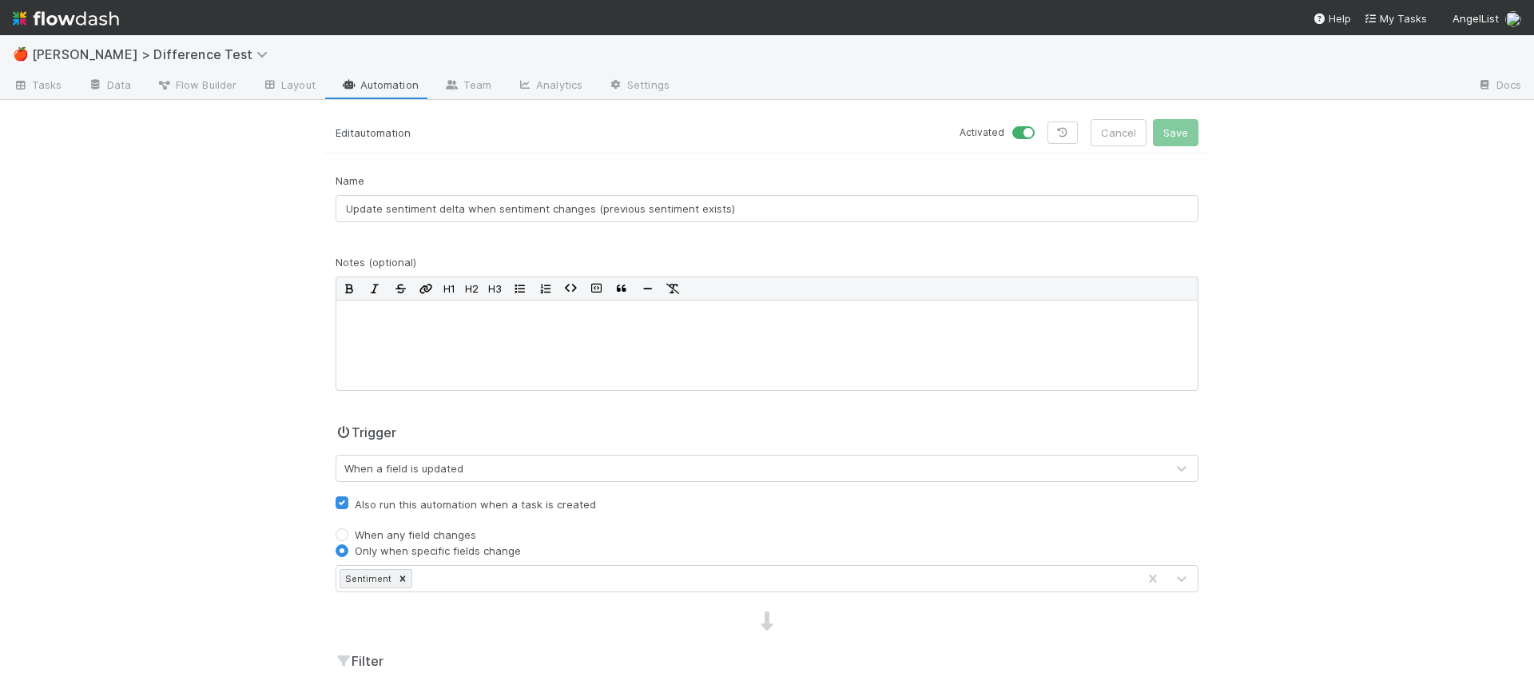
click at [367, 89] on link "Automation" at bounding box center [379, 86] width 103 height 26
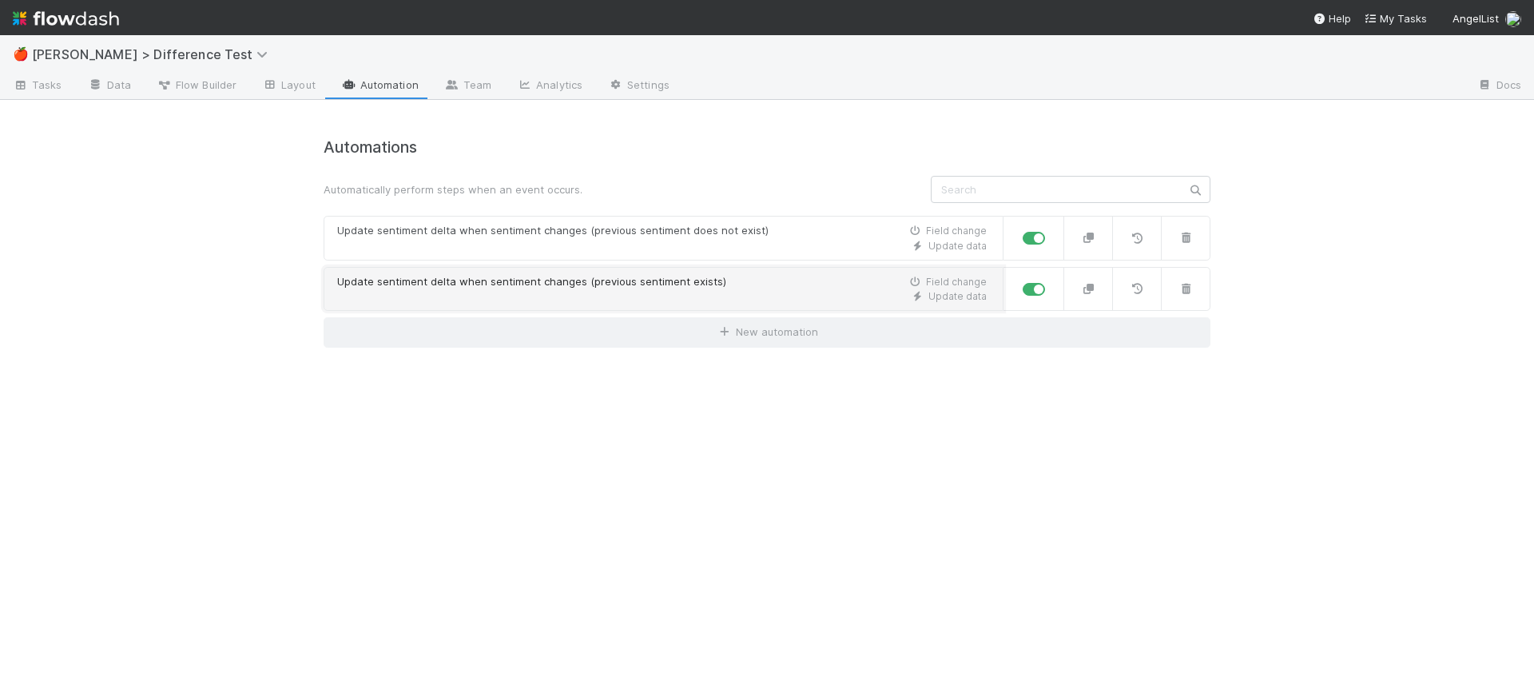
click at [660, 288] on div "Update sentiment delta when sentiment changes (previous sentiment exists)" at bounding box center [531, 282] width 389 height 16
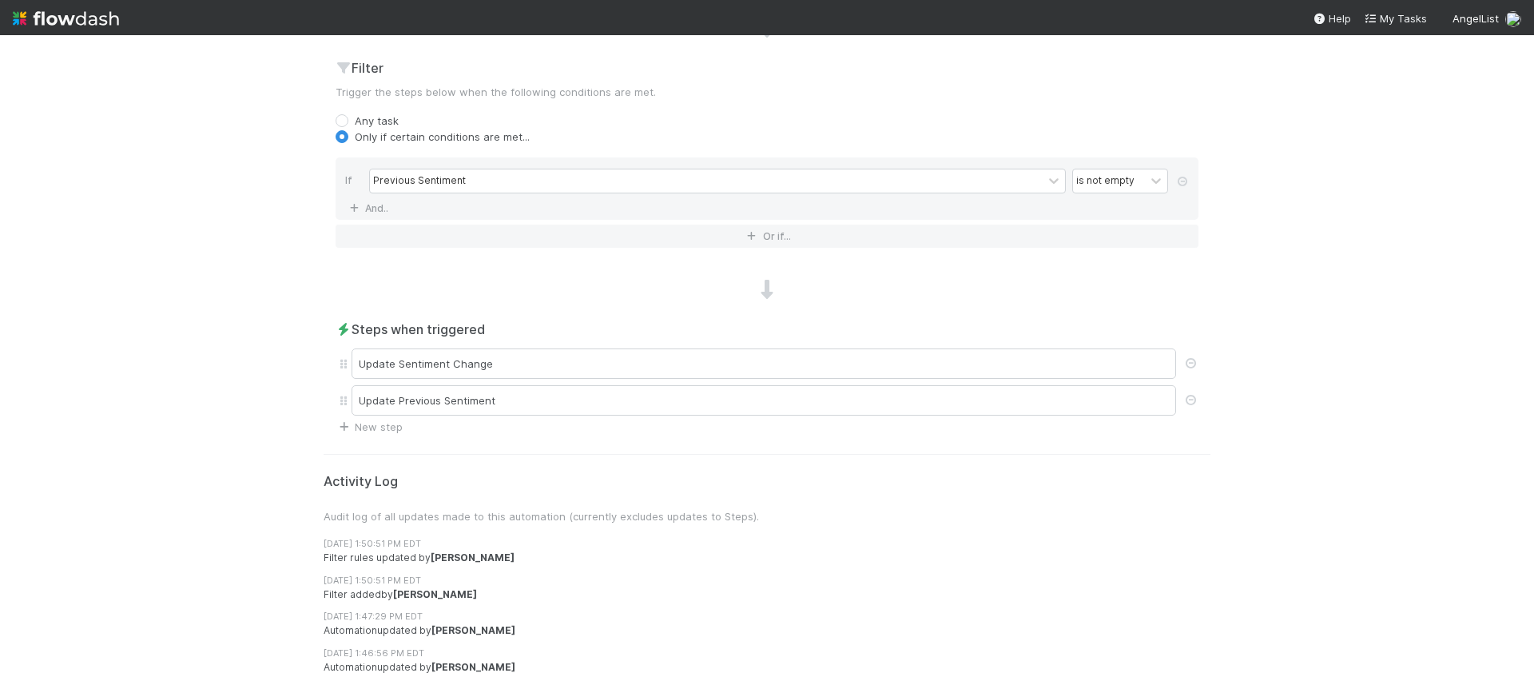
scroll to position [635, 0]
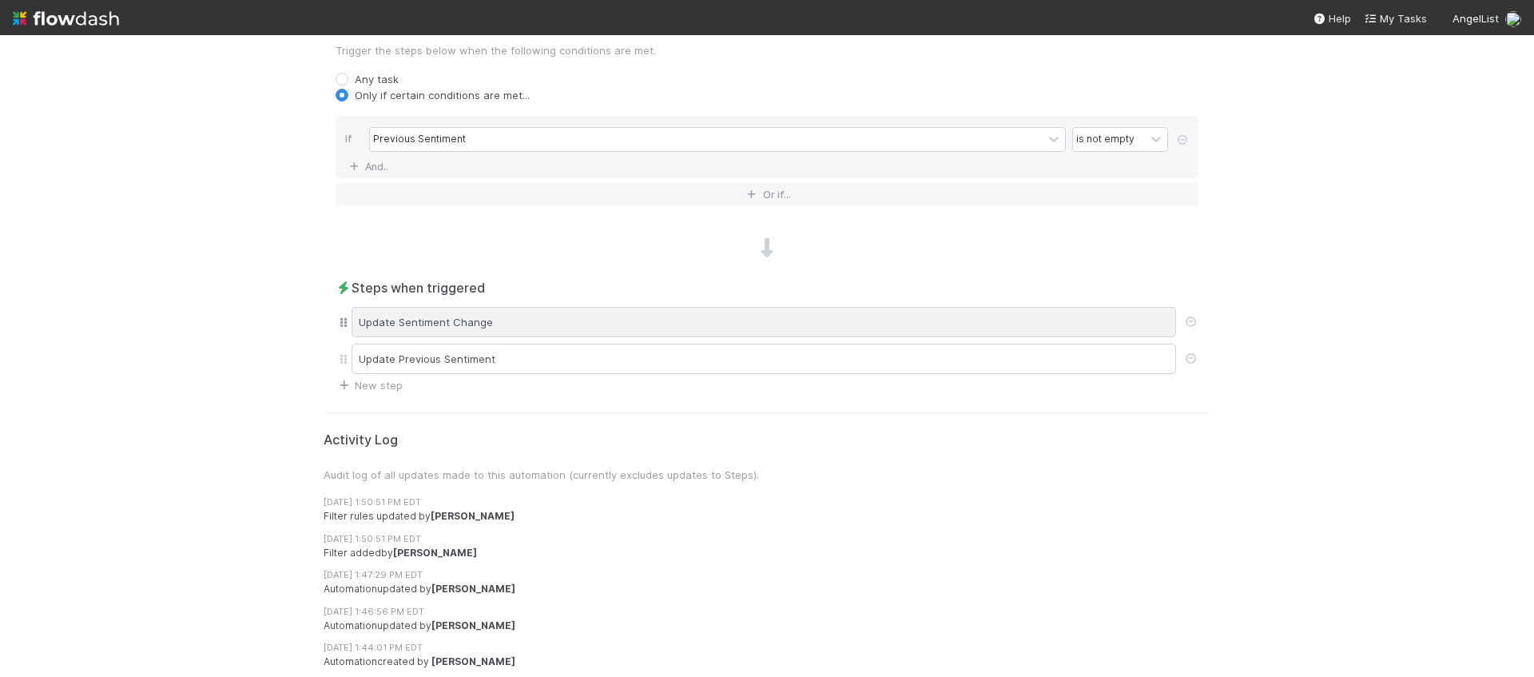
click at [578, 332] on div "Update Sentiment Change" at bounding box center [763, 322] width 824 height 30
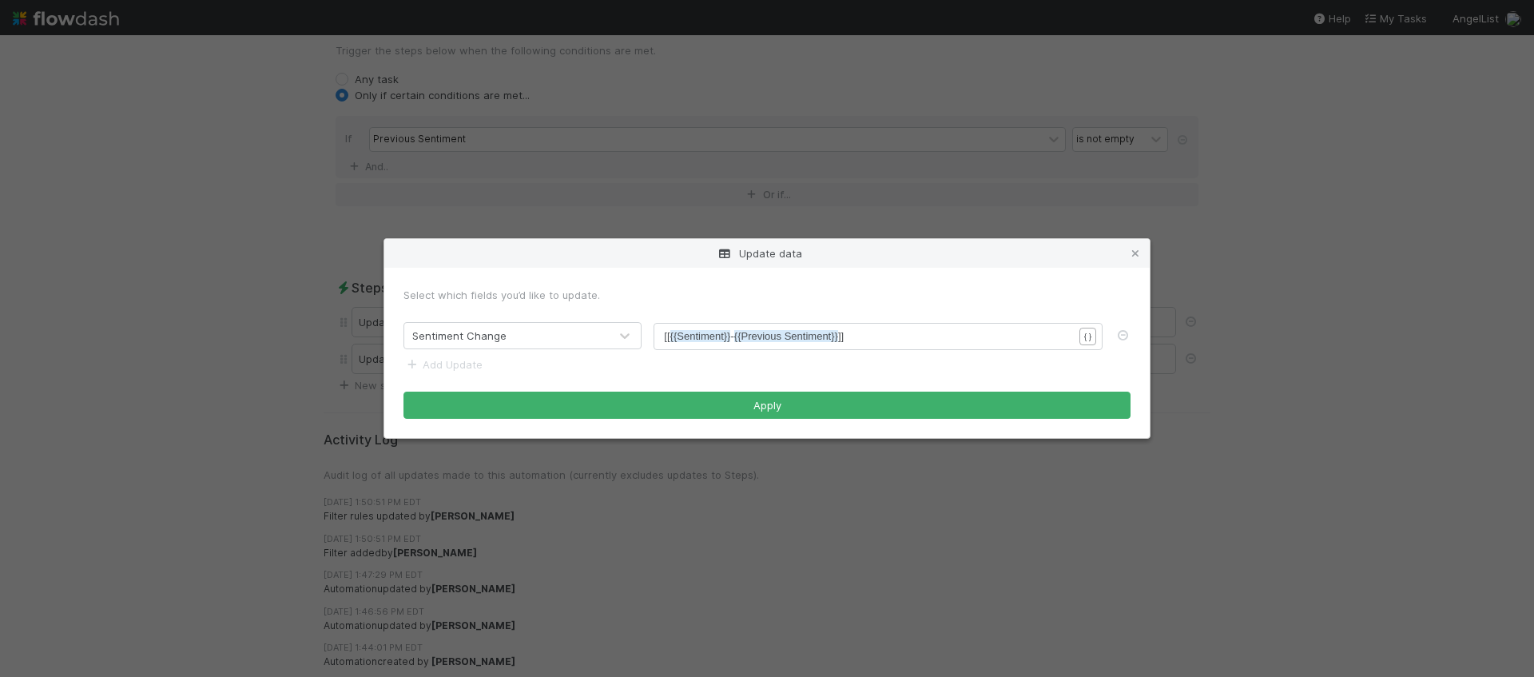
click at [446, 199] on div "Update data Select which fields you’d like to update. Sentiment Change xxxxxxxx…" at bounding box center [767, 338] width 1534 height 677
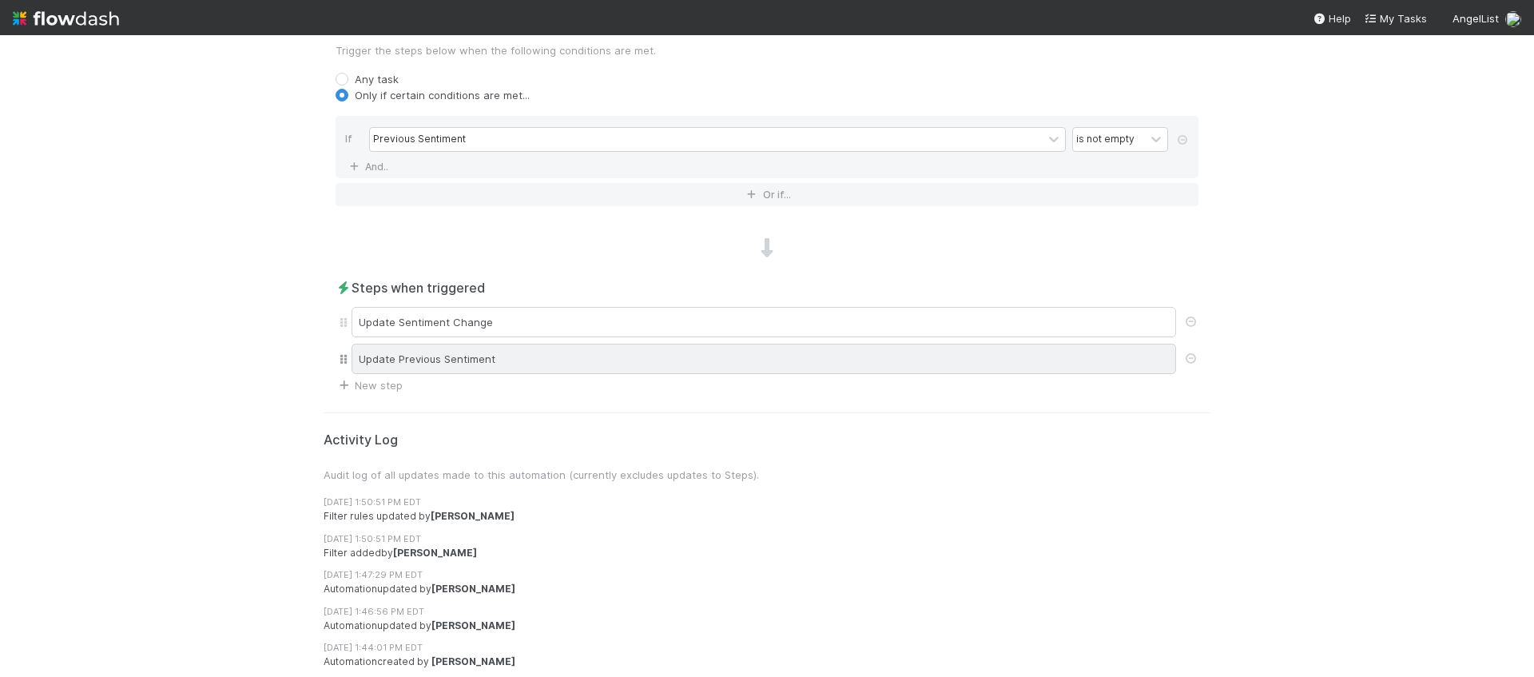
click at [502, 351] on div "Update Previous Sentiment" at bounding box center [763, 358] width 824 height 30
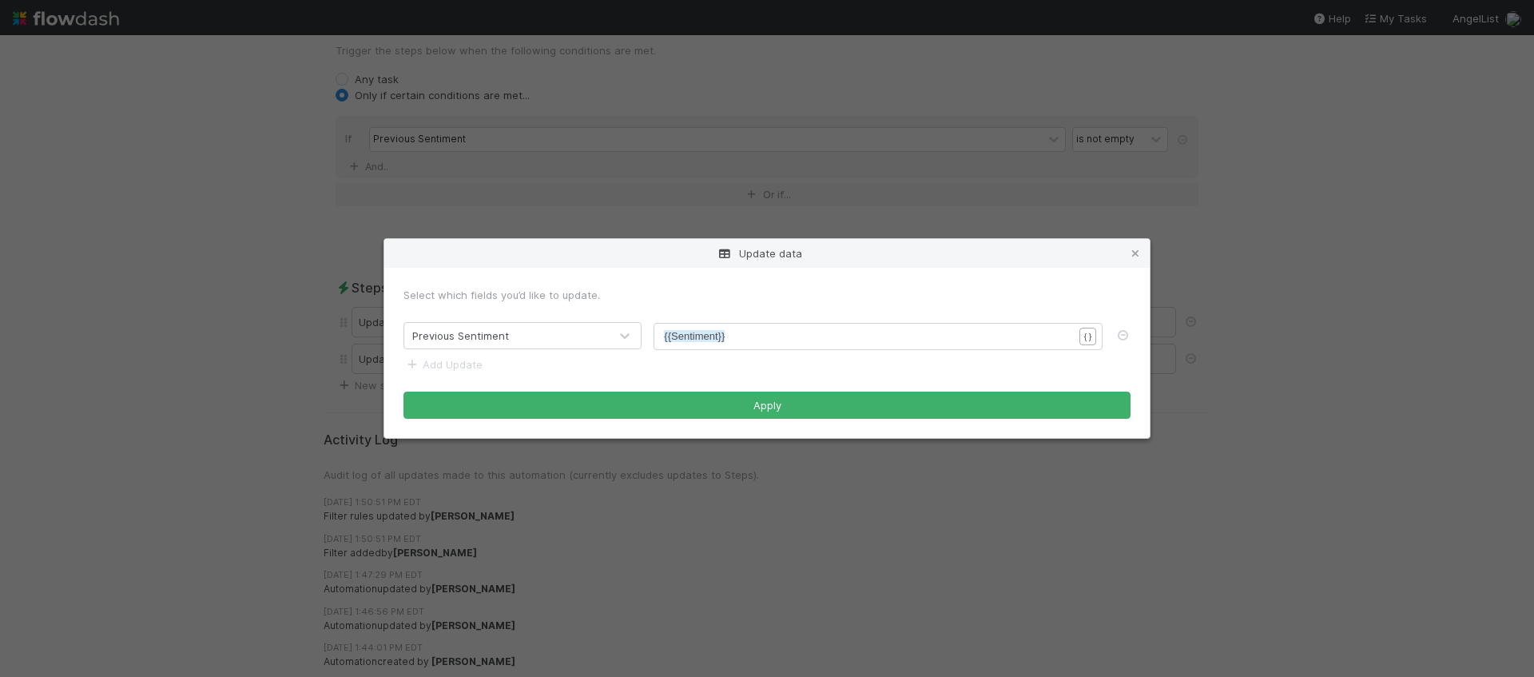
click at [460, 205] on div "Update data Select which fields you’d like to update. Previous Sentiment xxxxxx…" at bounding box center [767, 338] width 1534 height 677
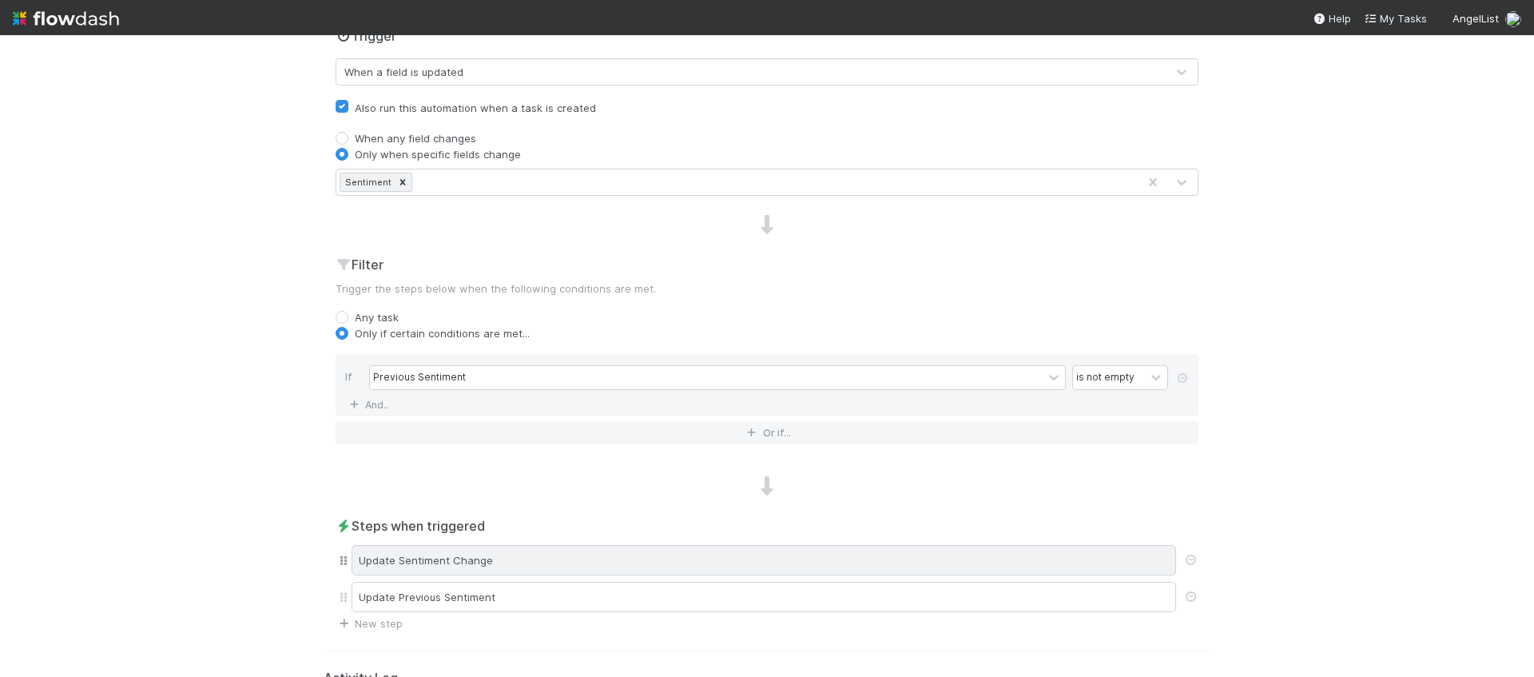
scroll to position [0, 0]
